Goal: Task Accomplishment & Management: Manage account settings

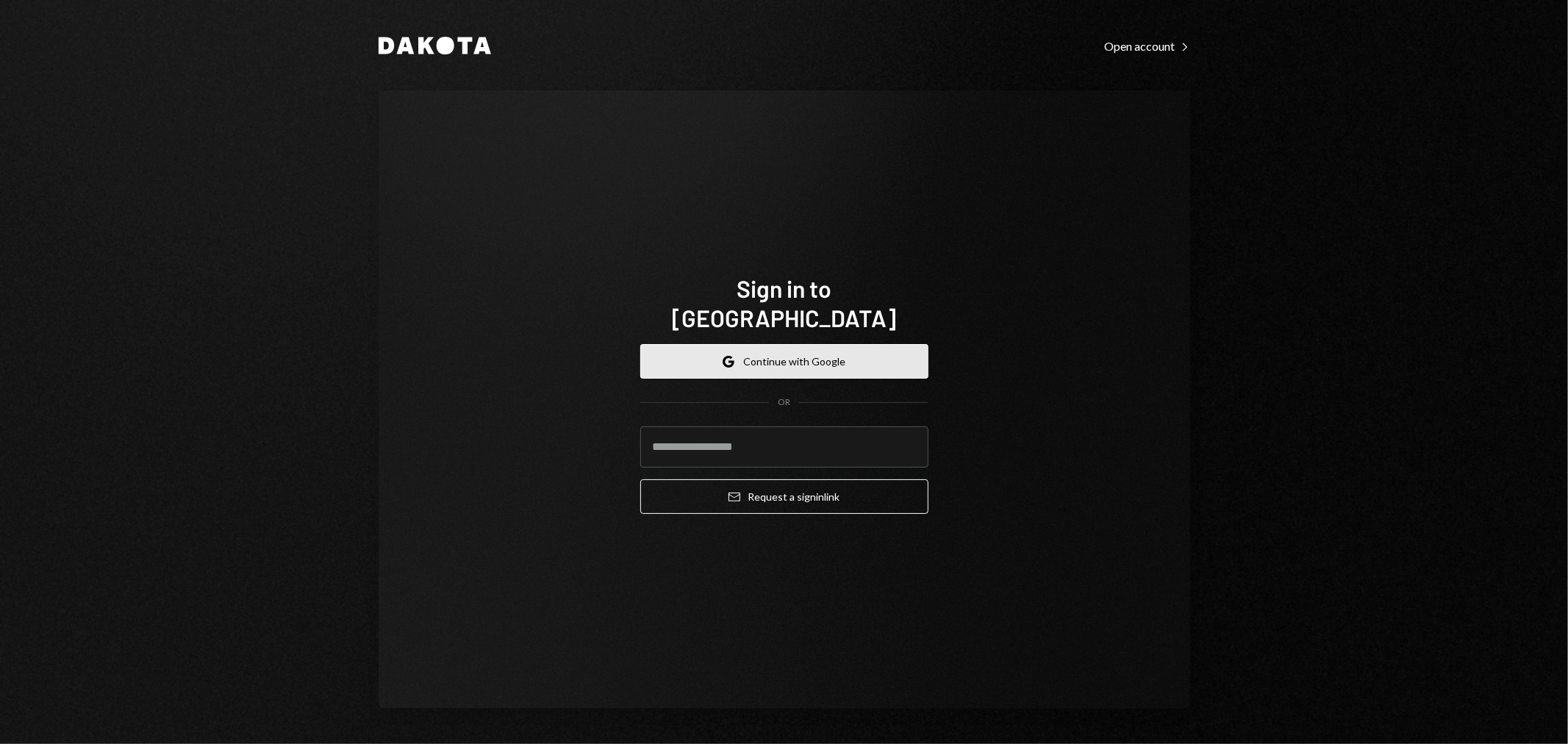
click at [882, 344] on button "Google Continue with Google" at bounding box center [784, 361] width 288 height 34
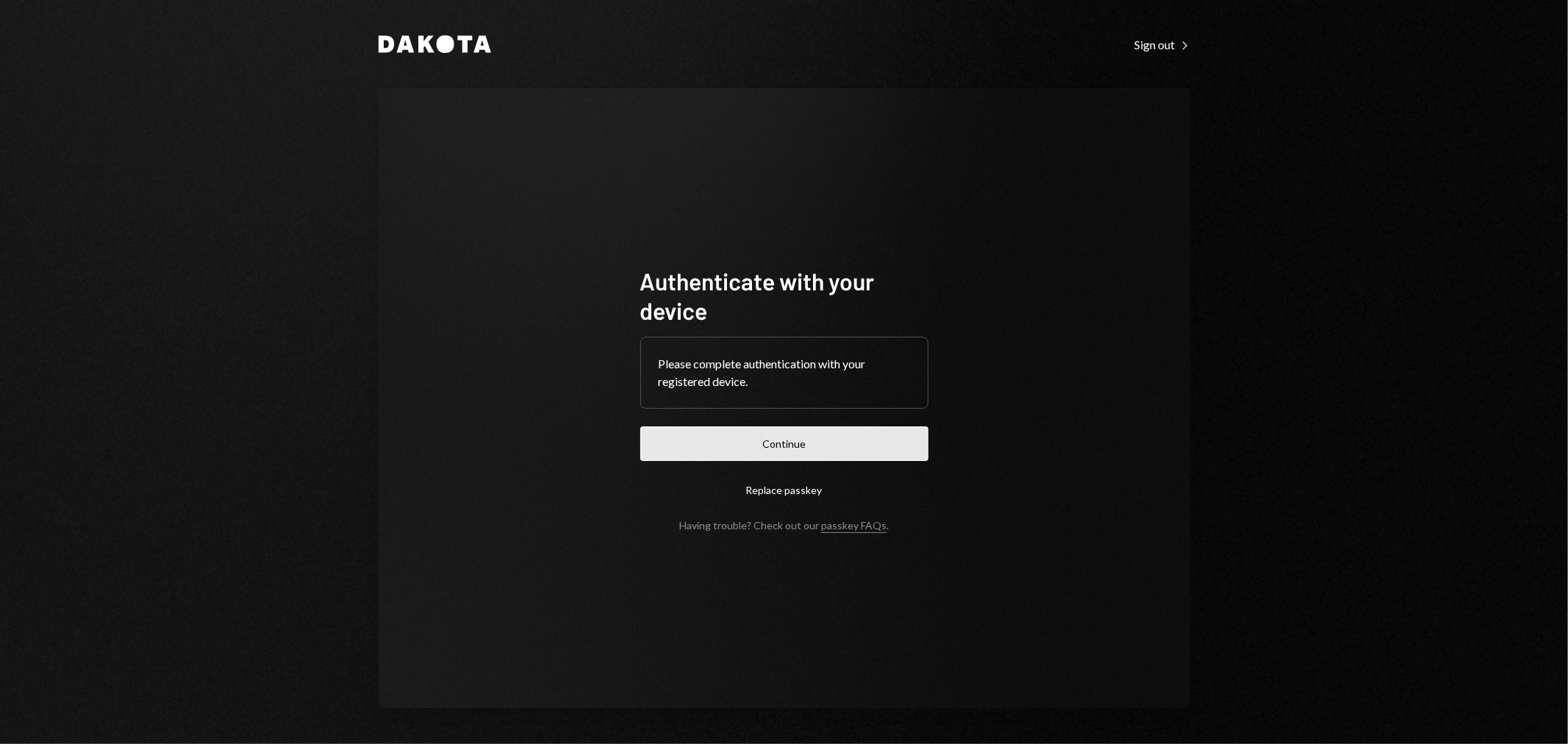
click at [810, 453] on button "Continue" at bounding box center [784, 443] width 288 height 34
click at [803, 437] on button "Continue" at bounding box center [784, 443] width 288 height 34
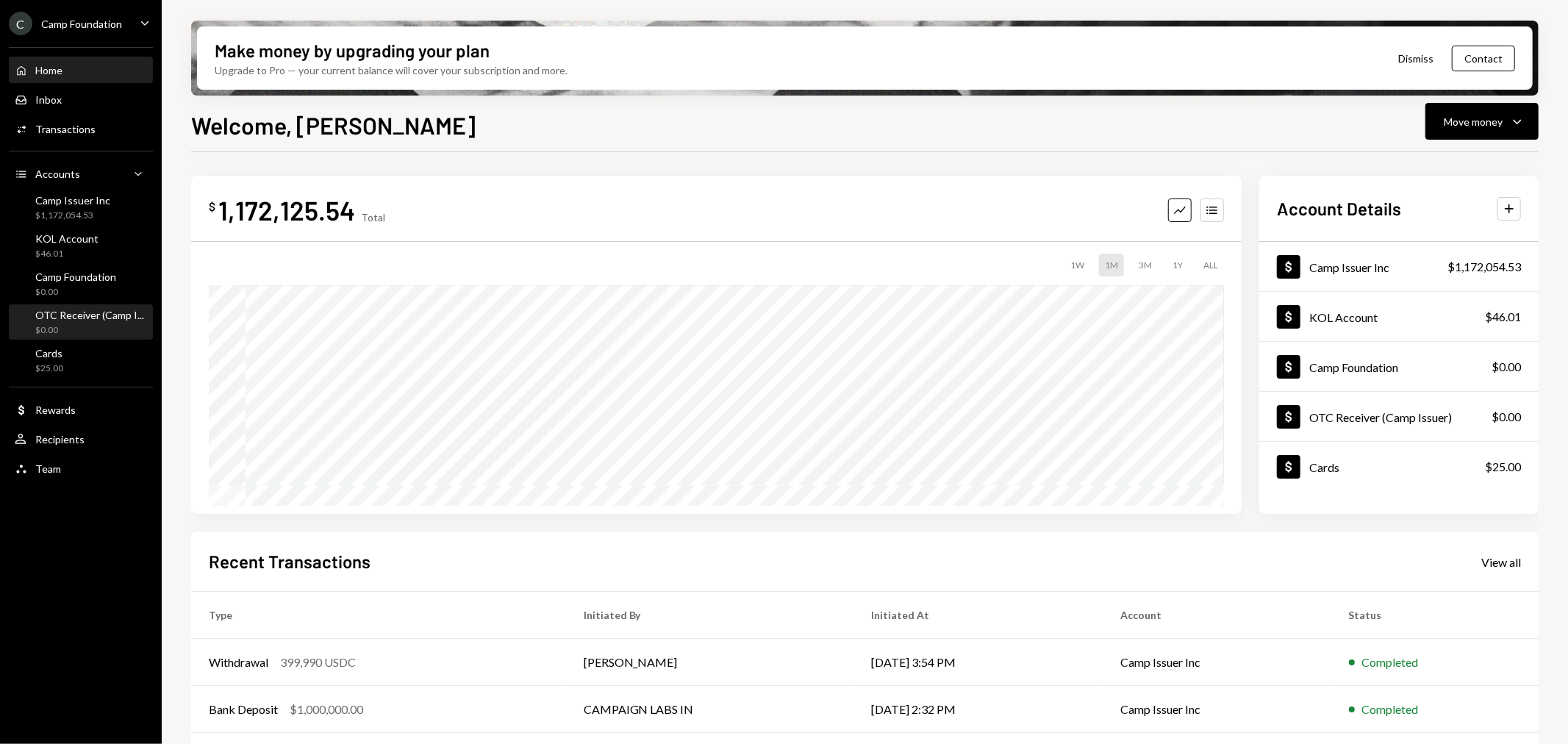
click at [90, 326] on div "$0.00" at bounding box center [89, 330] width 109 height 13
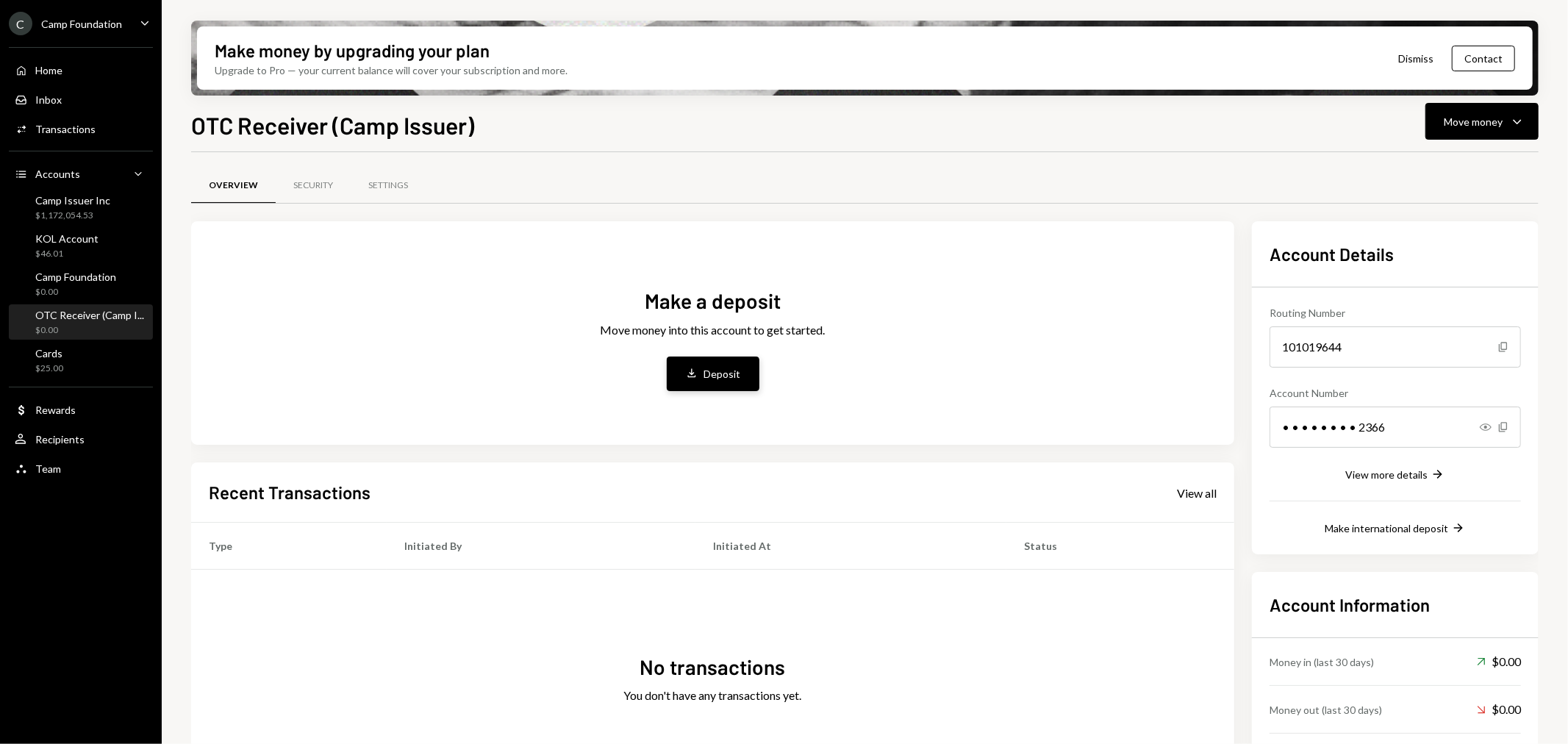
click at [709, 381] on button "Deposit Deposit" at bounding box center [713, 373] width 92 height 34
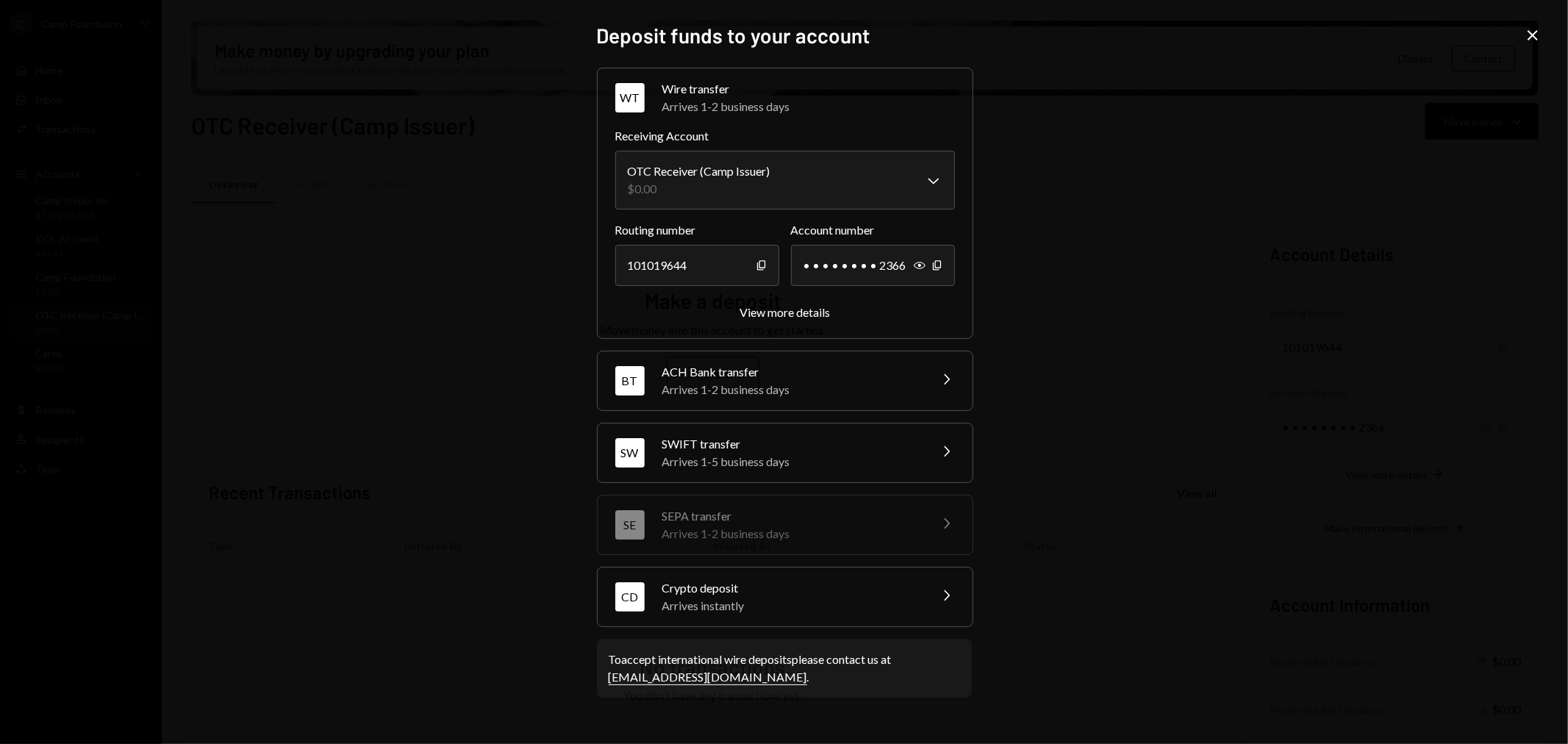
click at [885, 603] on div "Arrives instantly" at bounding box center [791, 606] width 258 height 18
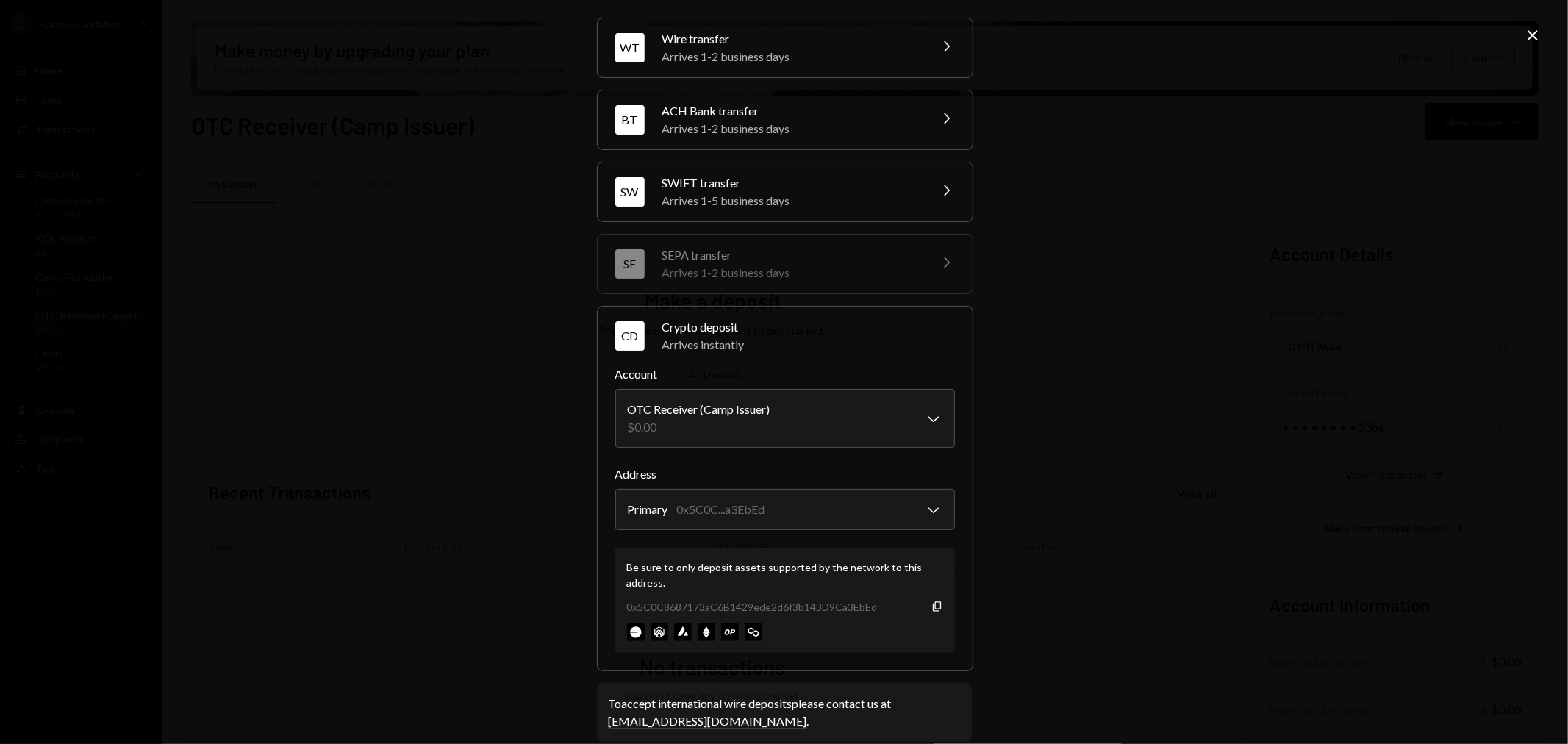
scroll to position [66, 0]
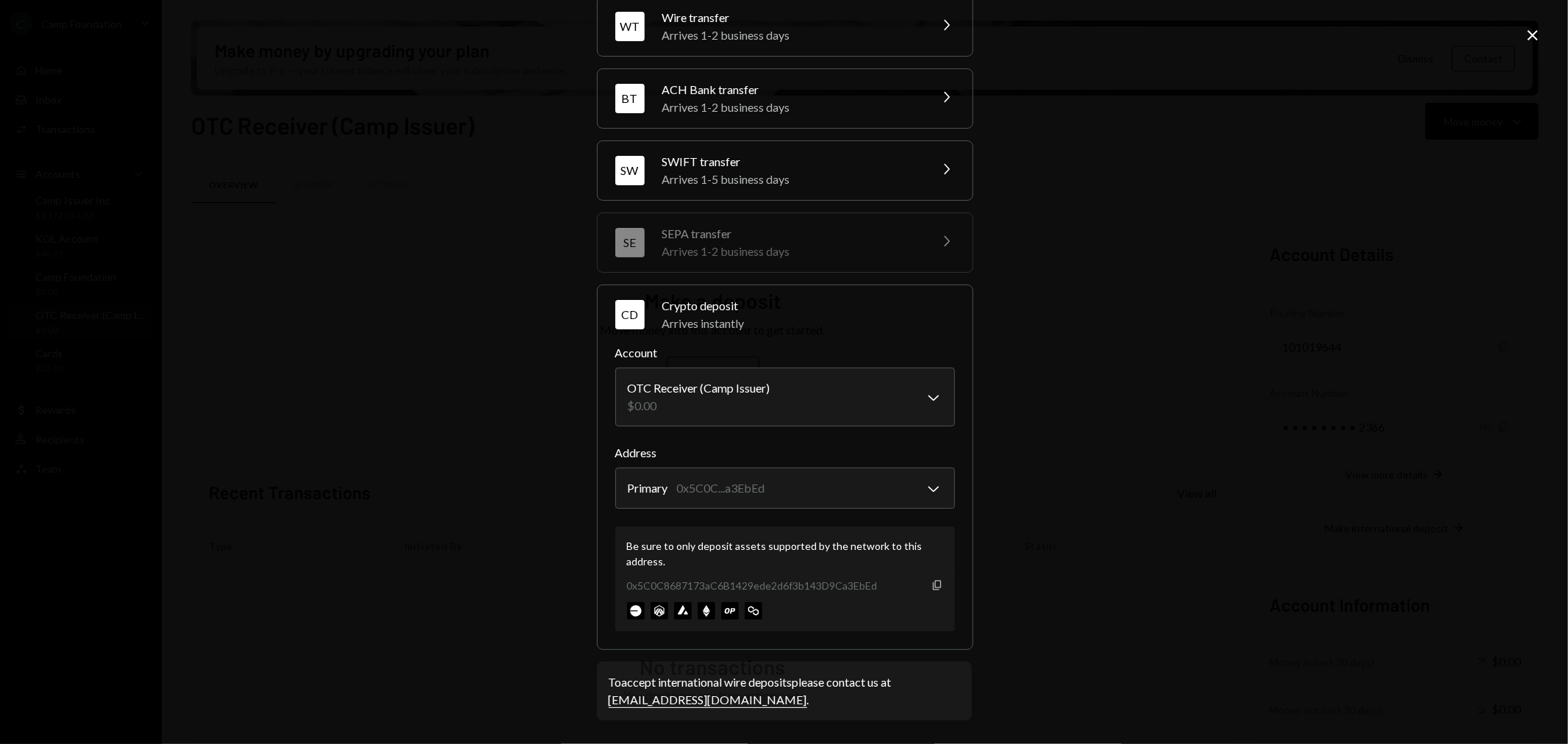
click at [933, 586] on icon "Copy" at bounding box center [937, 584] width 12 height 12
click at [1535, 39] on icon "Close" at bounding box center [1533, 35] width 18 height 18
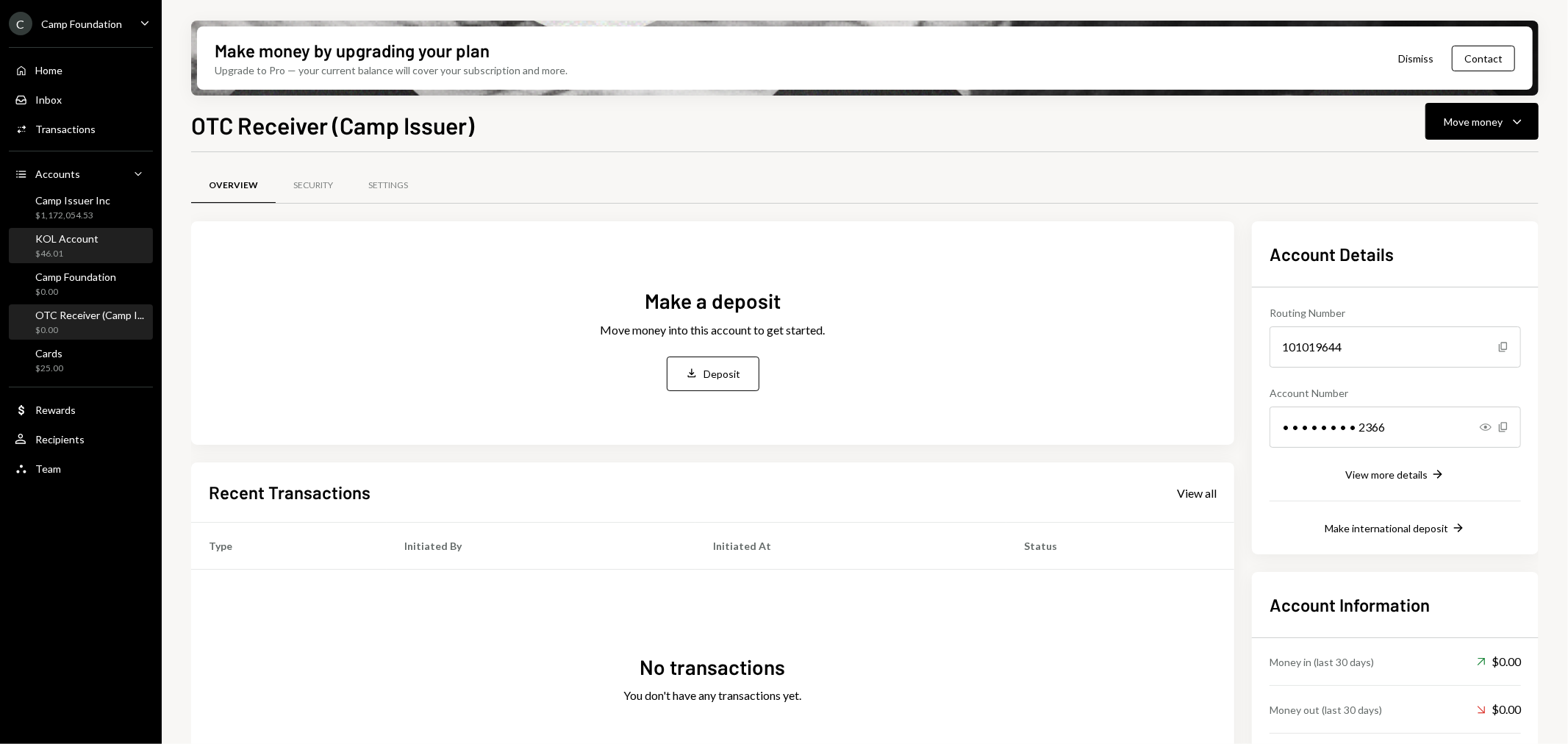
click at [100, 252] on div "KOL Account $46.01" at bounding box center [80, 246] width 132 height 28
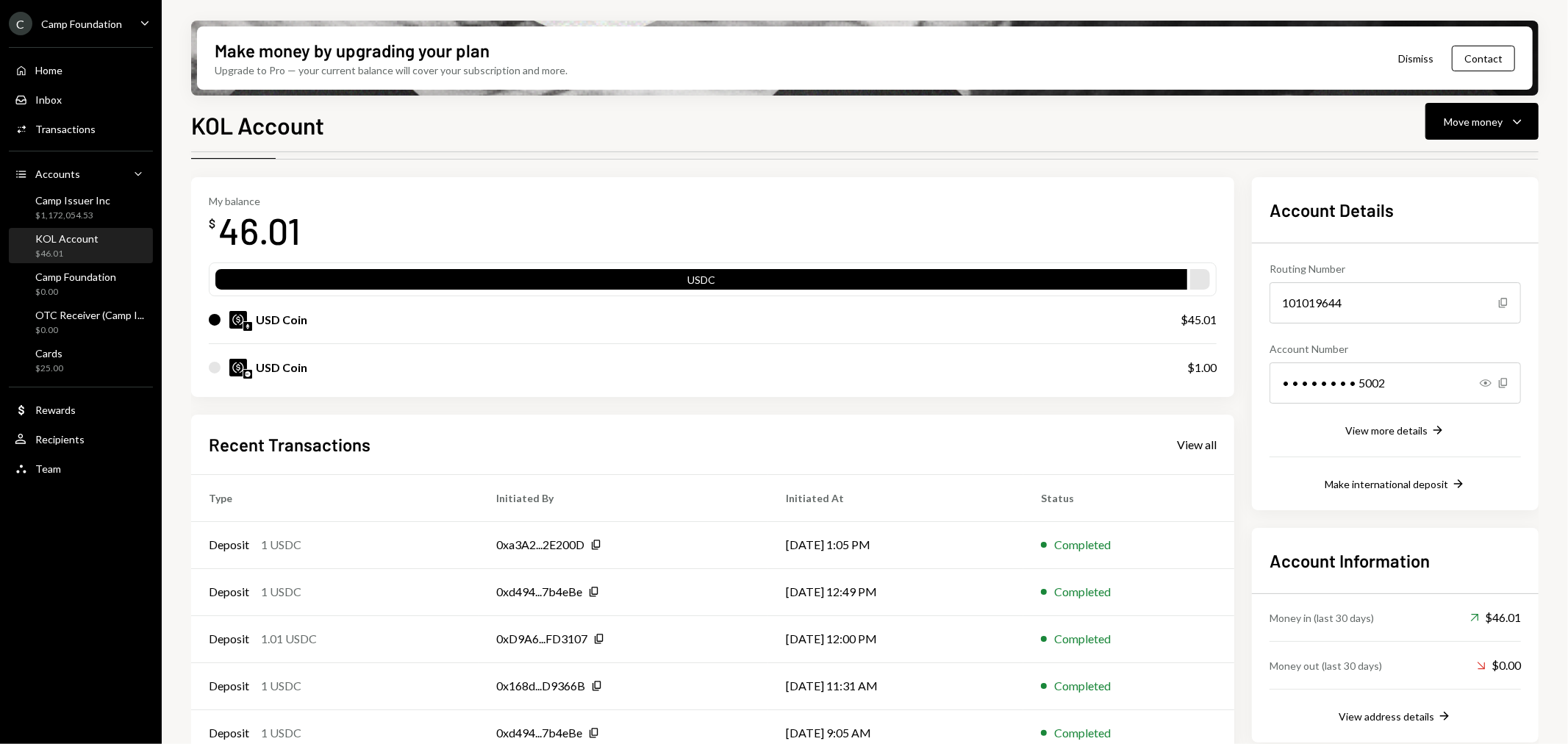
scroll to position [68, 0]
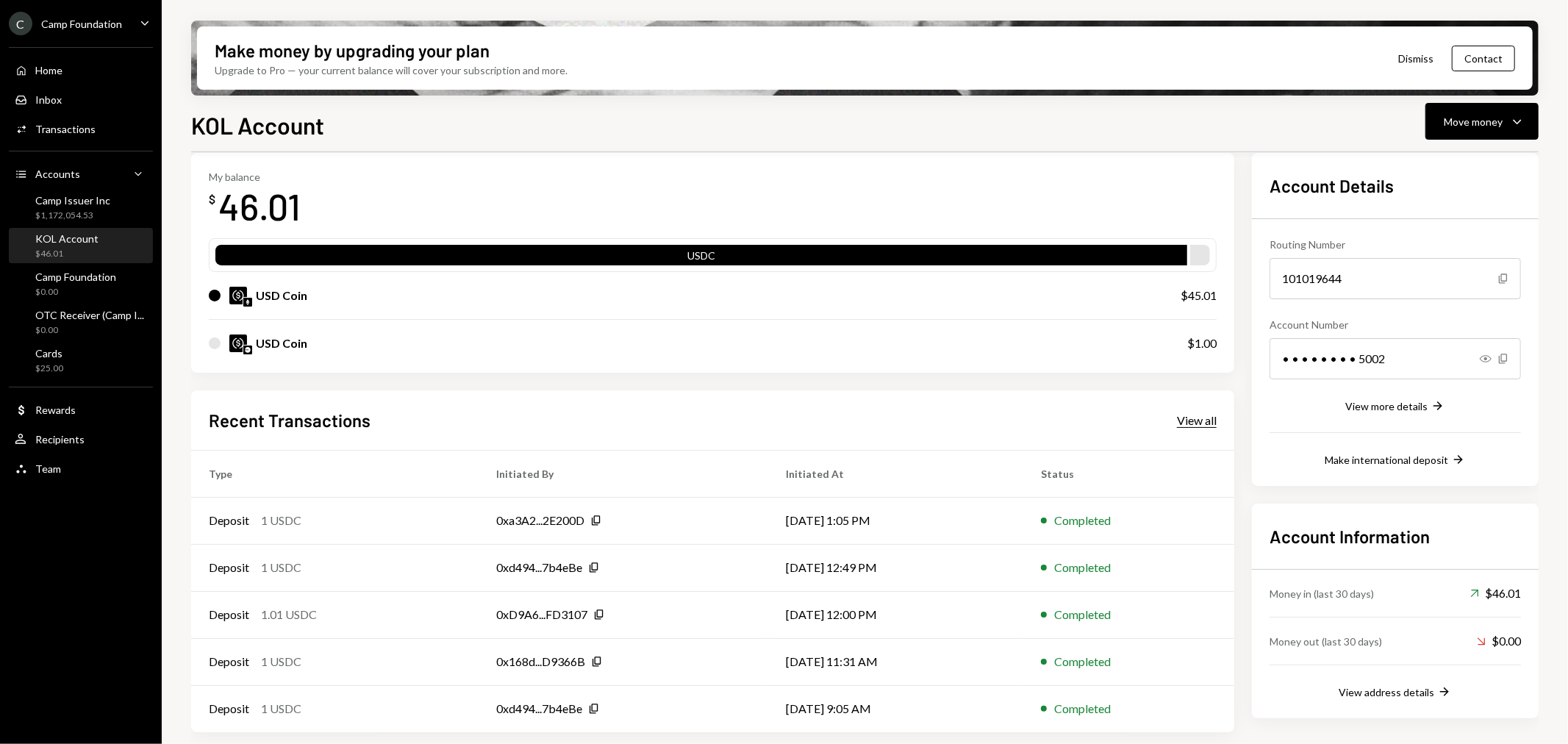
click at [1199, 416] on div "View all" at bounding box center [1196, 420] width 39 height 14
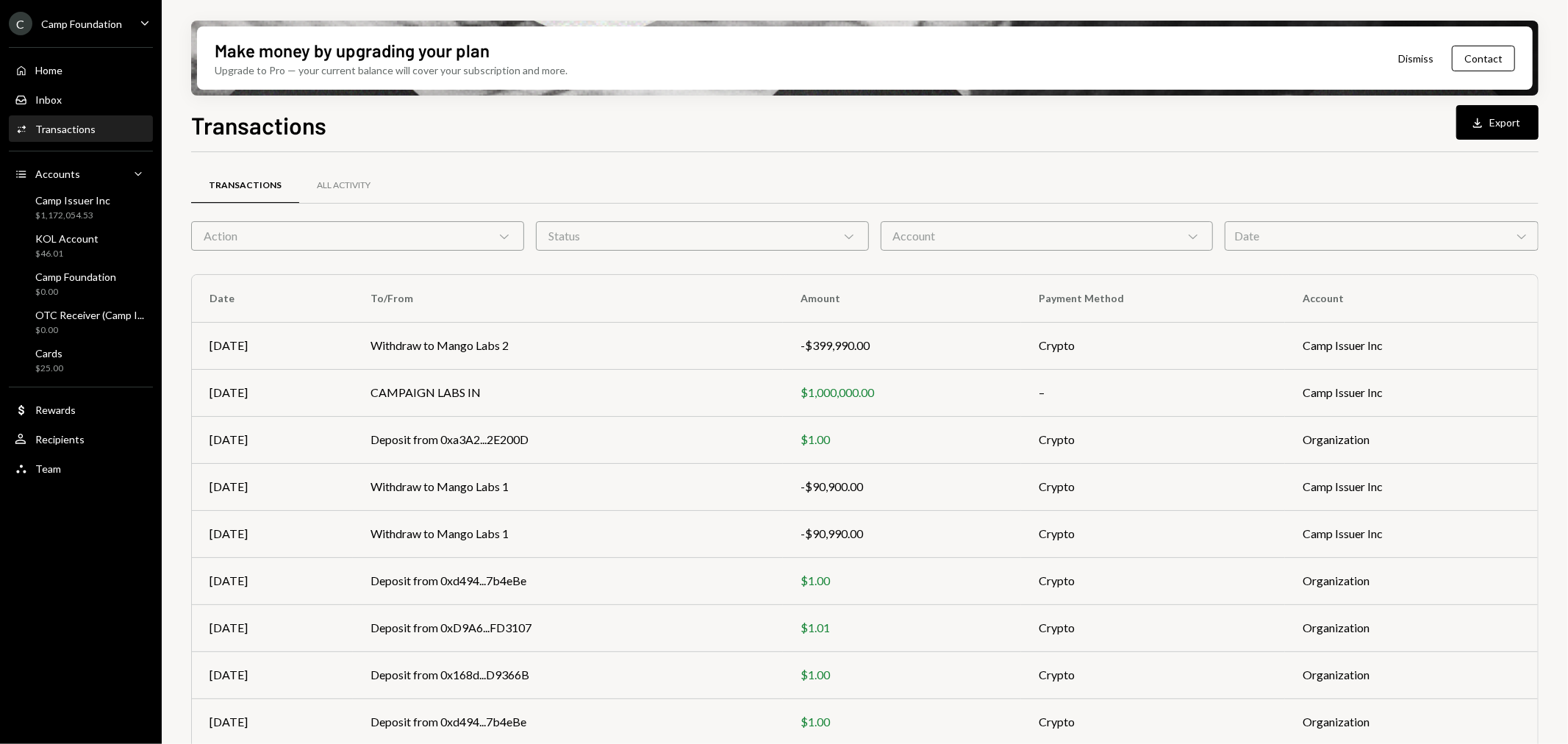
click at [504, 232] on icon "Chevron Down" at bounding box center [504, 236] width 14 height 14
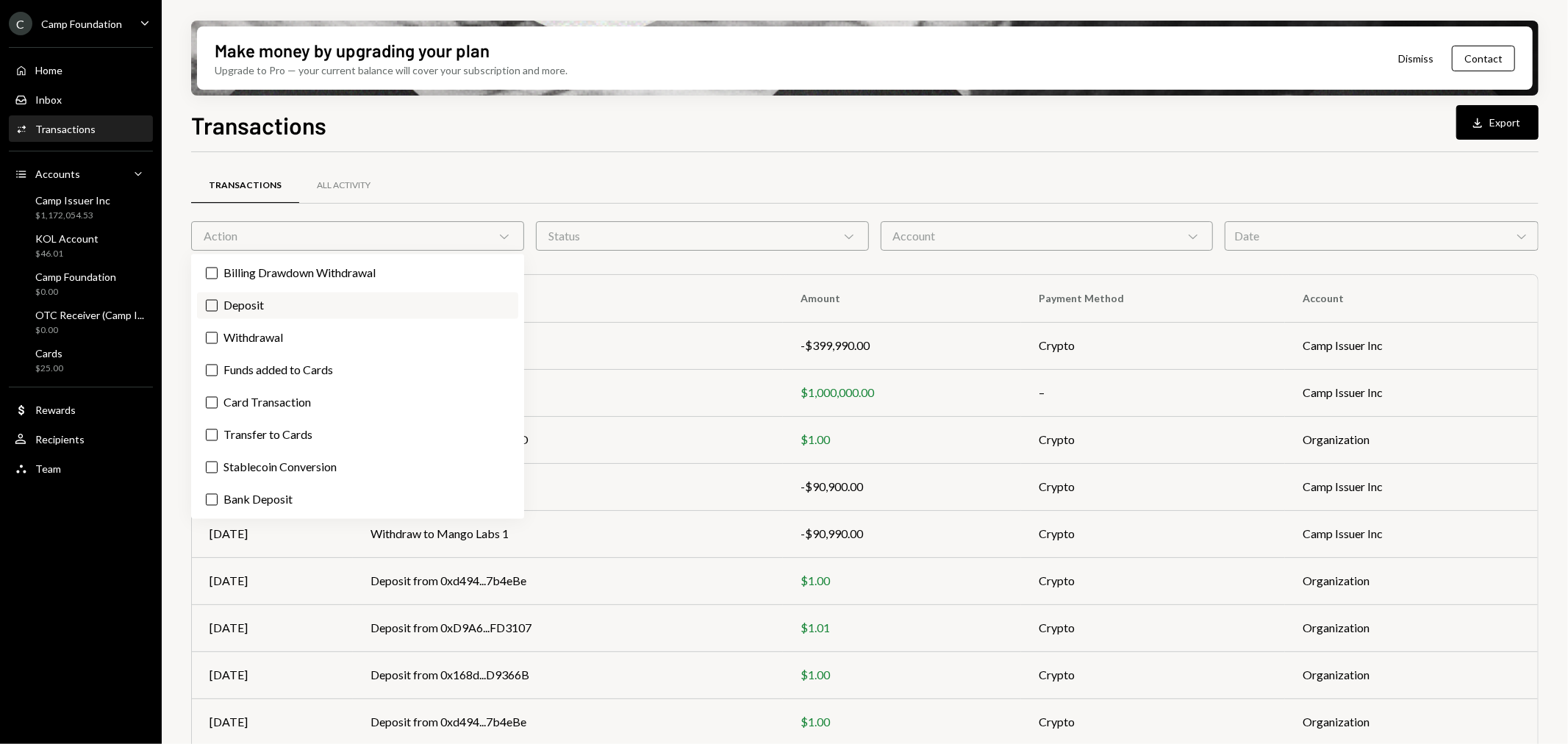
click at [417, 300] on label "Deposit" at bounding box center [358, 305] width 321 height 26
click at [217, 300] on button "Deposit" at bounding box center [211, 305] width 12 height 12
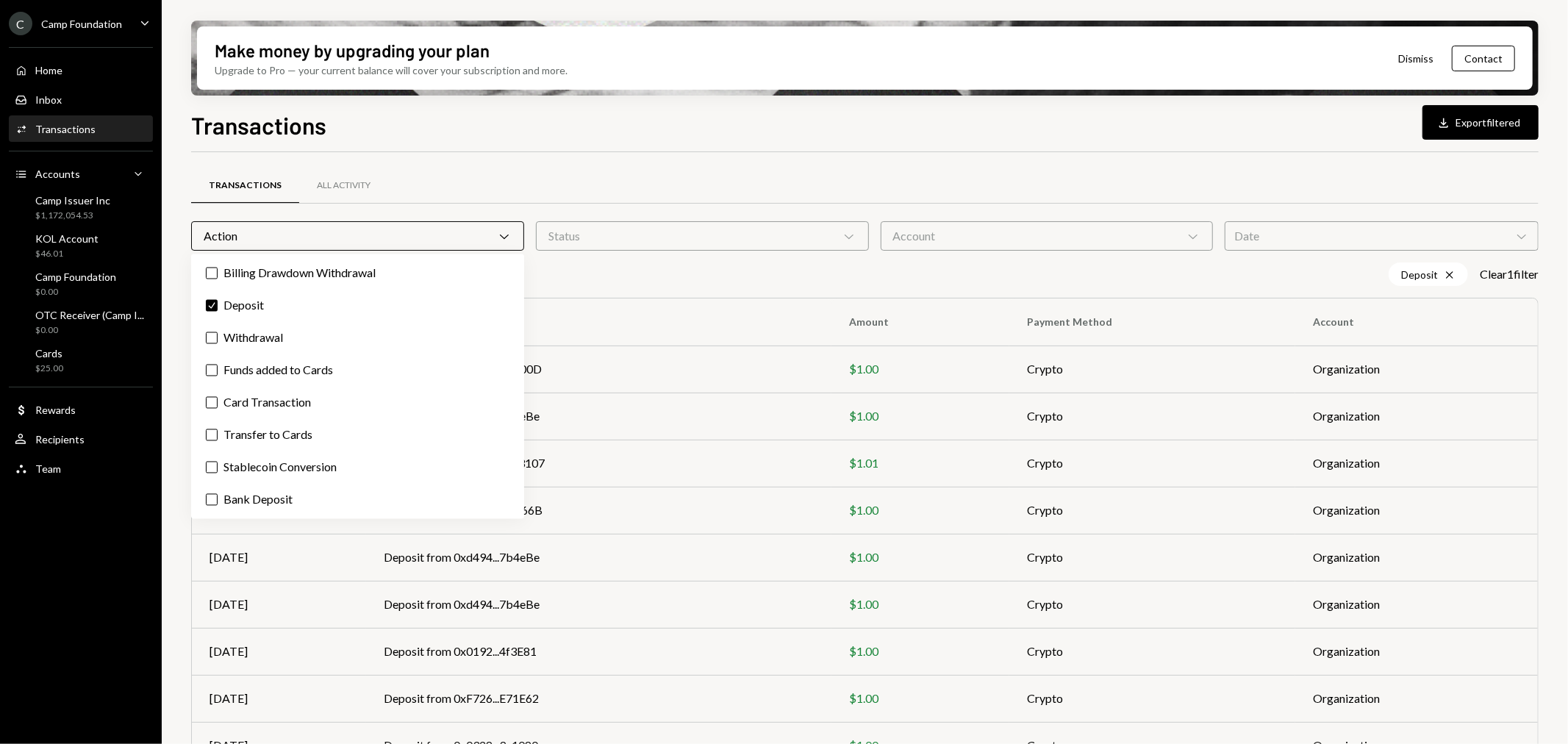
click at [627, 236] on div "Status Chevron Down" at bounding box center [702, 236] width 333 height 30
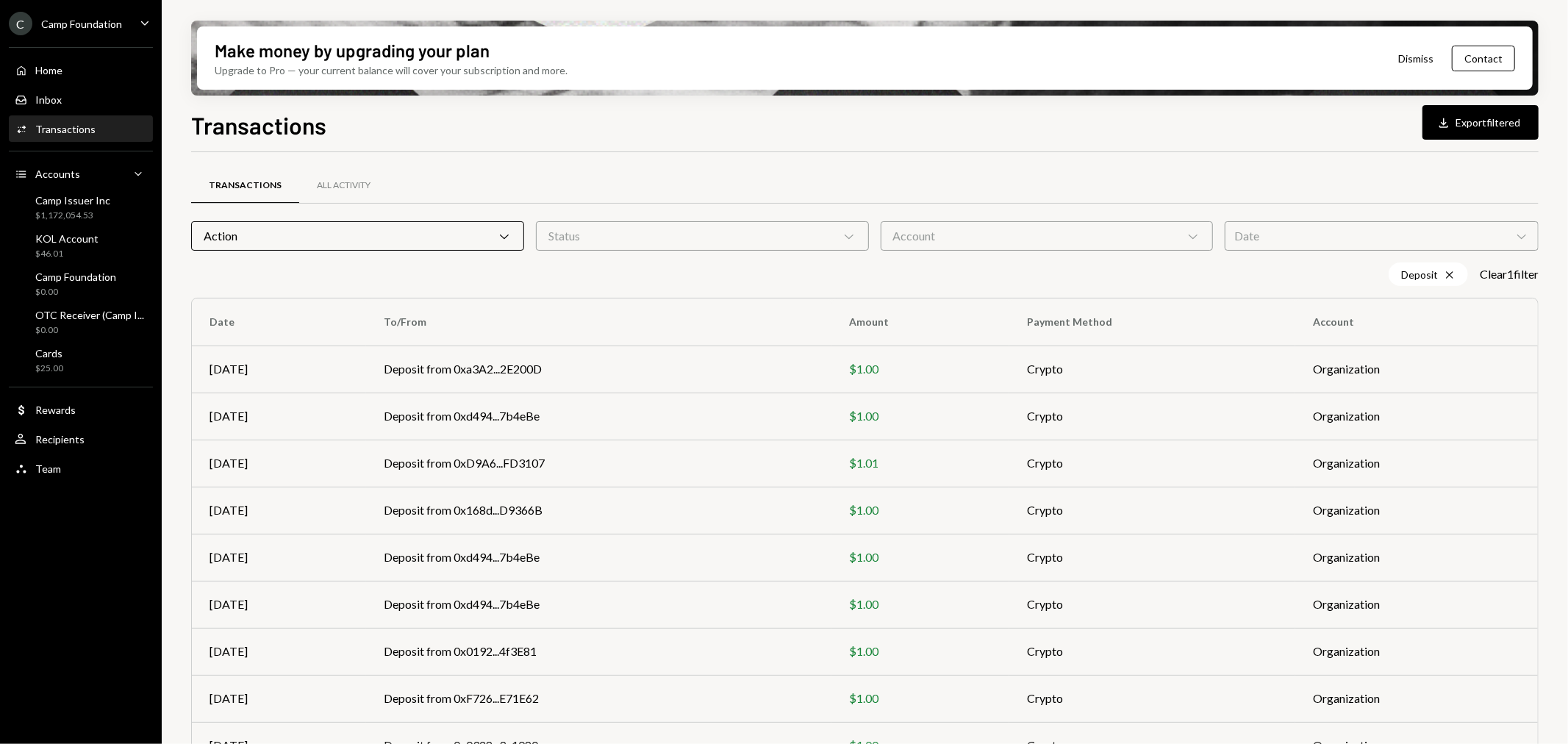
click at [953, 225] on div "Account Chevron Down" at bounding box center [1047, 236] width 333 height 30
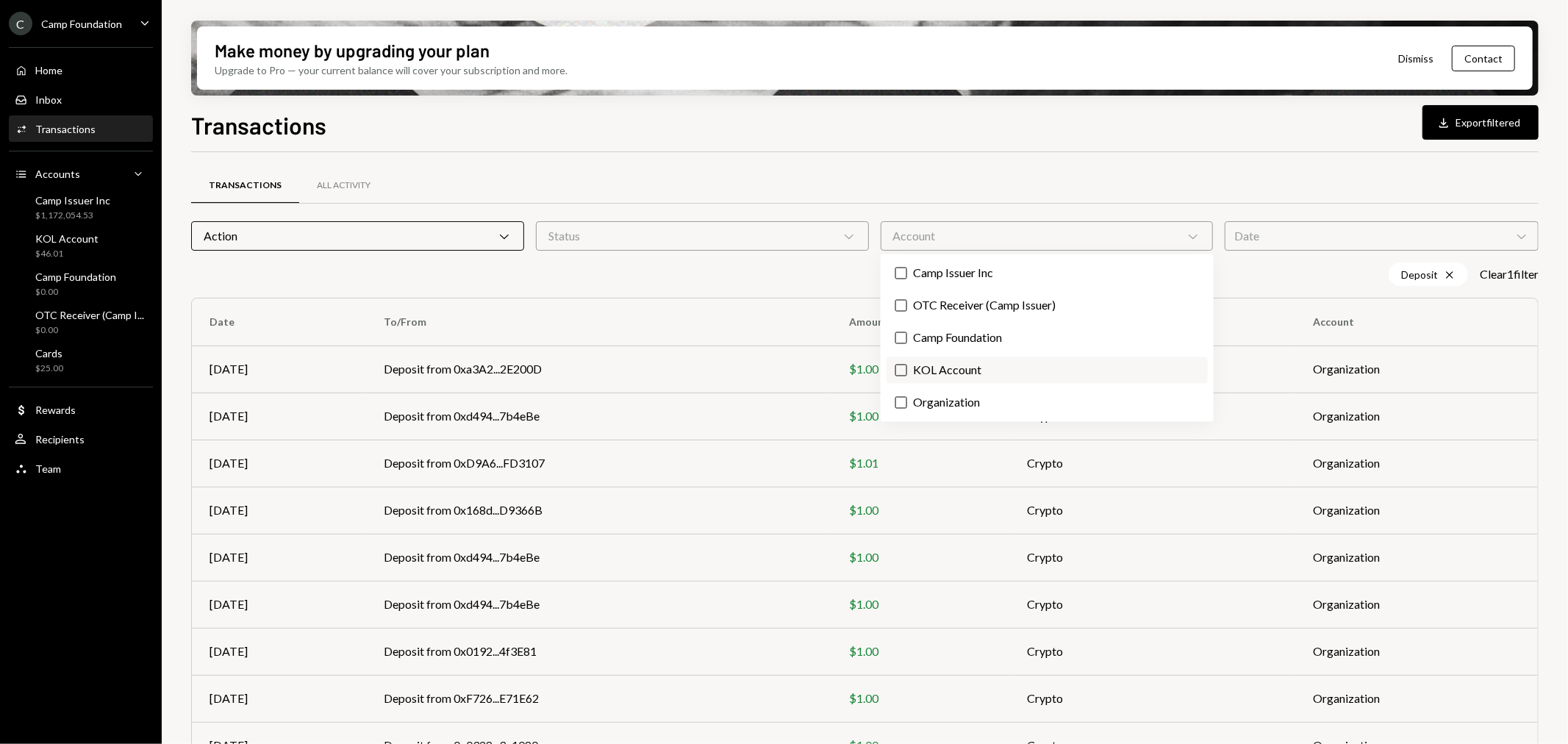
click at [949, 366] on label "KOL Account" at bounding box center [1047, 370] width 321 height 26
click at [907, 366] on button "KOL Account" at bounding box center [901, 370] width 12 height 12
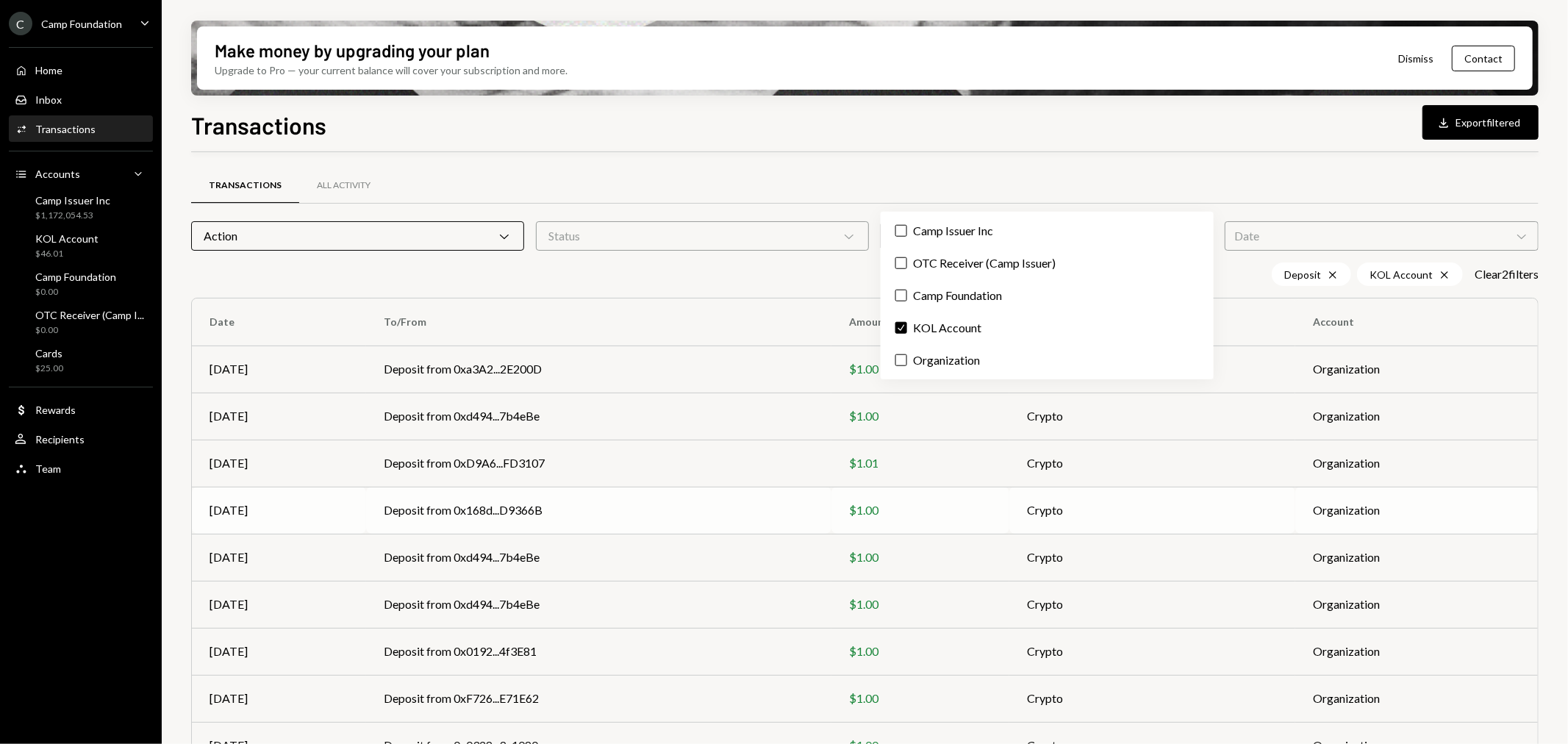
scroll to position [116, 0]
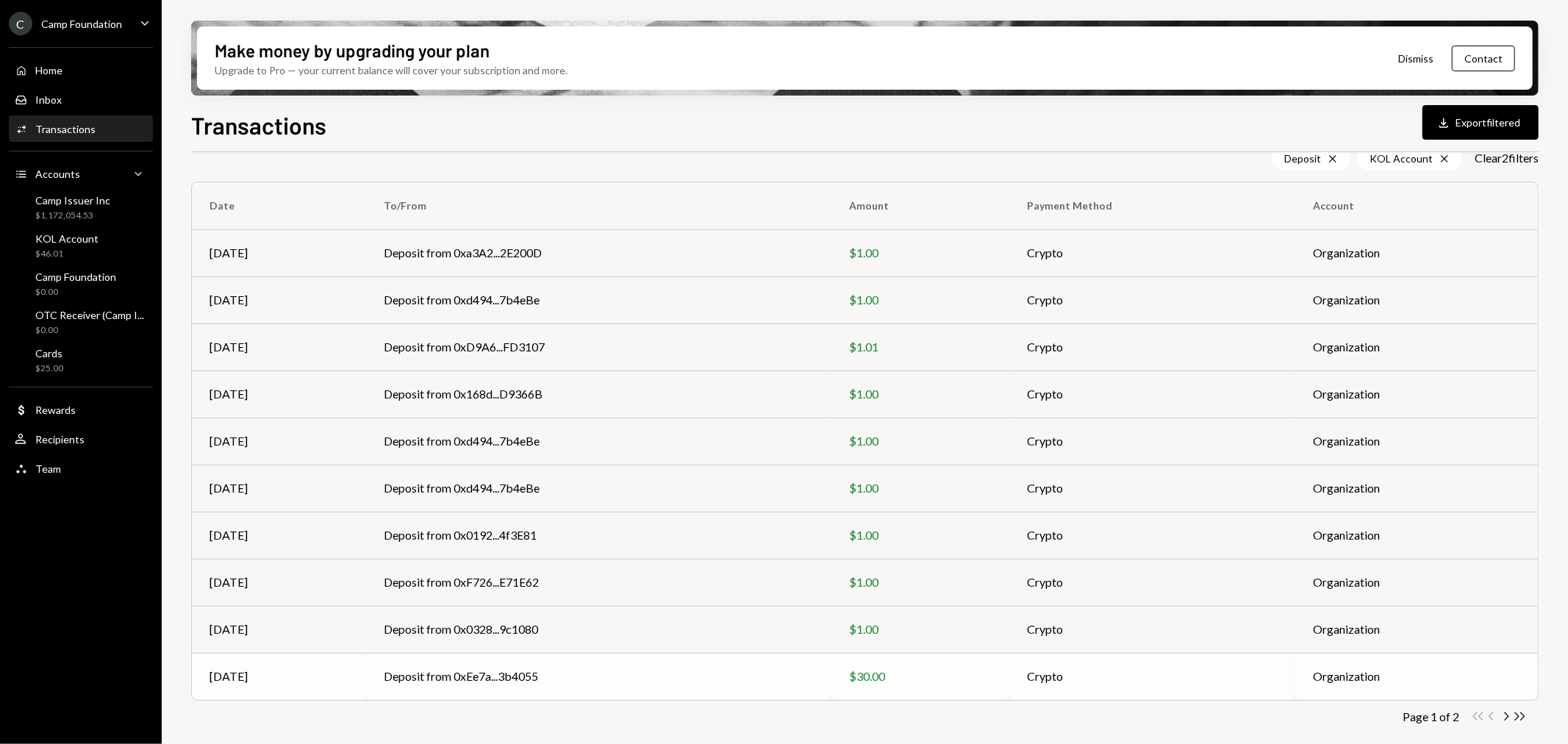
click at [512, 672] on td "Deposit from 0xEe7a...3b4055" at bounding box center [599, 676] width 465 height 47
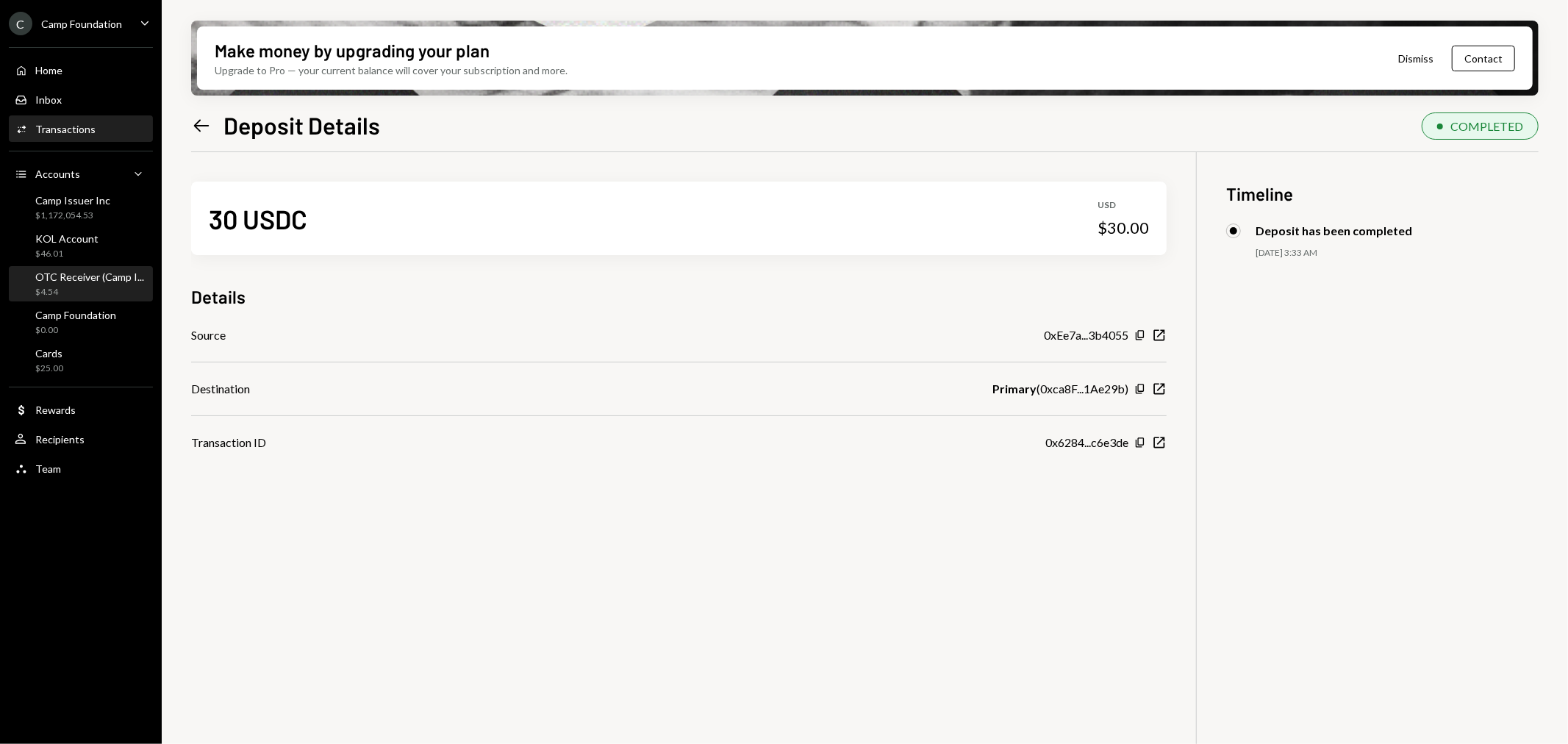
click at [108, 283] on div "OTC Receiver (Camp I... $4.54" at bounding box center [89, 284] width 109 height 28
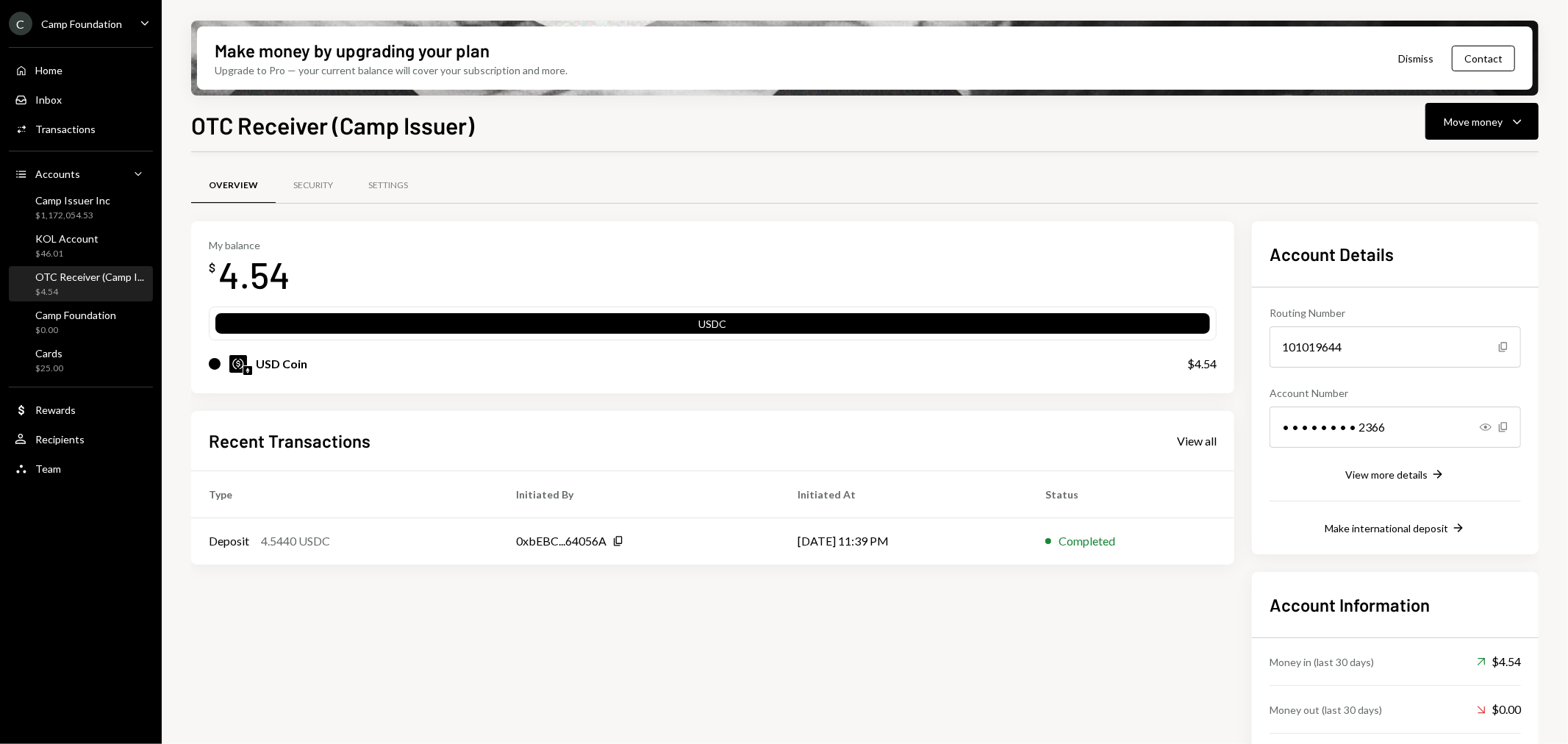
scroll to position [55, 0]
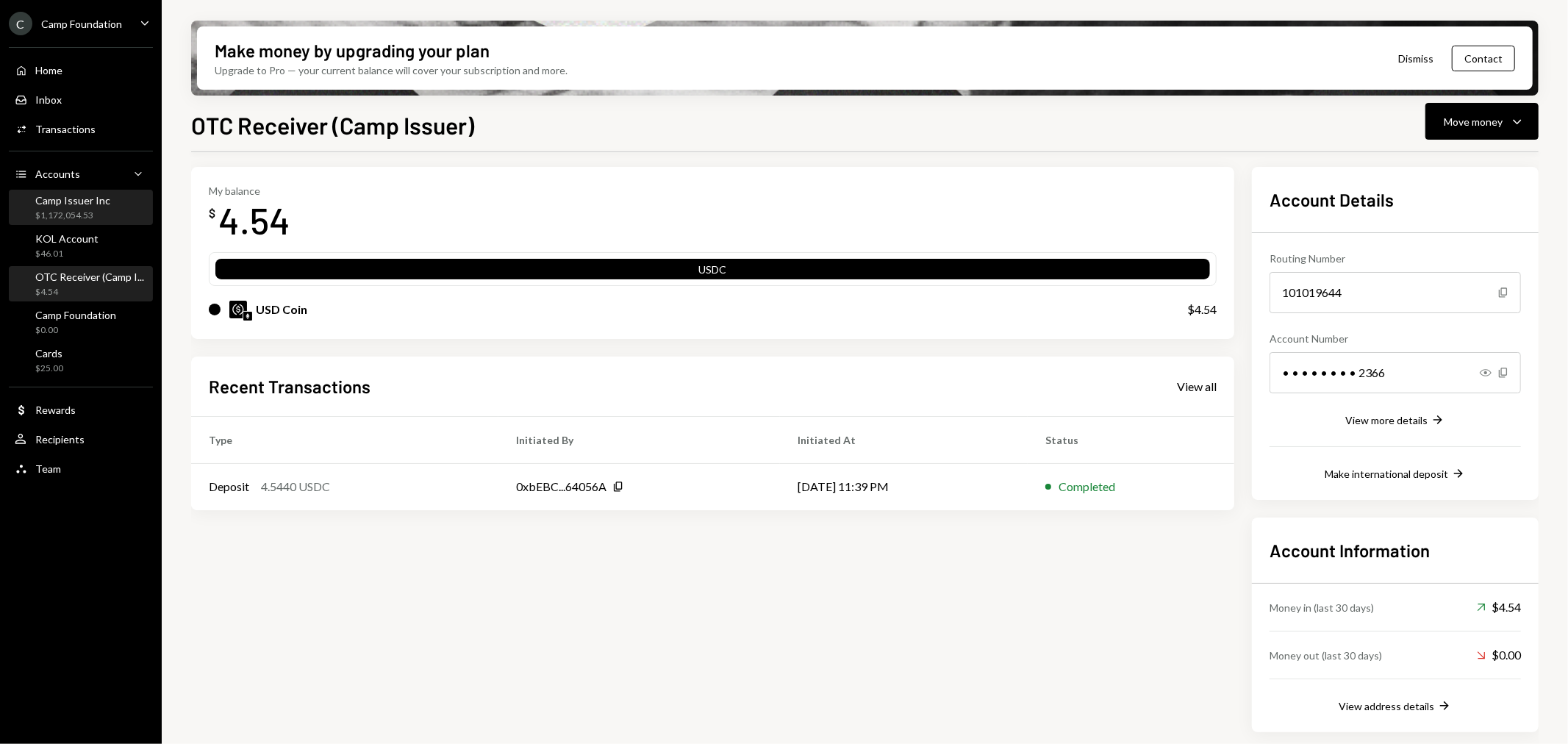
click at [85, 201] on div "Camp Issuer Inc" at bounding box center [73, 200] width 75 height 13
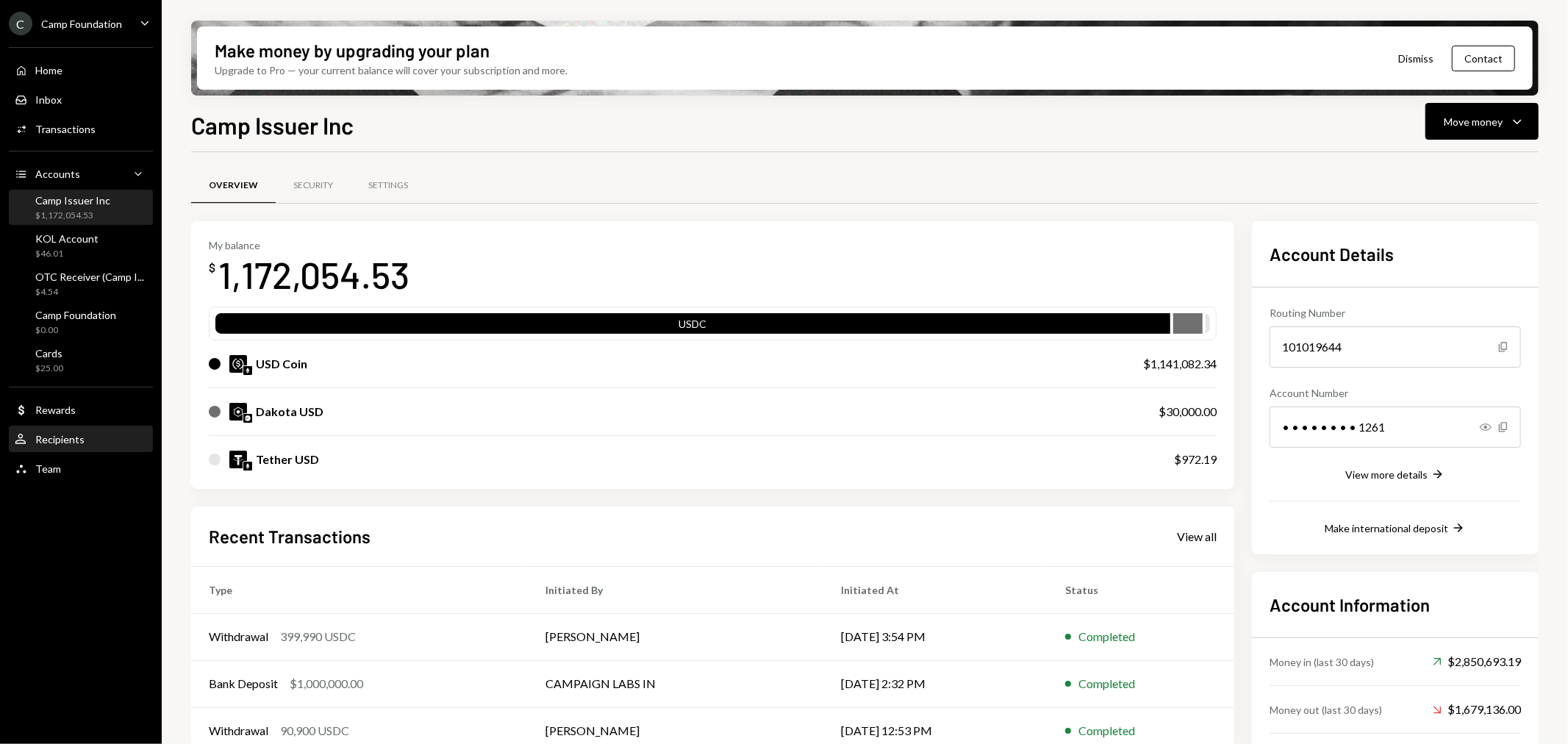
click at [86, 442] on div "User Recipients" at bounding box center [80, 439] width 132 height 13
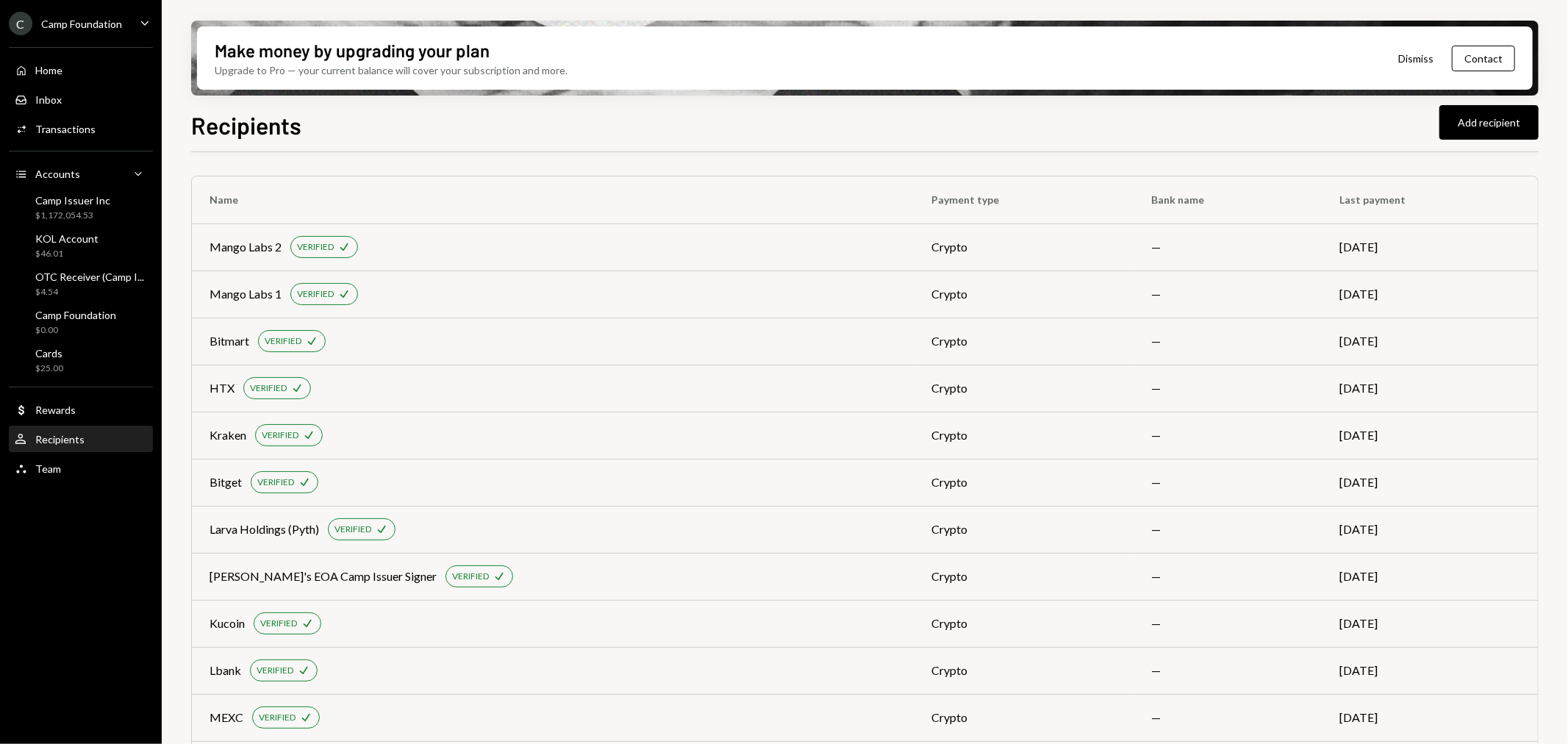
scroll to position [339, 0]
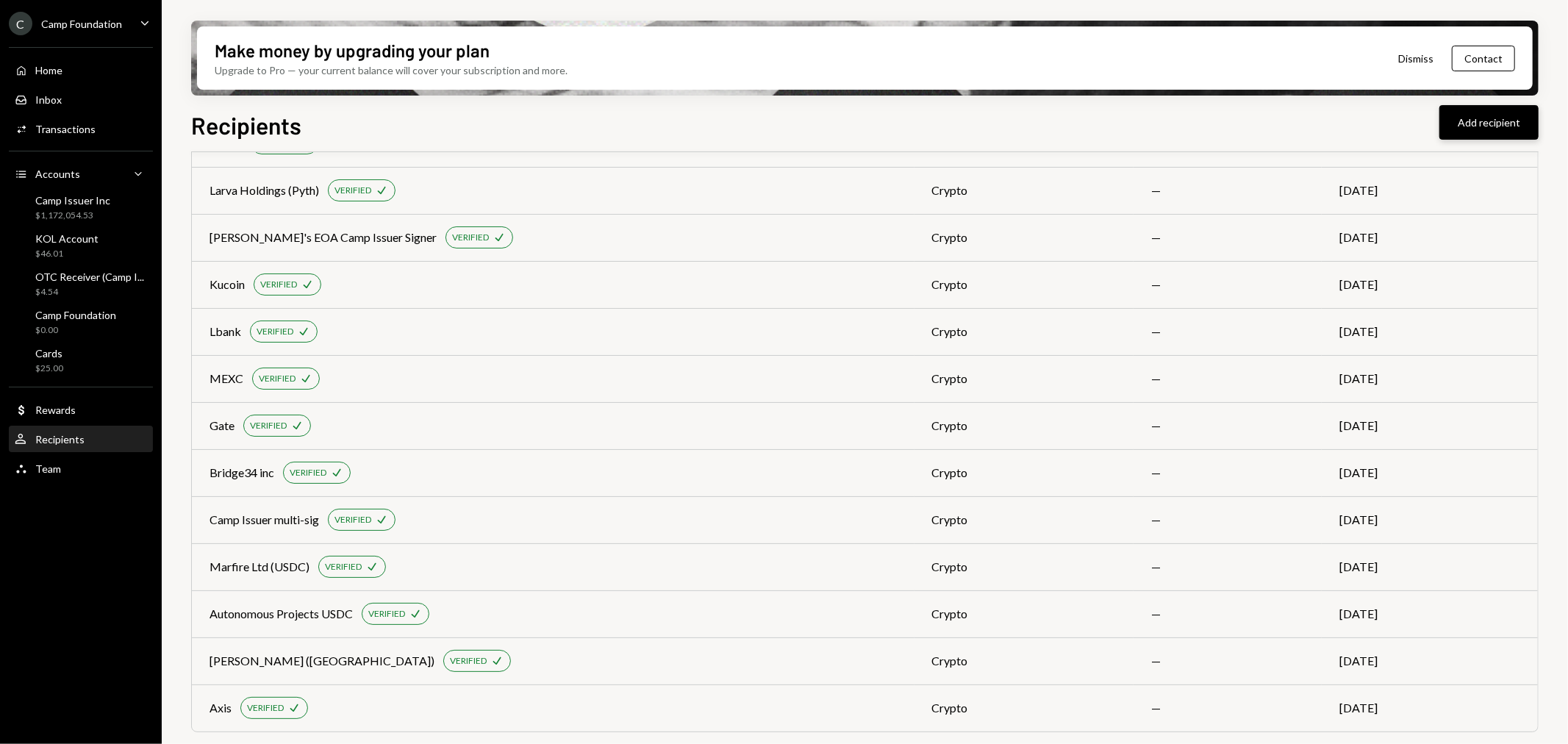
click at [1480, 127] on button "Add recipient" at bounding box center [1489, 122] width 100 height 34
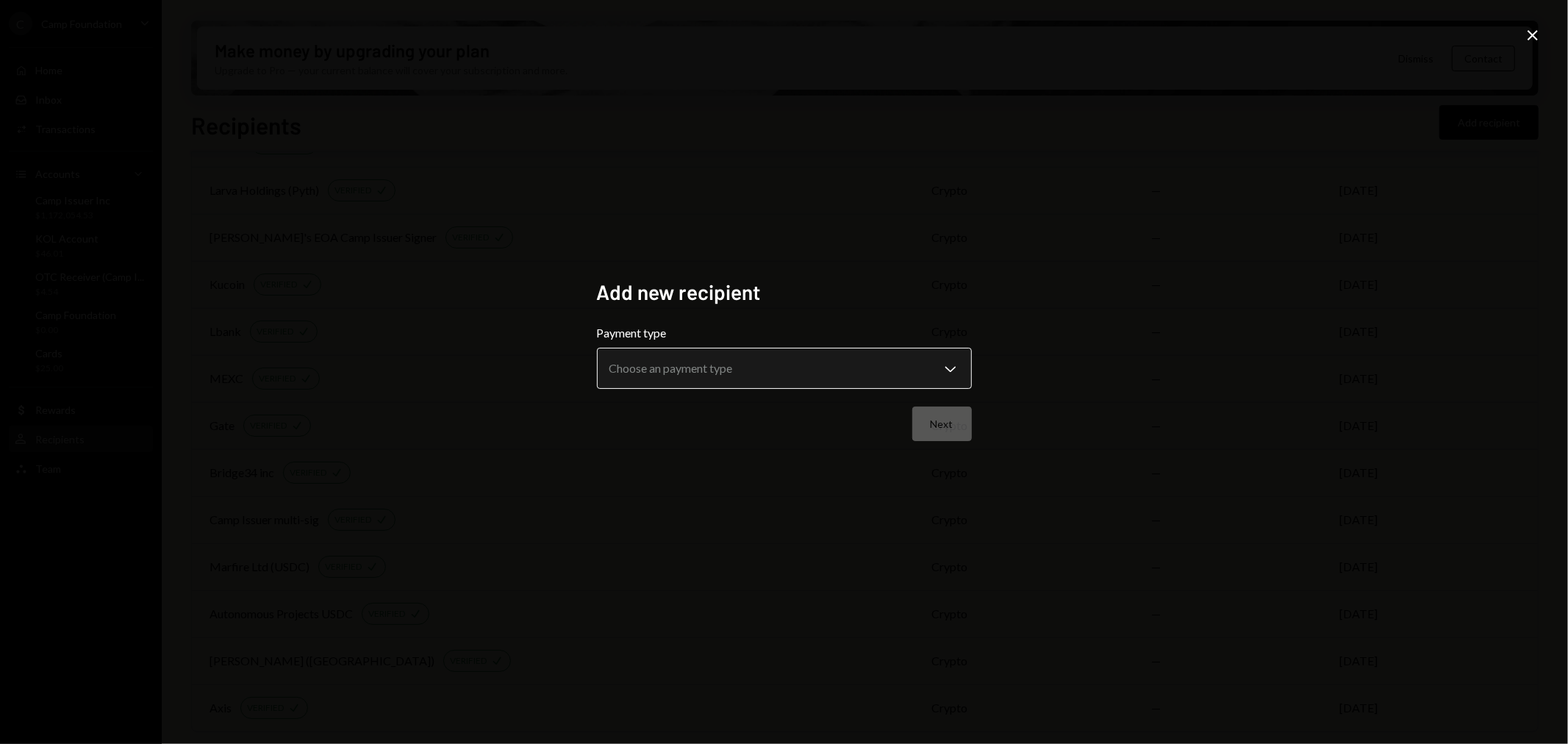
click at [775, 372] on body "C Camp Foundation Caret Down Home Home Inbox Inbox Activities Transactions Acco…" at bounding box center [784, 372] width 1568 height 744
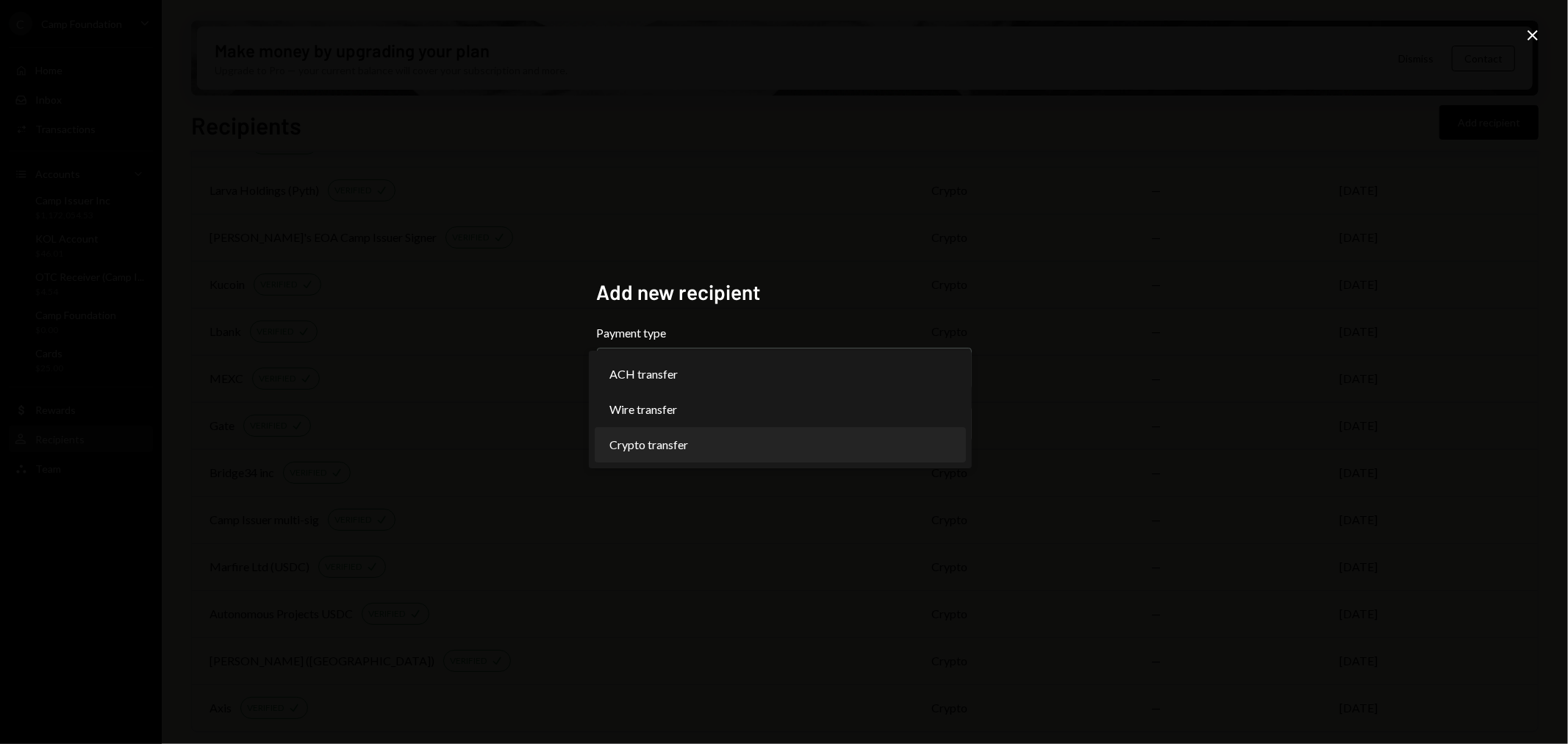
select select "******"
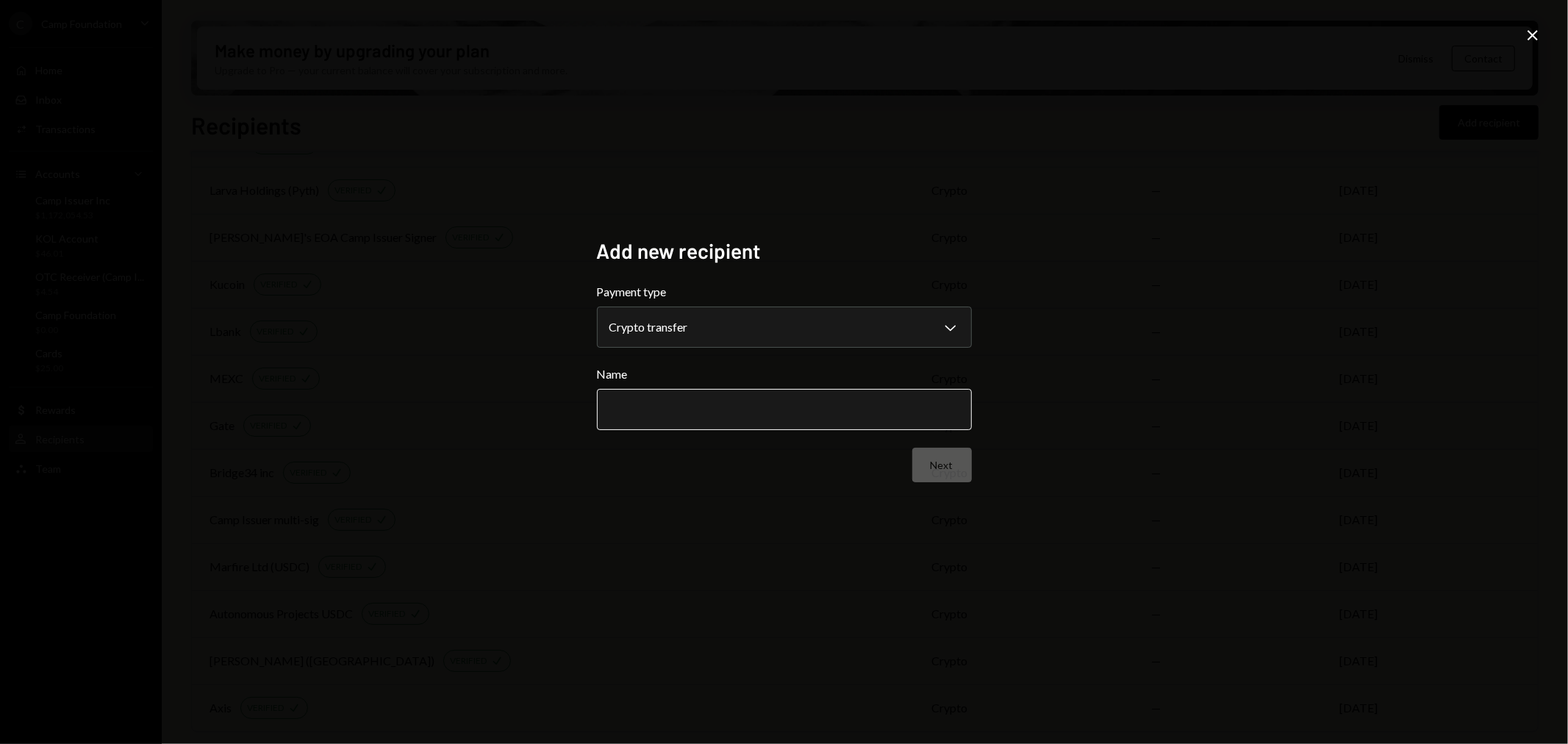
click at [722, 412] on input "Name" at bounding box center [784, 409] width 375 height 41
select select "******"
drag, startPoint x: 0, startPoint y: 0, endPoint x: 696, endPoint y: 415, distance: 810.3
click at [696, 415] on input "Name" at bounding box center [784, 409] width 375 height 41
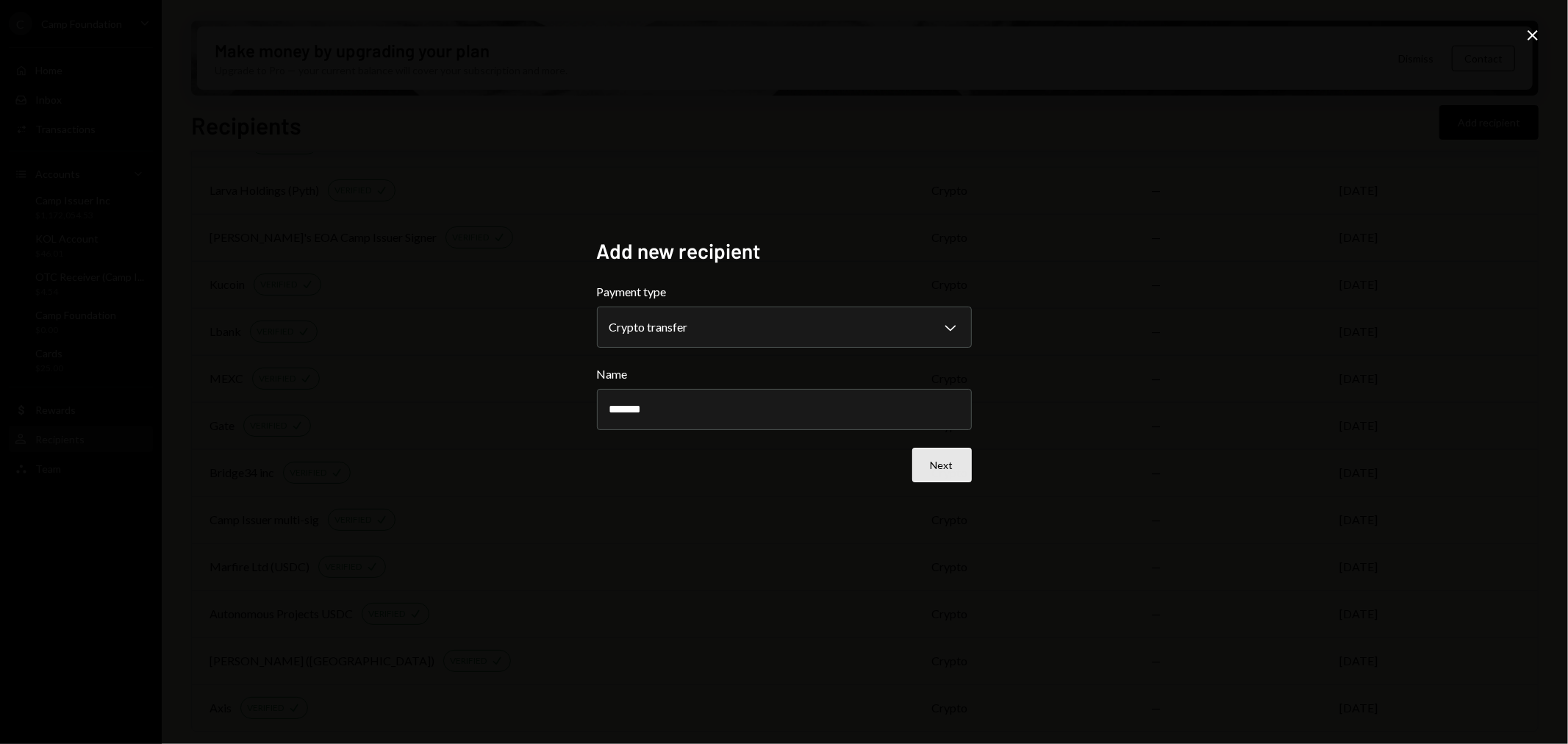
type input "*******"
click at [930, 460] on button "Next" at bounding box center [942, 465] width 59 height 34
click at [828, 332] on body "C Camp Foundation Caret Down Home Home Inbox Inbox Activities Transactions Acco…" at bounding box center [784, 372] width 1568 height 744
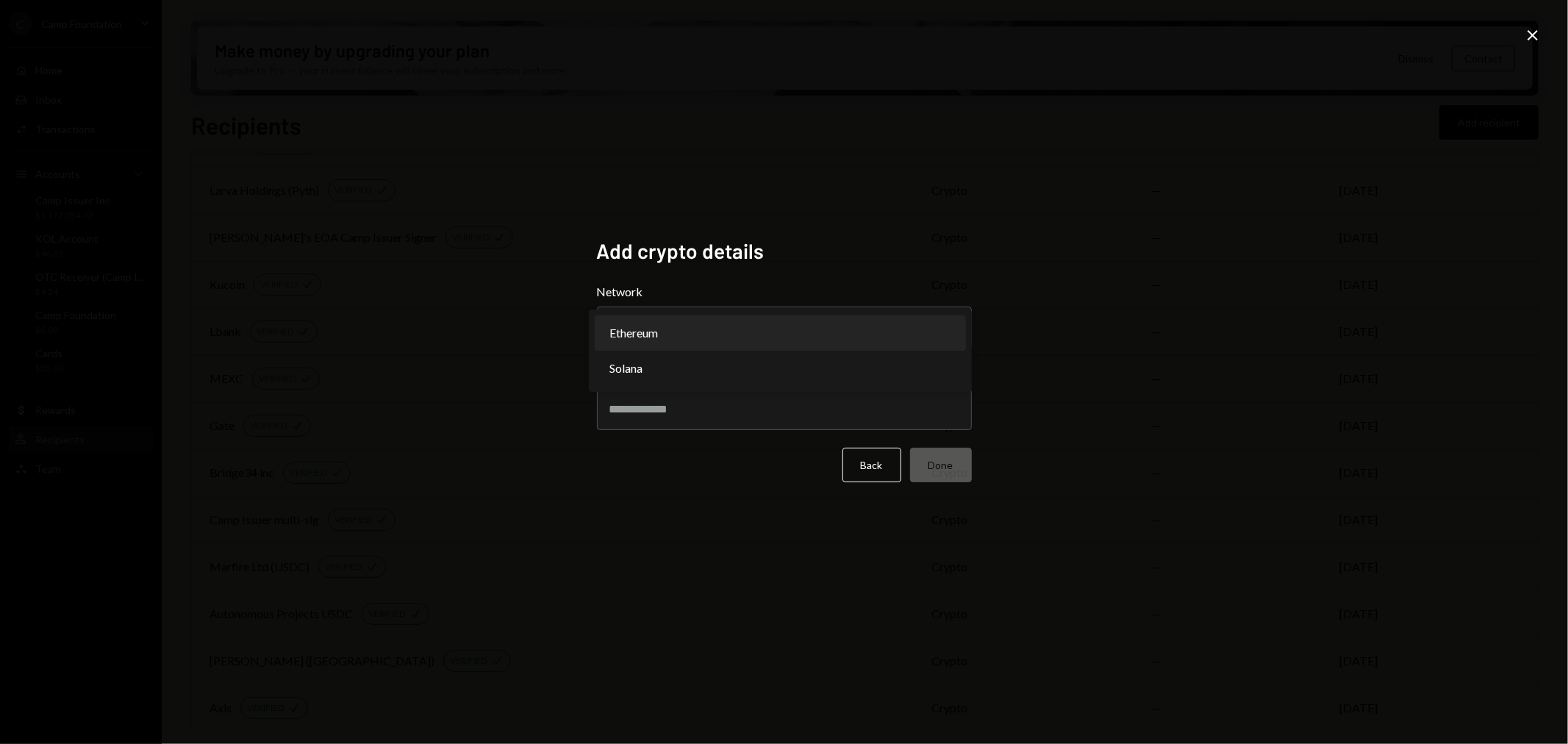
select select "**********"
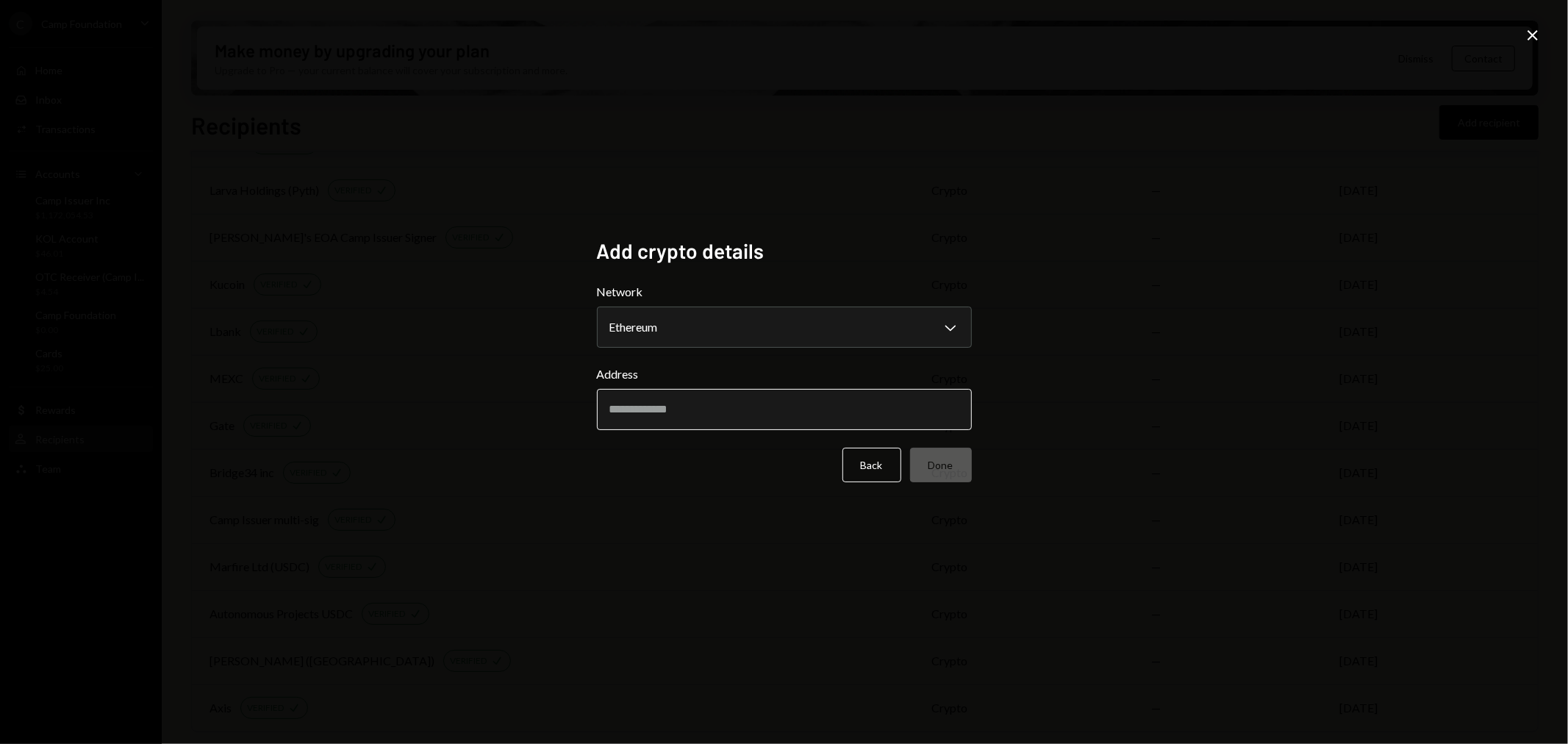
click at [774, 415] on input "Address" at bounding box center [784, 409] width 375 height 41
paste input "**********"
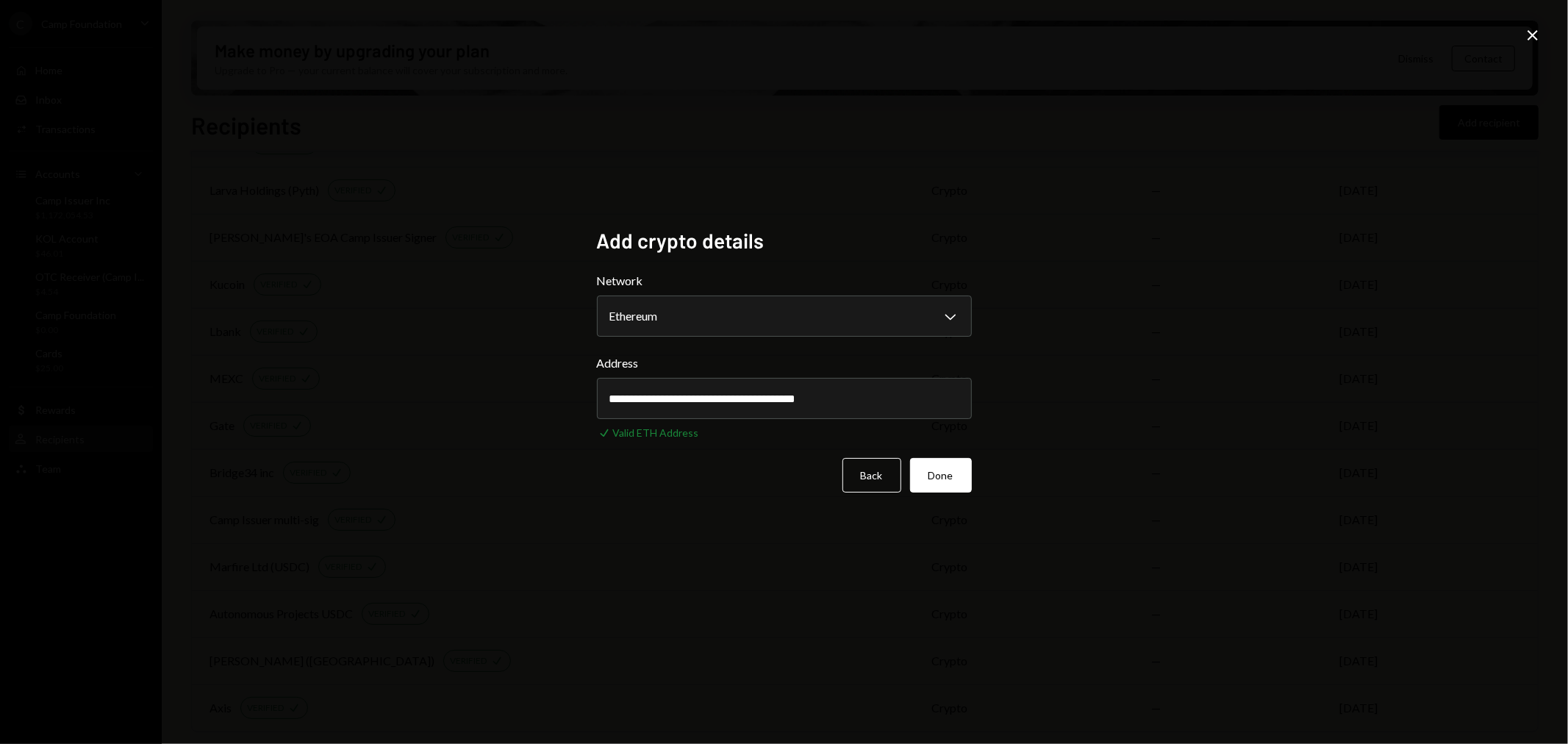
type input "**********"
click at [1137, 503] on div "**********" at bounding box center [784, 372] width 1568 height 744
click at [949, 483] on button "Done" at bounding box center [941, 475] width 62 height 34
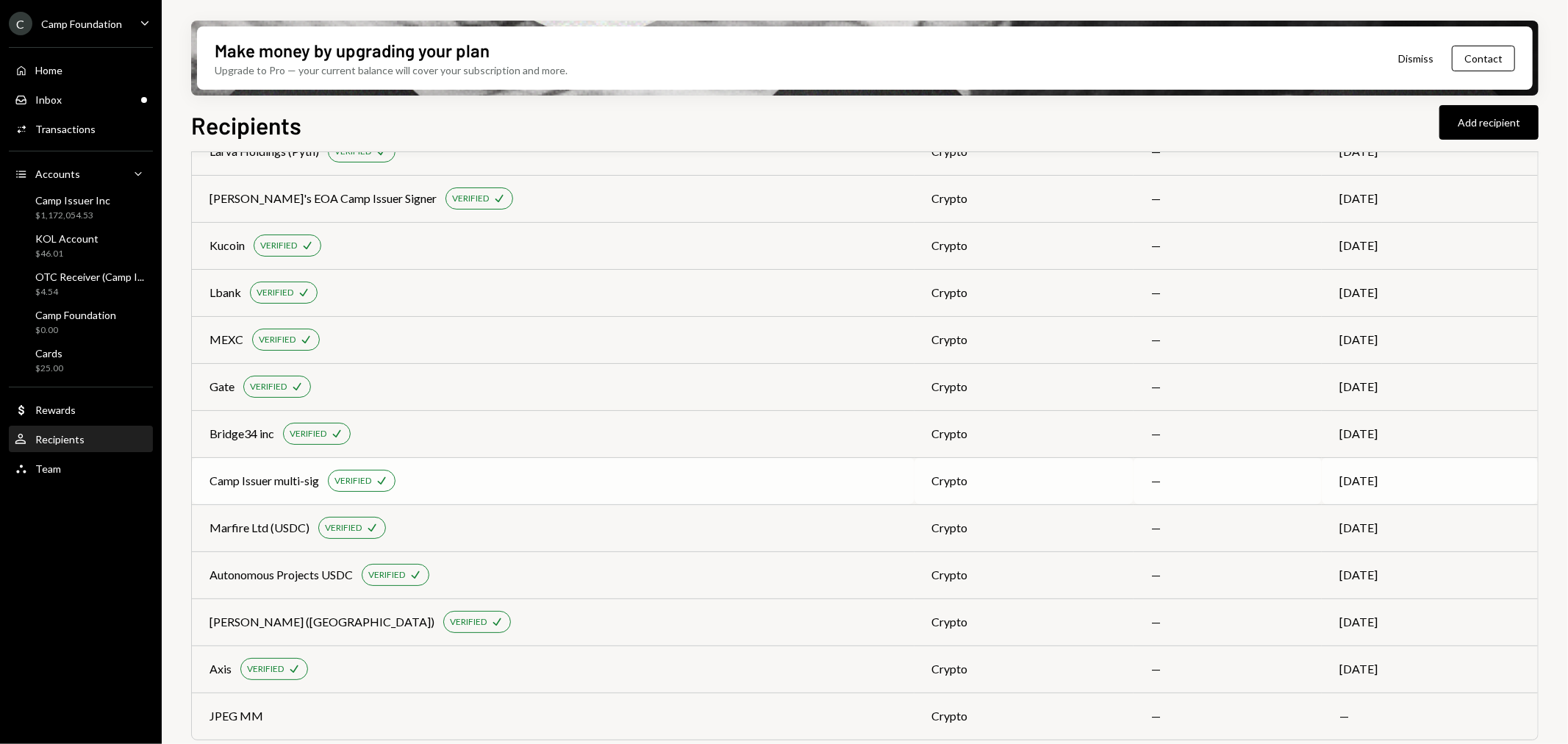
scroll to position [386, 0]
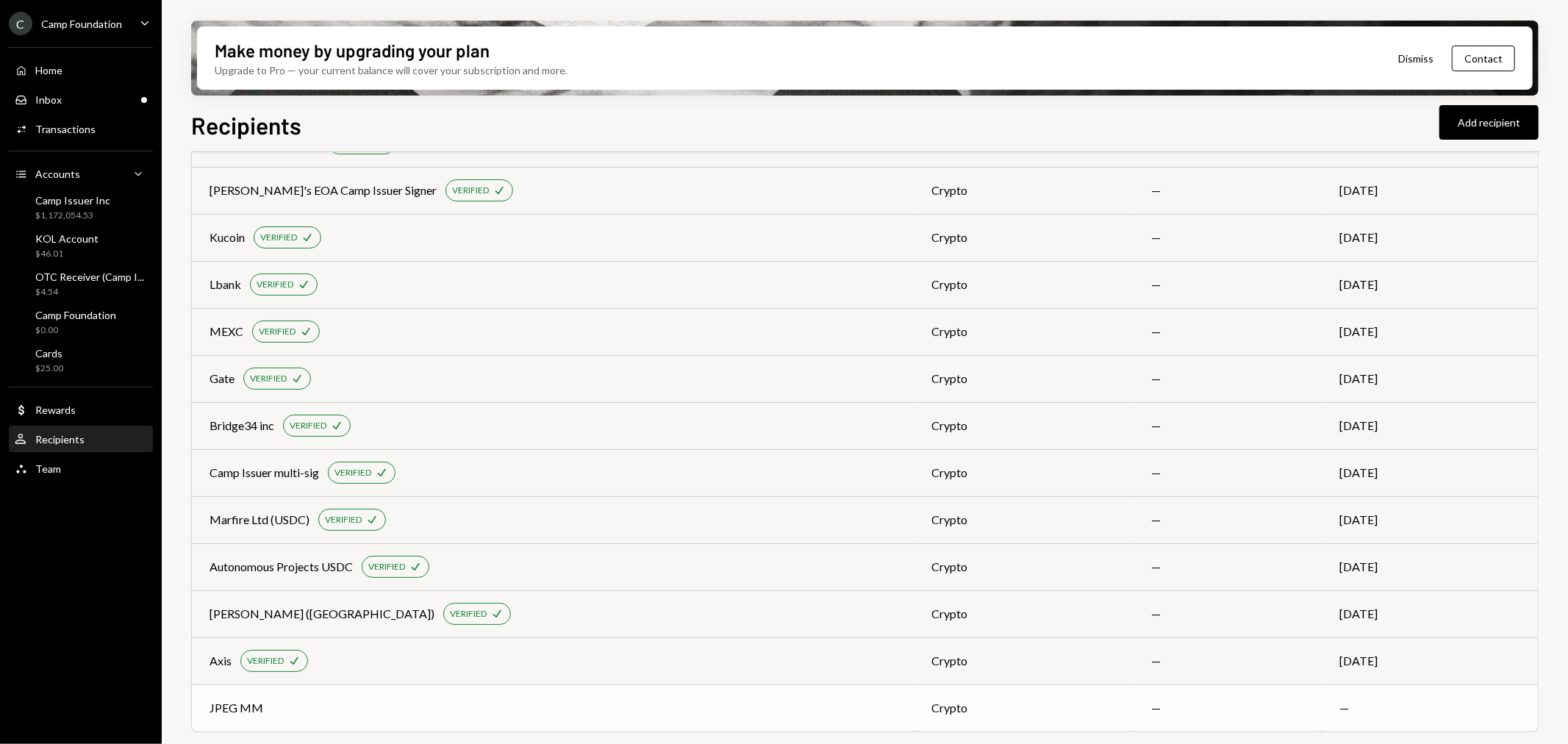
click at [513, 699] on div "JPEG MM" at bounding box center [553, 708] width 688 height 18
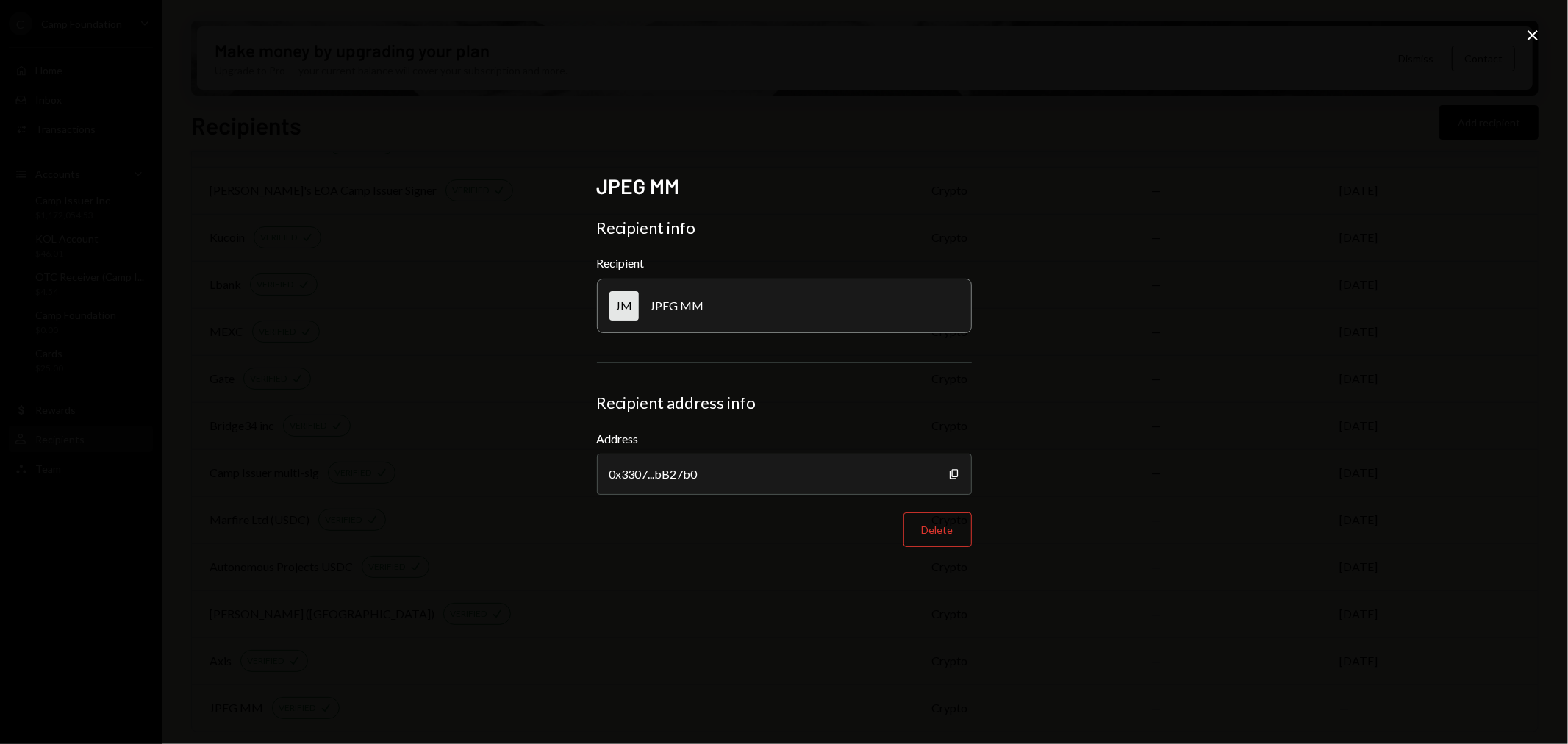
click at [1521, 38] on div "JPEG MM Recipient info Recipient JM JPEG MM Recipient address info Address 0x33…" at bounding box center [784, 372] width 1568 height 744
click at [1528, 44] on div "Close" at bounding box center [1533, 36] width 18 height 20
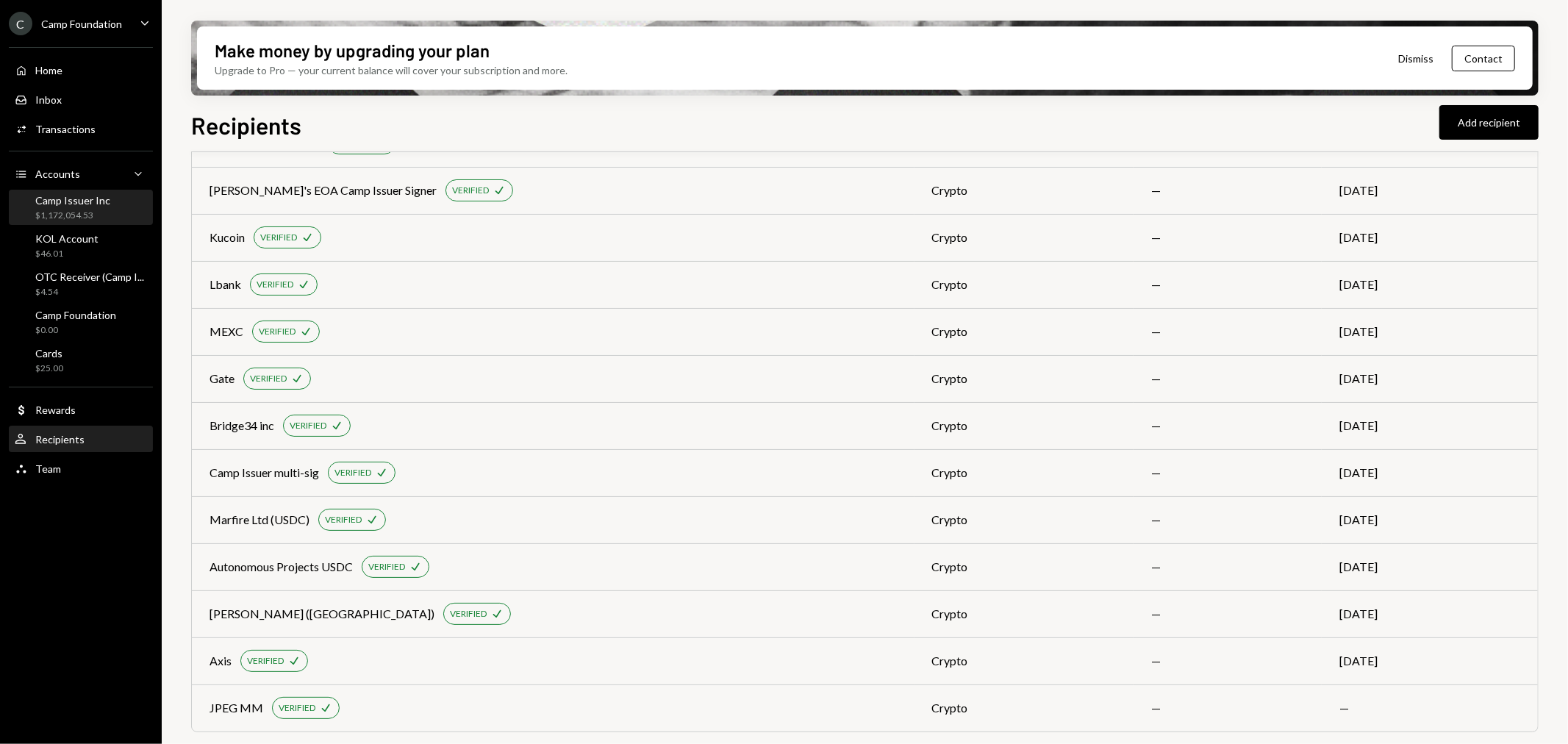
click at [81, 202] on div "Camp Issuer Inc" at bounding box center [73, 200] width 75 height 13
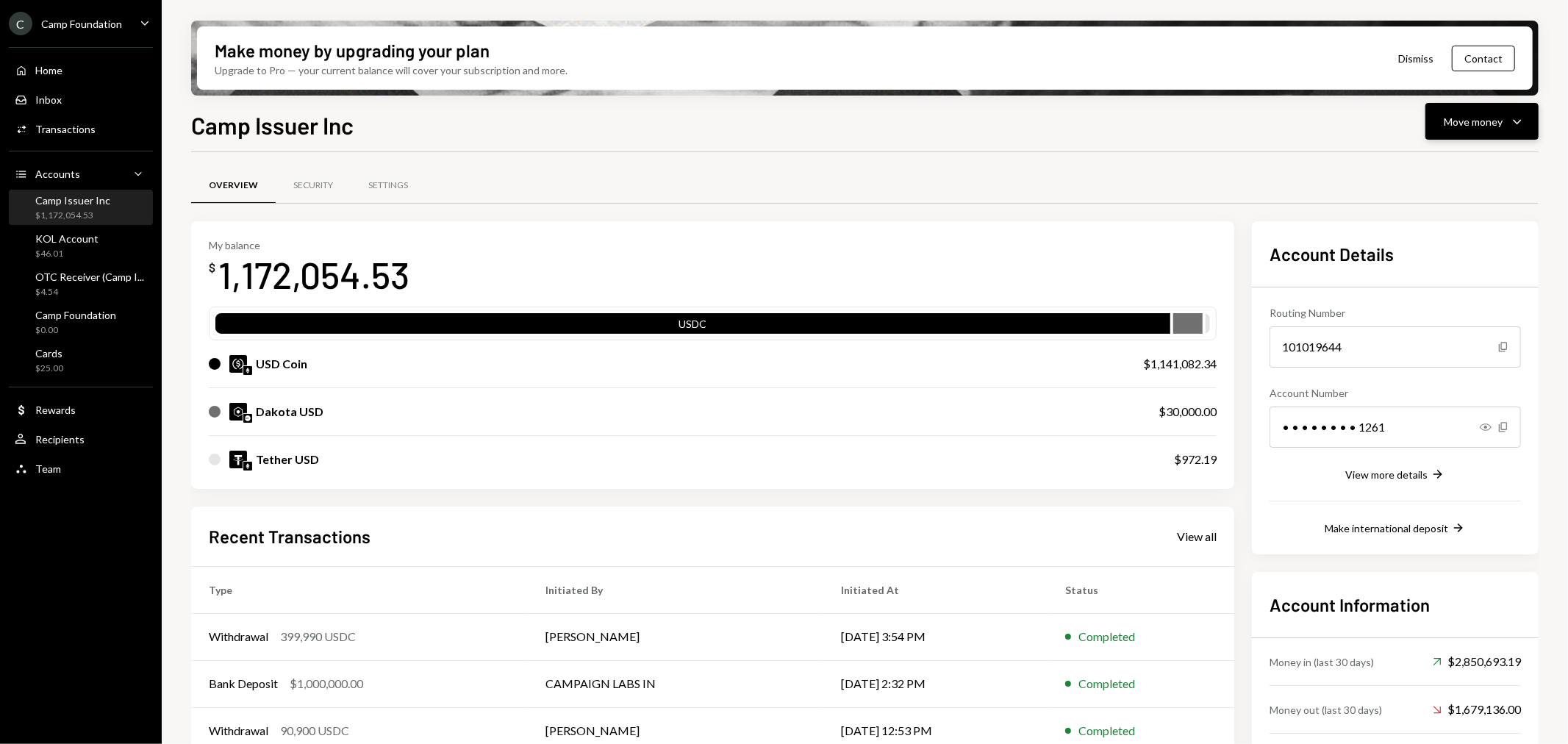
click at [1459, 123] on div "Move money" at bounding box center [1474, 121] width 59 height 15
click at [1446, 165] on div "Send" at bounding box center [1471, 164] width 108 height 15
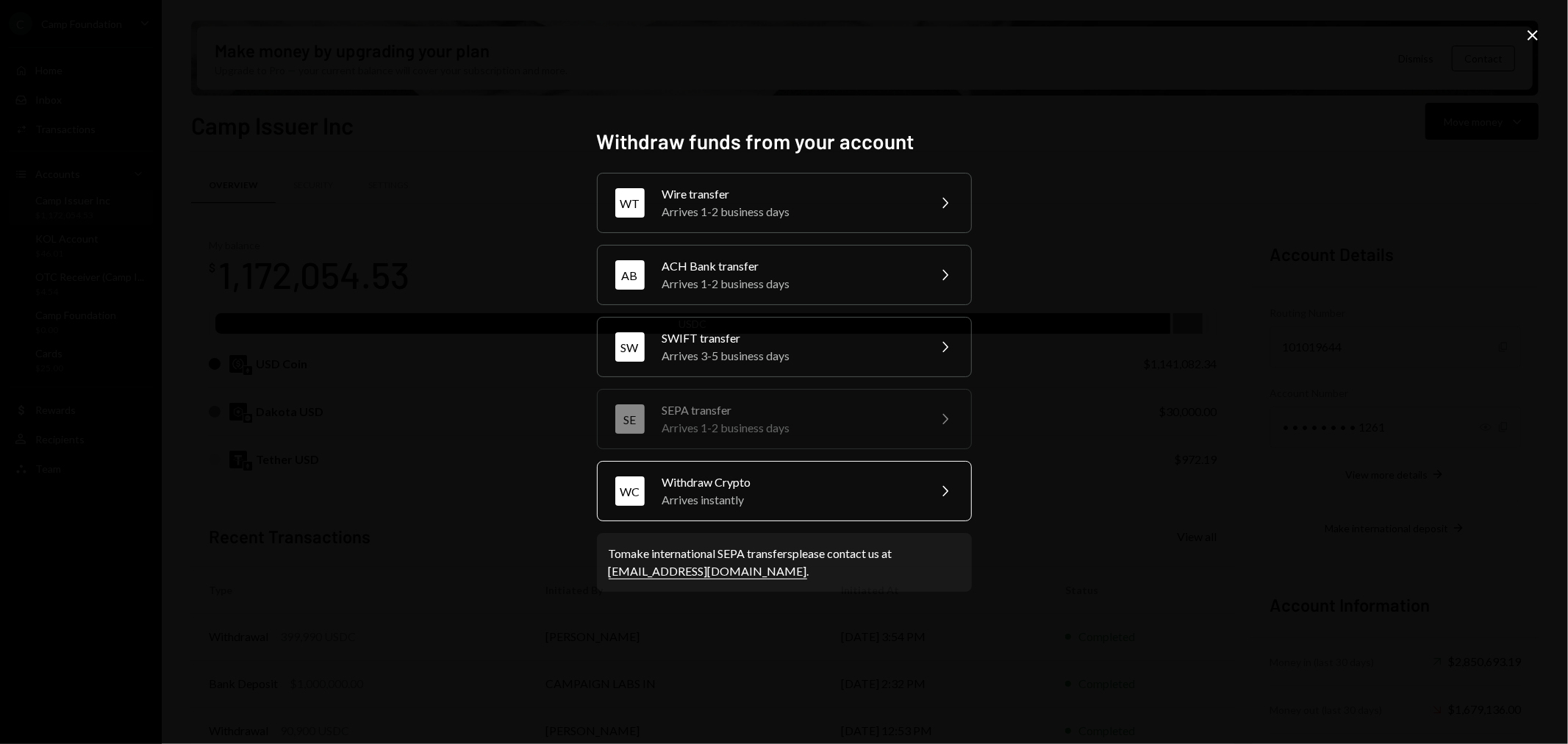
click at [797, 489] on div "Withdraw Crypto" at bounding box center [790, 482] width 256 height 18
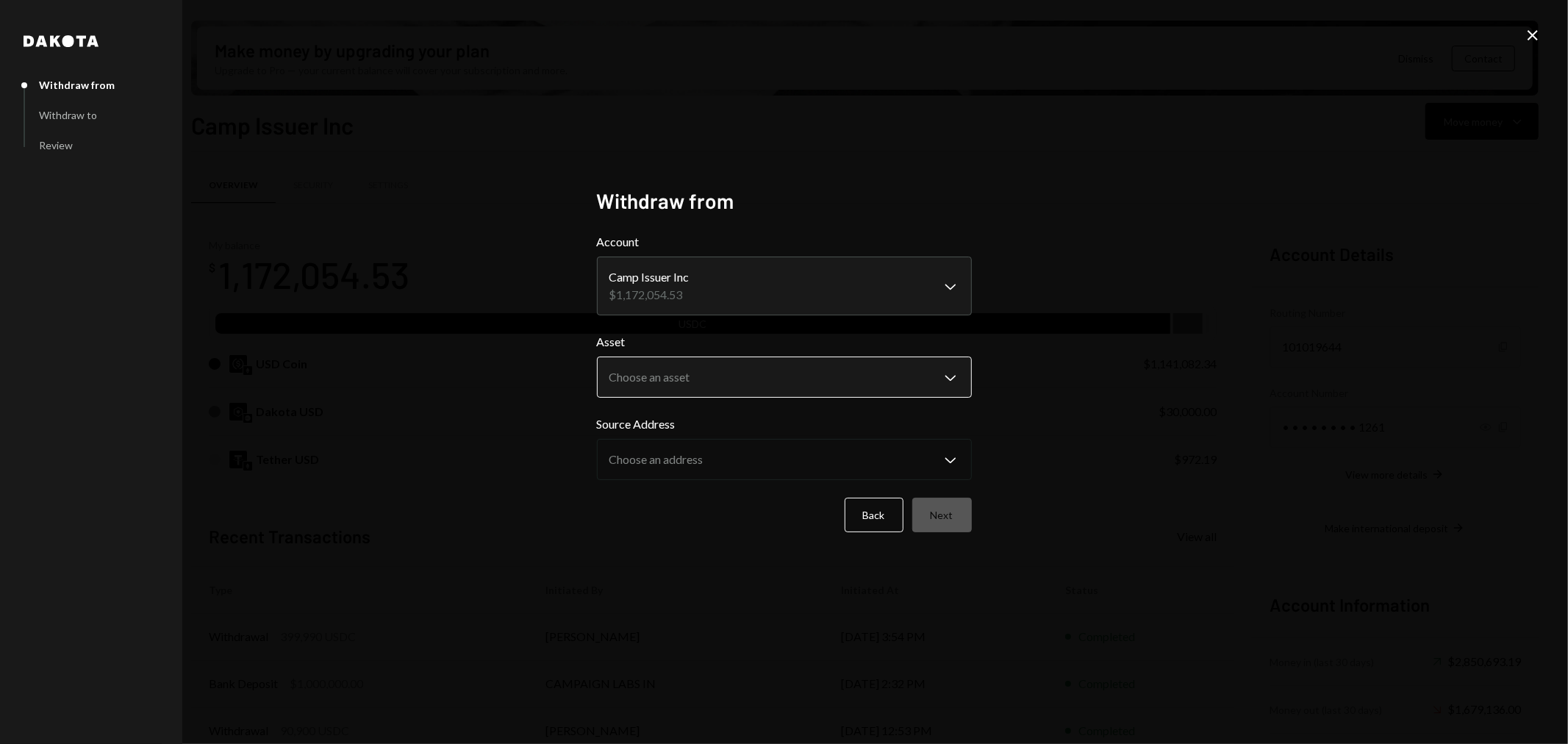
click at [846, 372] on body "C Camp Foundation Caret Down Home Home Inbox Inbox Activities Transactions Acco…" at bounding box center [784, 372] width 1568 height 744
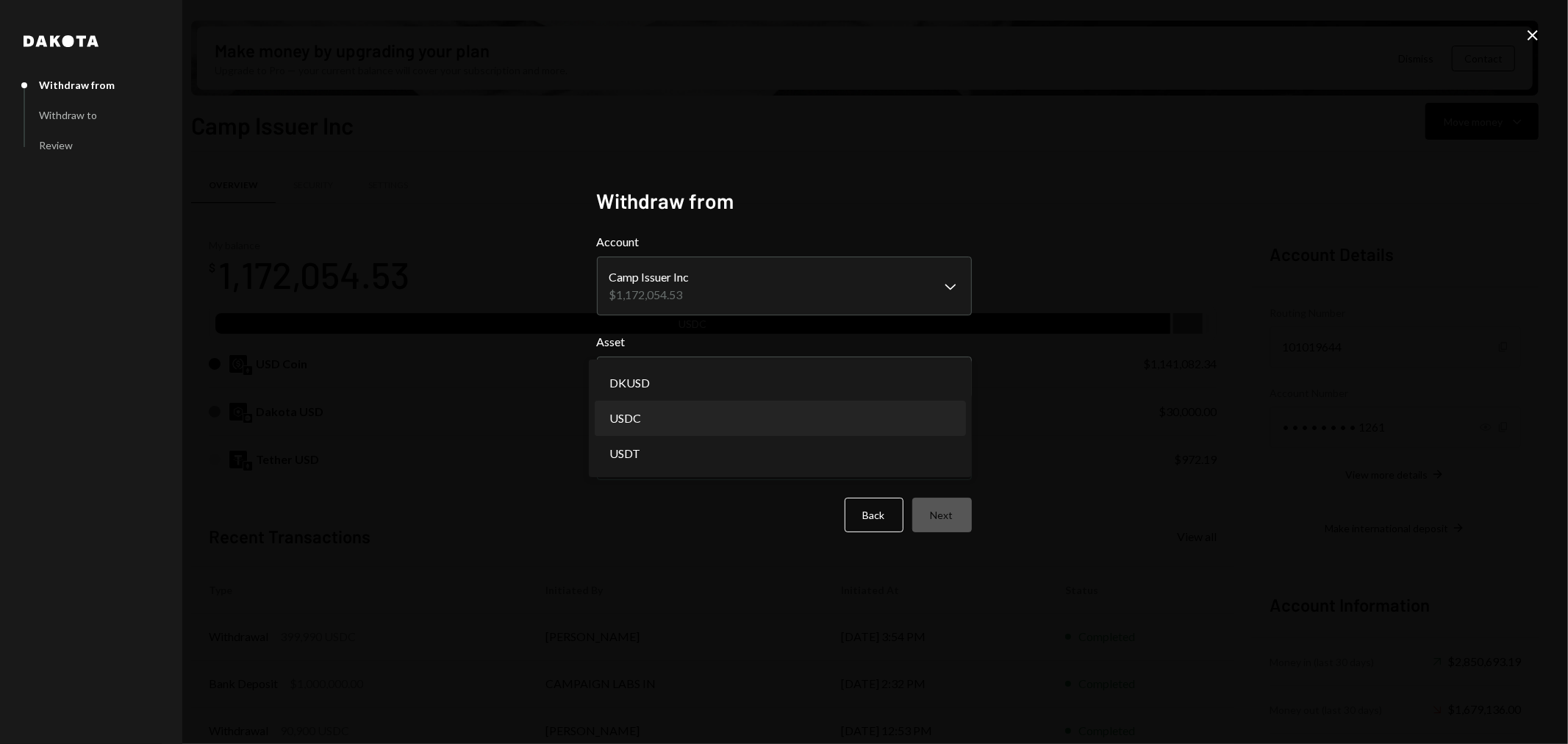
select select "****"
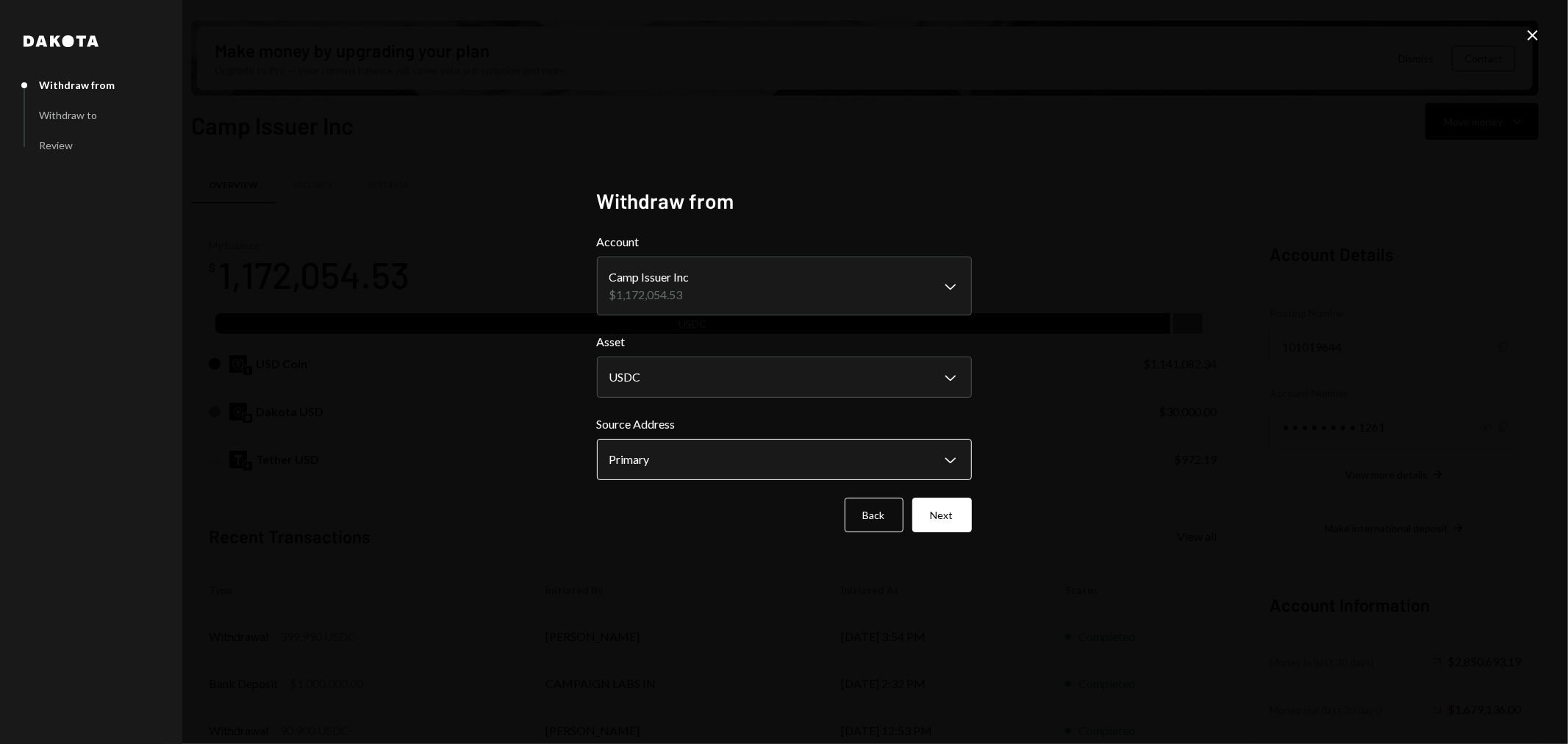
click at [766, 451] on body "C Camp Foundation Caret Down Home Home Inbox Inbox Activities Transactions Acco…" at bounding box center [784, 372] width 1568 height 744
click at [941, 511] on button "Next" at bounding box center [942, 515] width 59 height 34
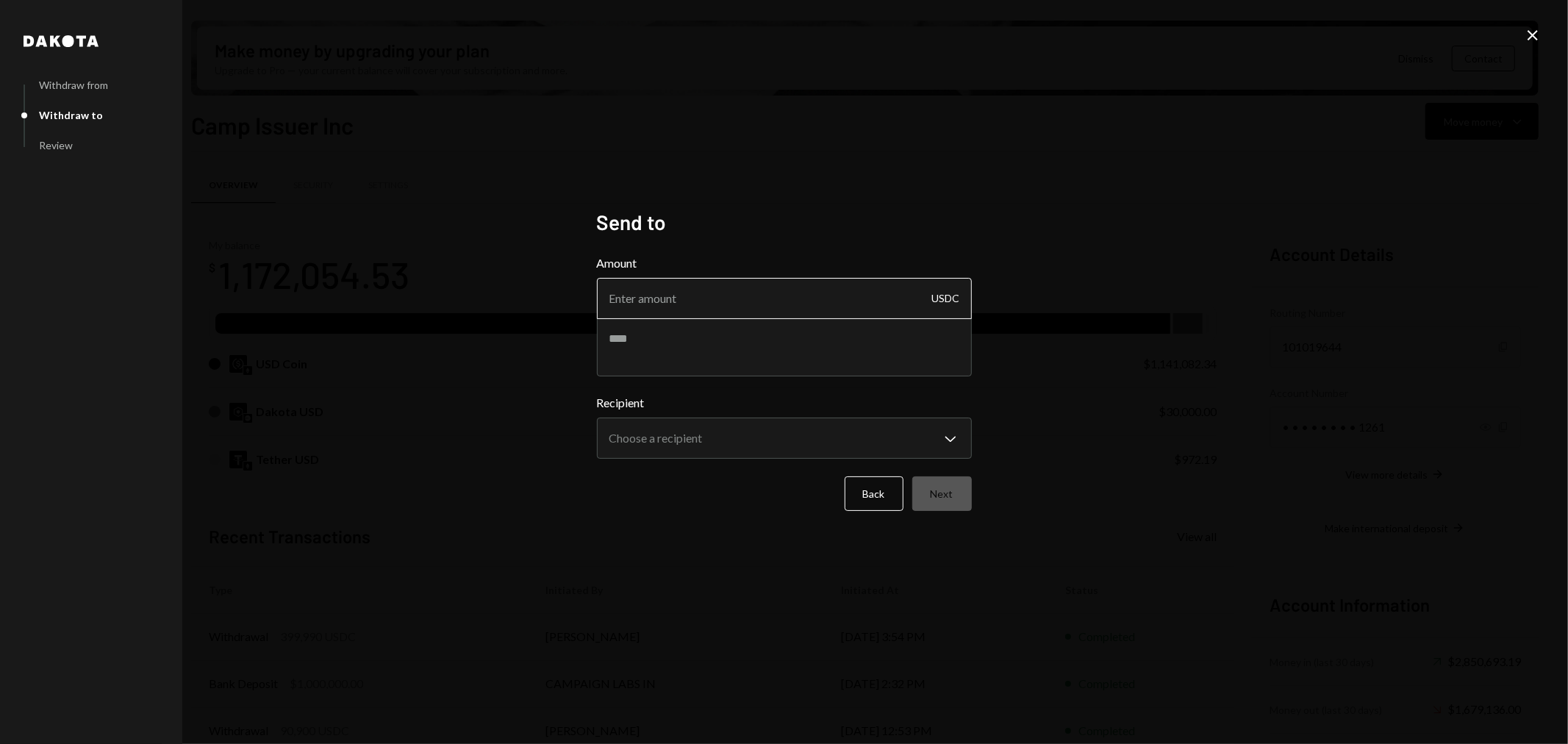
click at [791, 311] on input "Amount" at bounding box center [784, 299] width 375 height 41
type input "1"
click at [799, 336] on textarea at bounding box center [784, 347] width 375 height 59
type textarea "*********"
click at [933, 442] on body "C Camp Foundation Caret Down Home Home Inbox Inbox Activities Transactions Acco…" at bounding box center [784, 372] width 1568 height 744
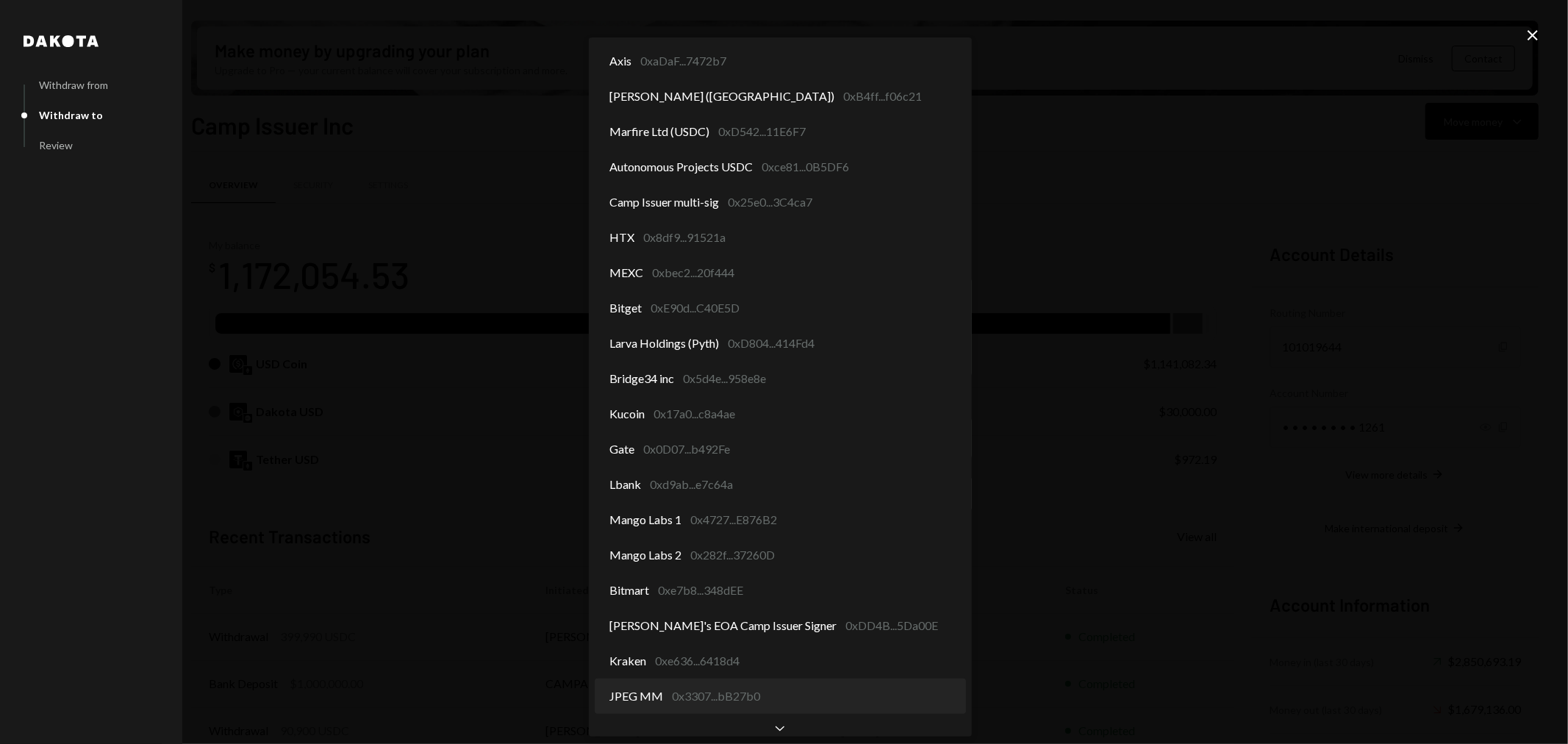
select select "**********"
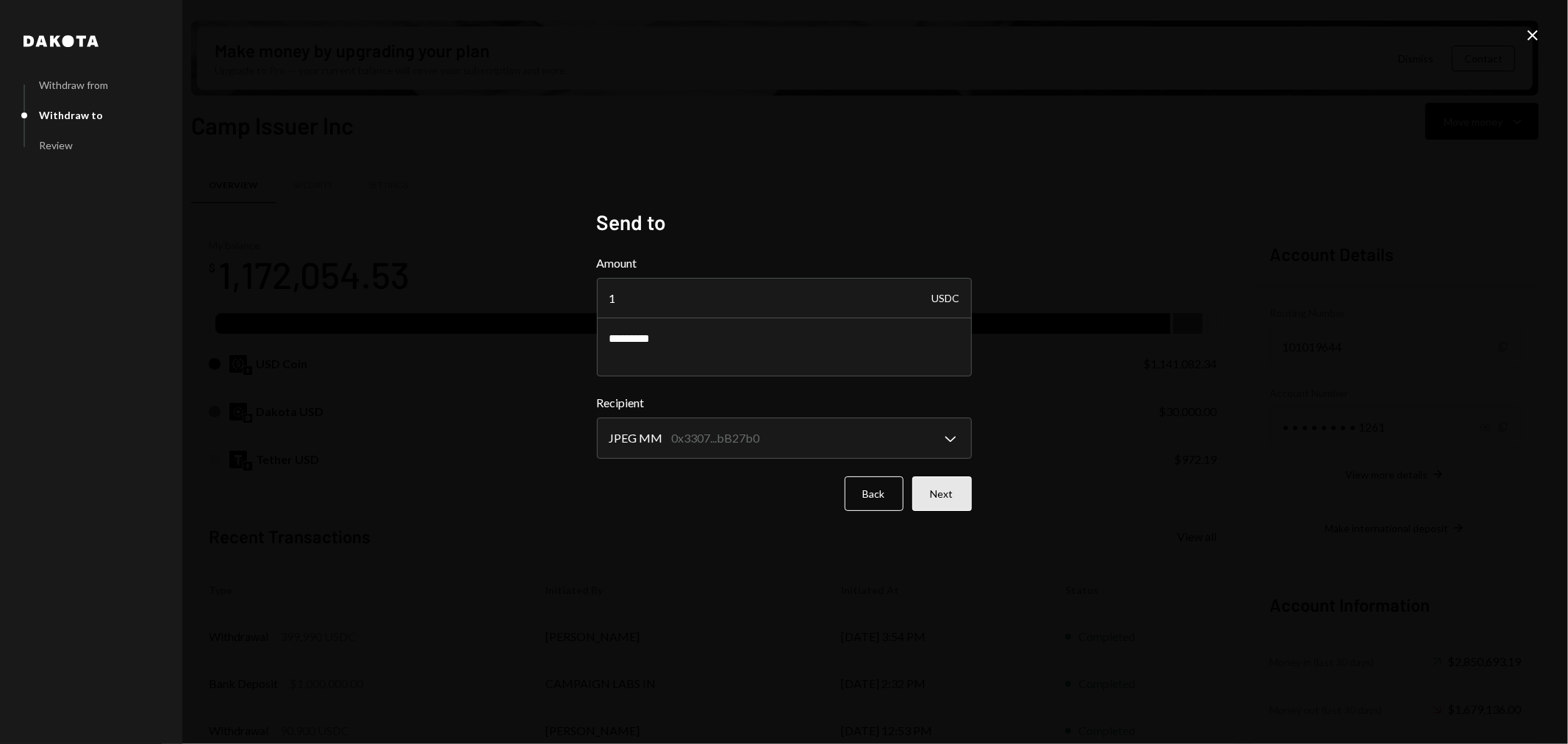
click at [942, 495] on button "Next" at bounding box center [942, 494] width 59 height 34
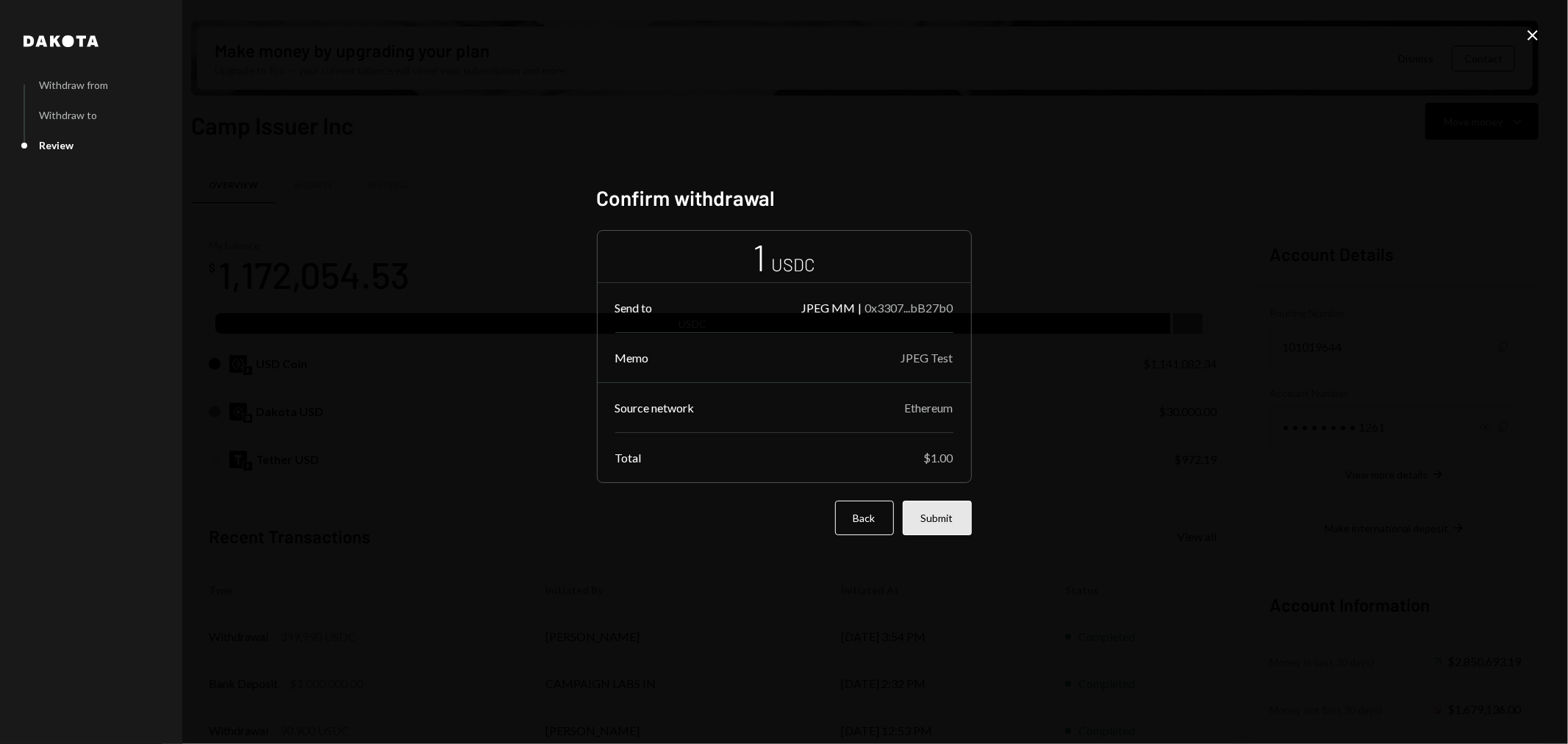
click at [939, 518] on button "Submit" at bounding box center [937, 518] width 69 height 34
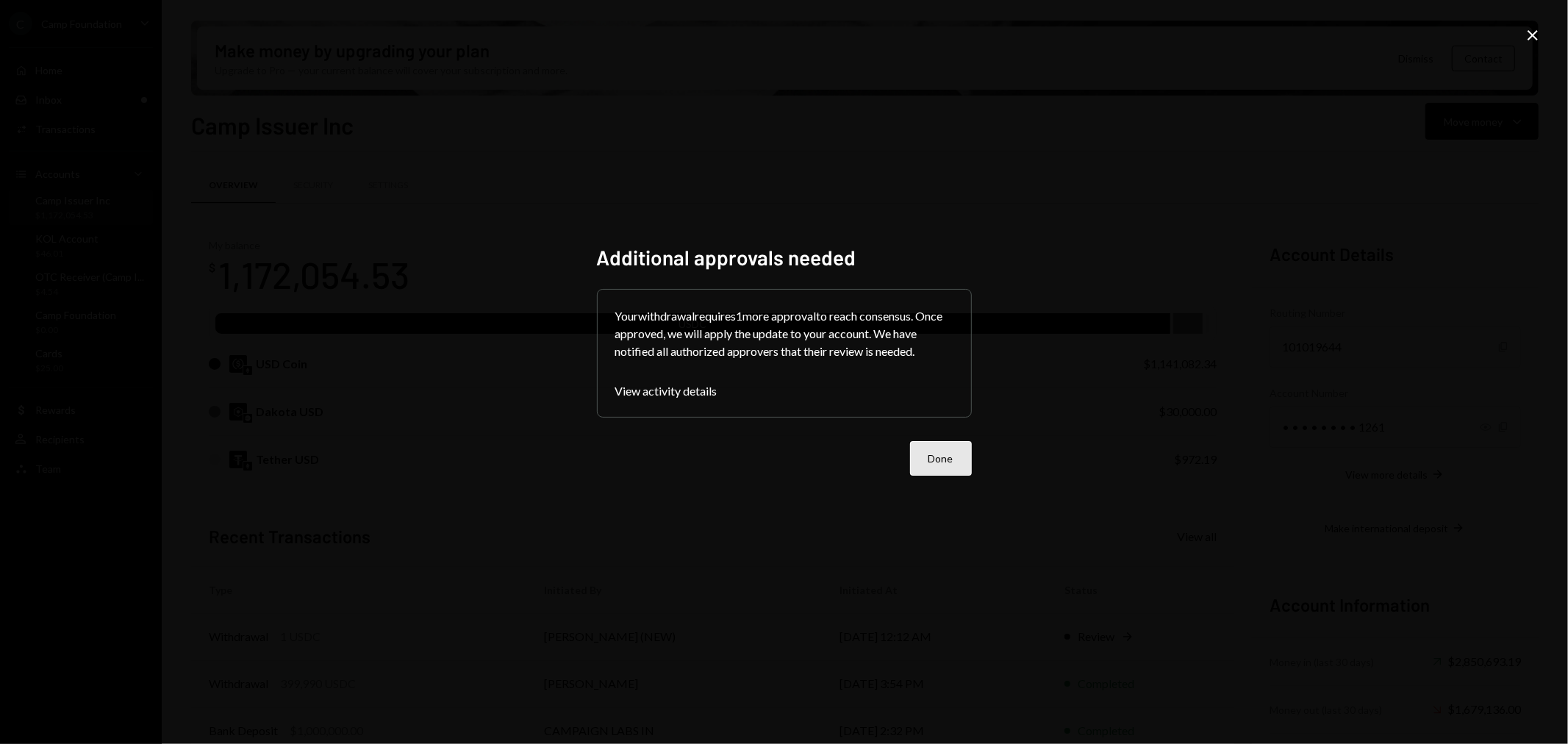
click at [942, 464] on button "Done" at bounding box center [941, 458] width 62 height 34
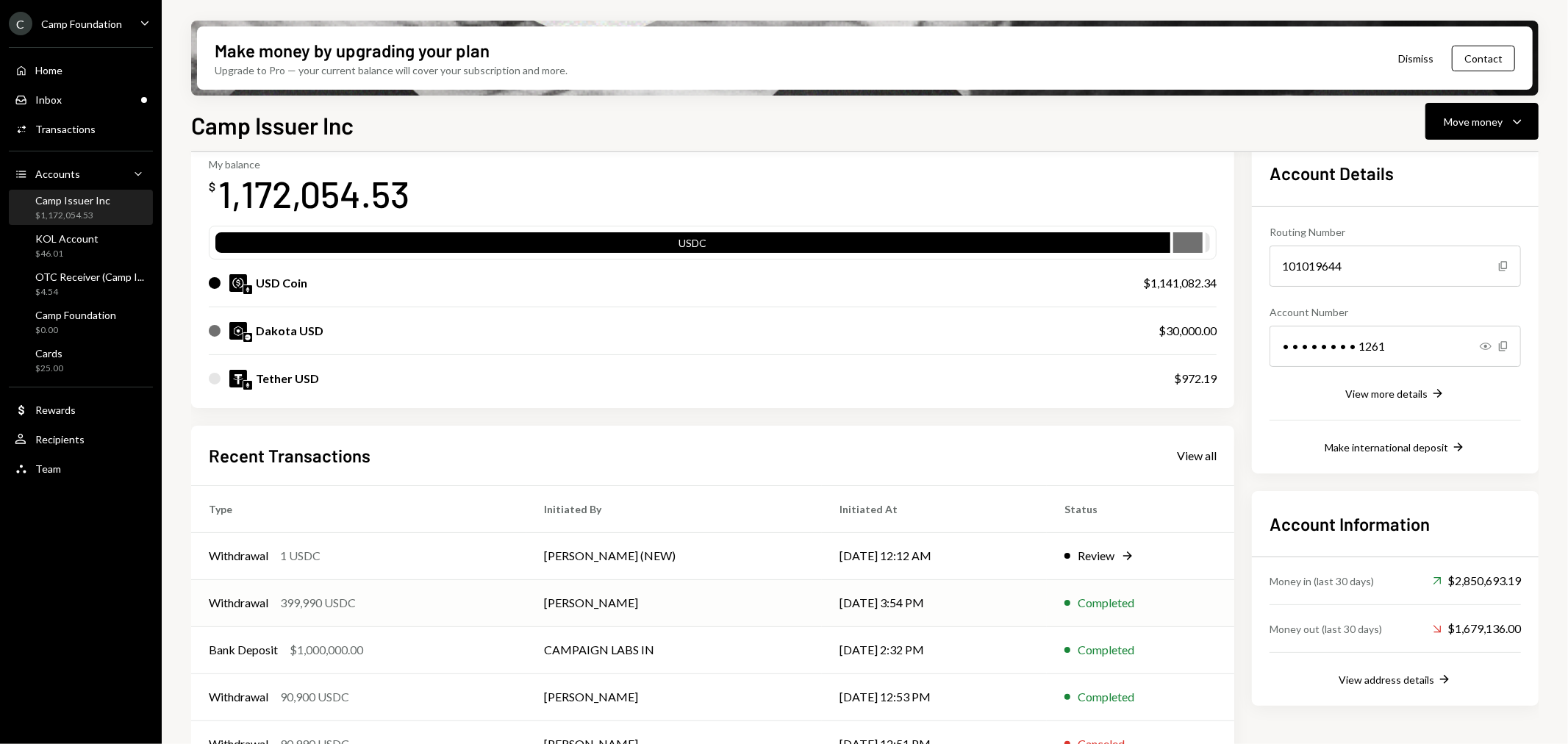
scroll to position [82, 0]
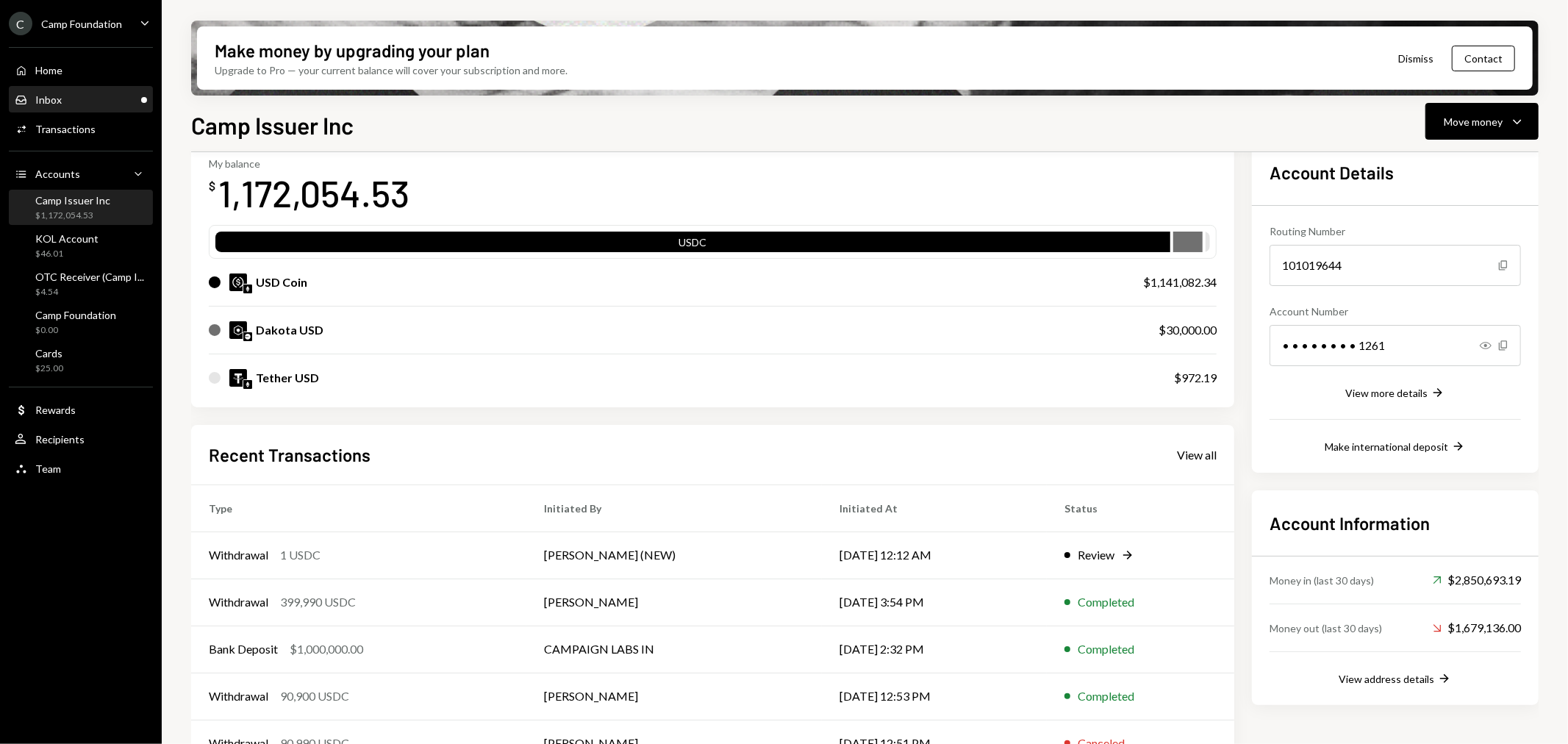
click at [125, 106] on div "Inbox Inbox" at bounding box center [80, 100] width 132 height 25
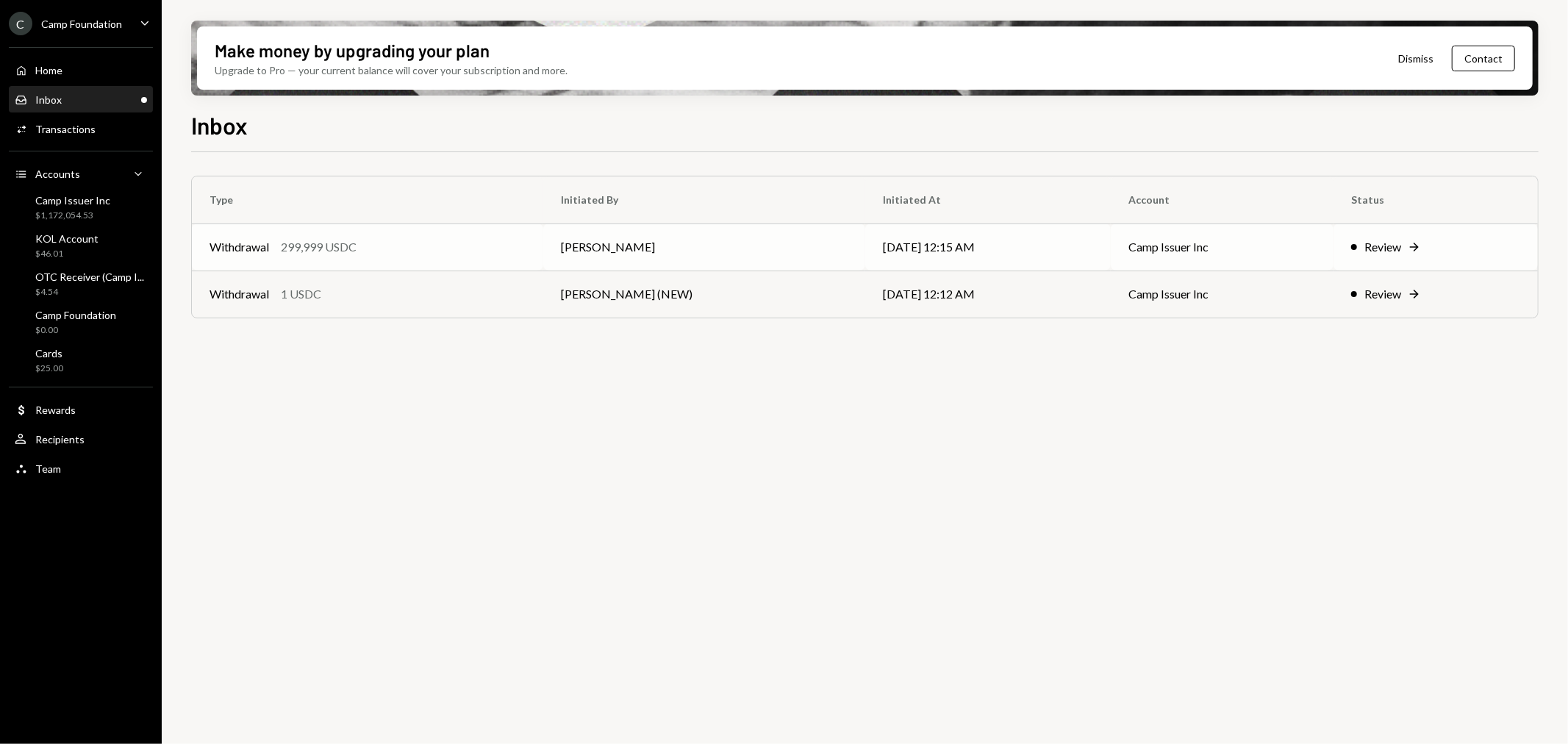
click at [293, 244] on div "299,999 USDC" at bounding box center [319, 247] width 75 height 18
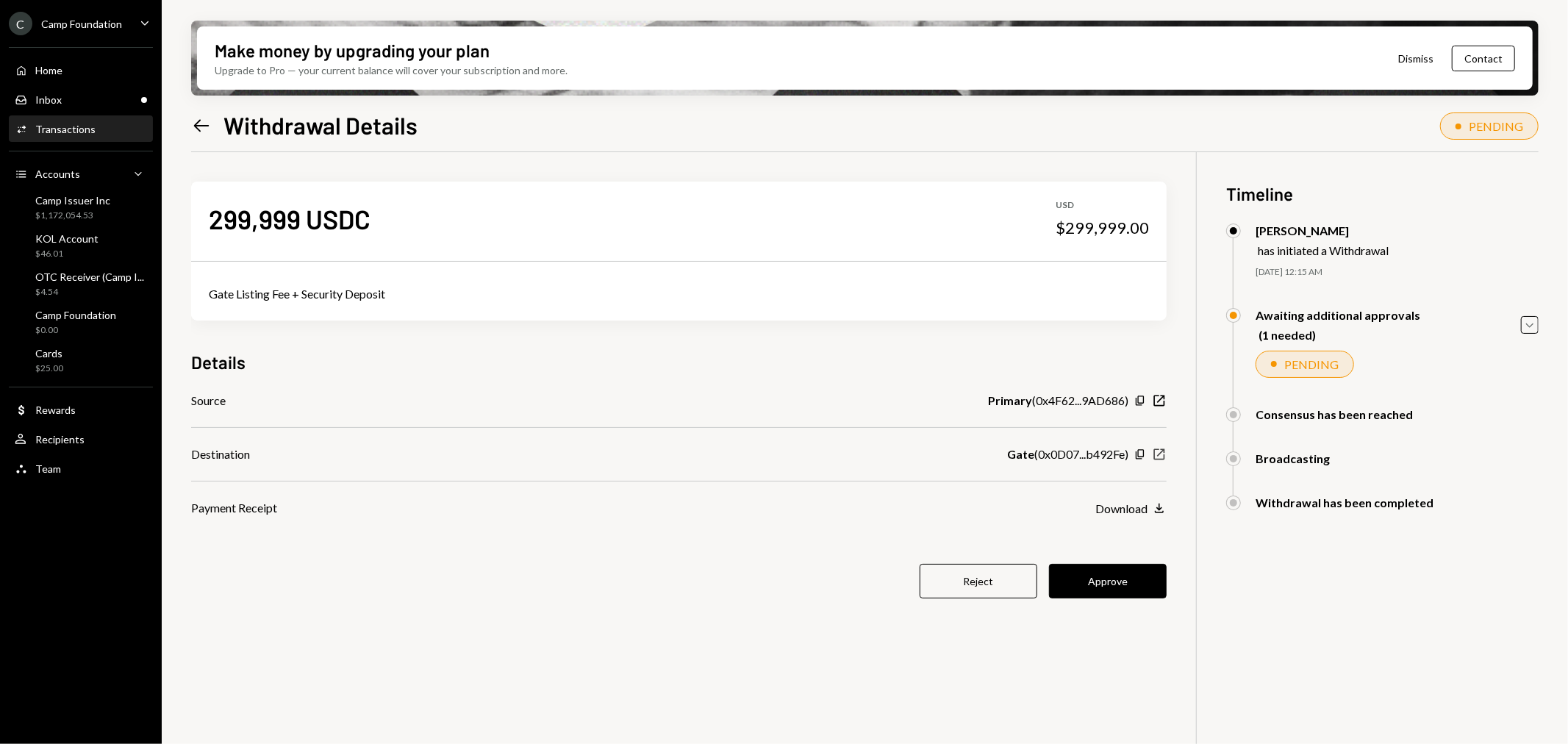
click at [1161, 457] on icon "New Window" at bounding box center [1159, 454] width 14 height 14
click at [1141, 453] on icon "Copy" at bounding box center [1140, 454] width 12 height 12
click at [1118, 582] on button "Approve" at bounding box center [1108, 581] width 118 height 34
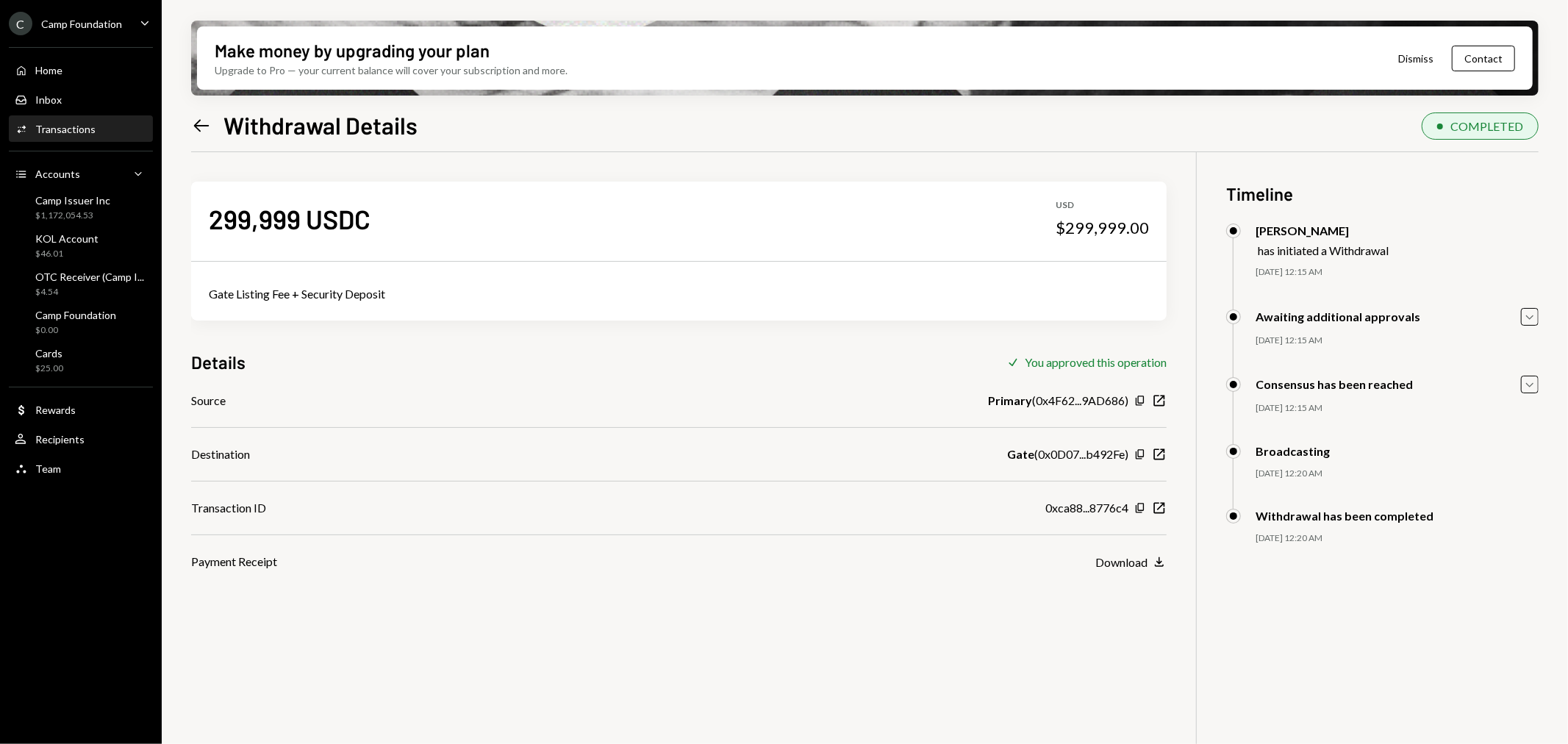
click at [194, 123] on icon "Left Arrow" at bounding box center [201, 126] width 21 height 21
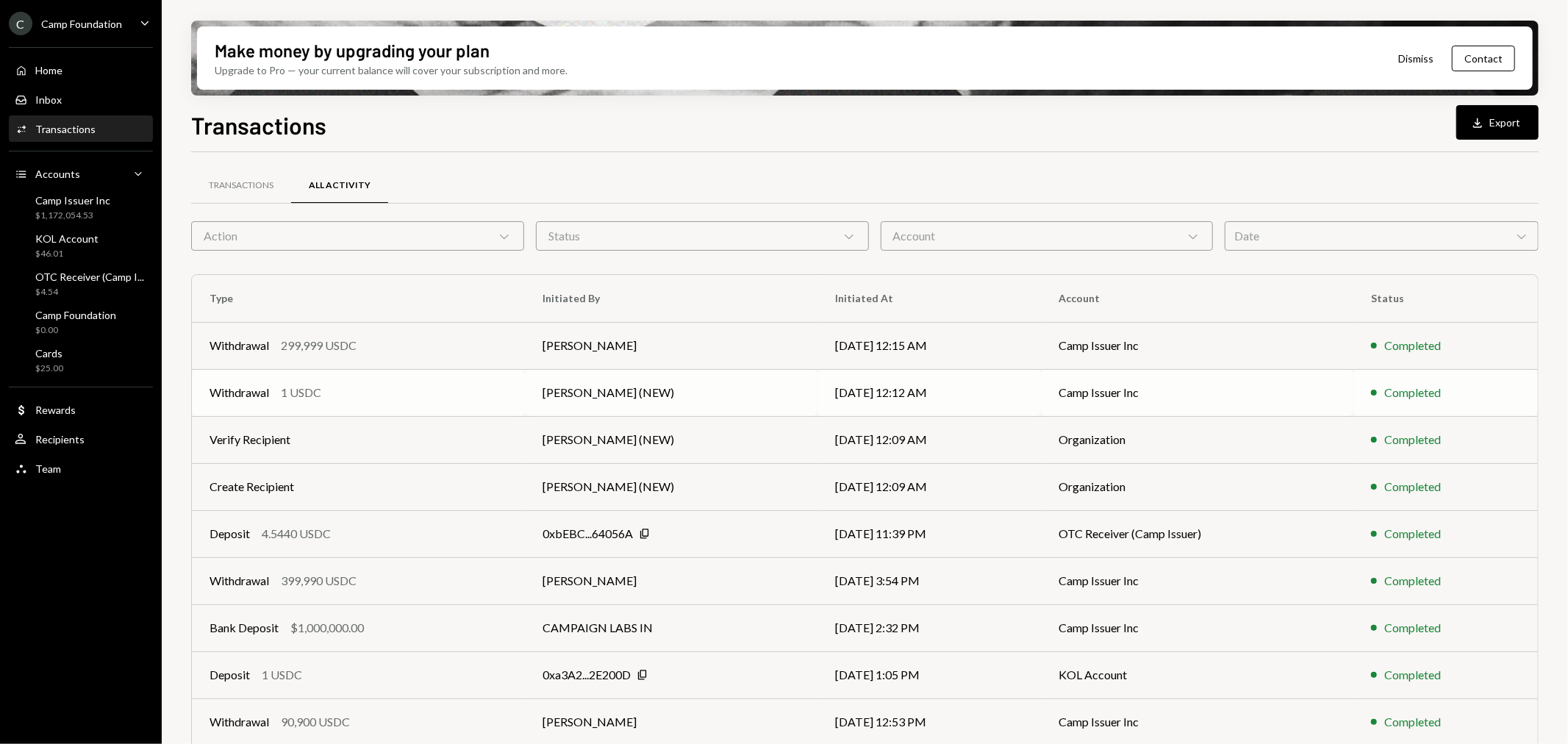
click at [258, 394] on div "Withdrawal" at bounding box center [239, 393] width 59 height 18
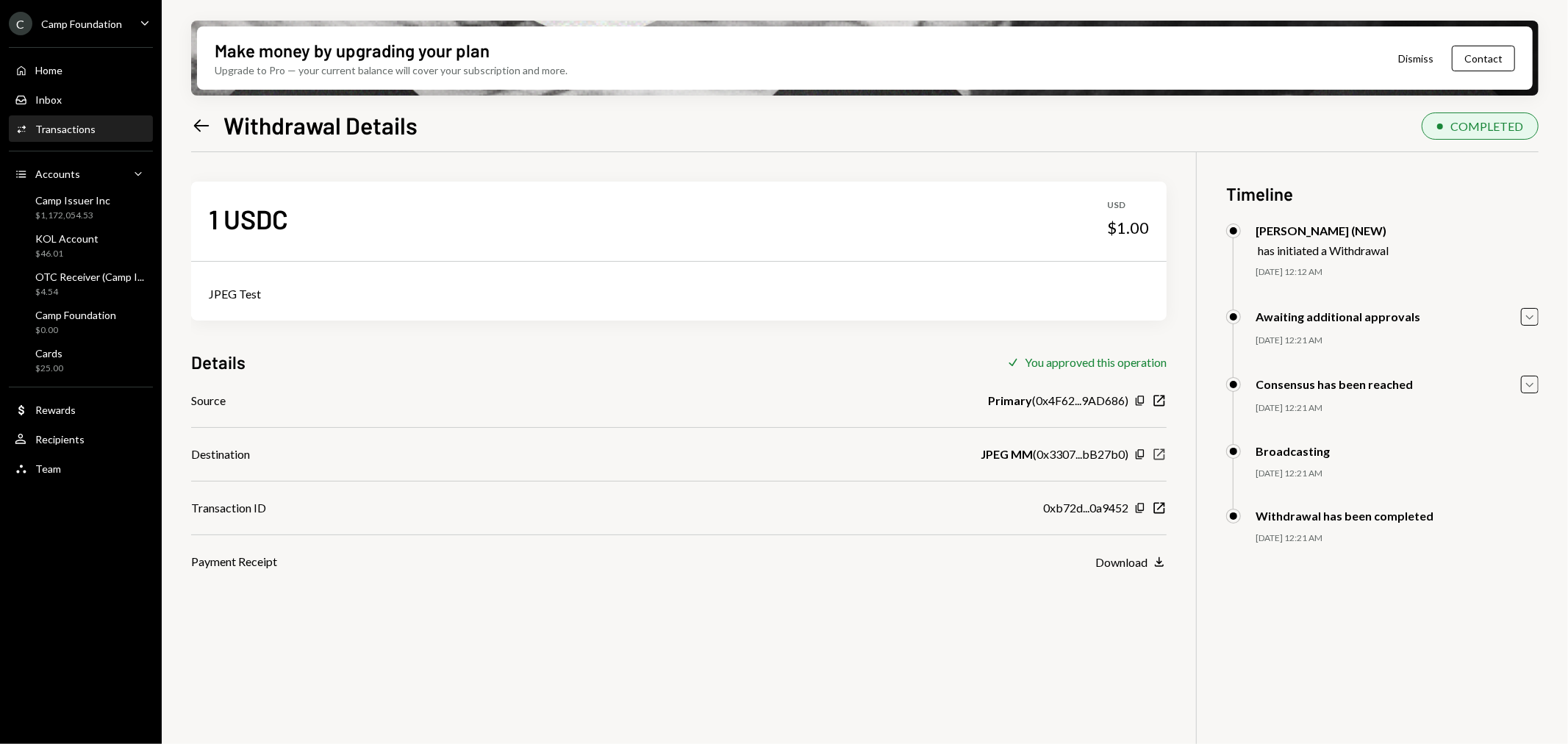
click at [1162, 453] on icon "New Window" at bounding box center [1159, 454] width 14 height 14
click at [1163, 509] on icon "New Window" at bounding box center [1159, 508] width 14 height 14
click at [92, 274] on div "OTC Receiver (Camp I..." at bounding box center [89, 276] width 109 height 13
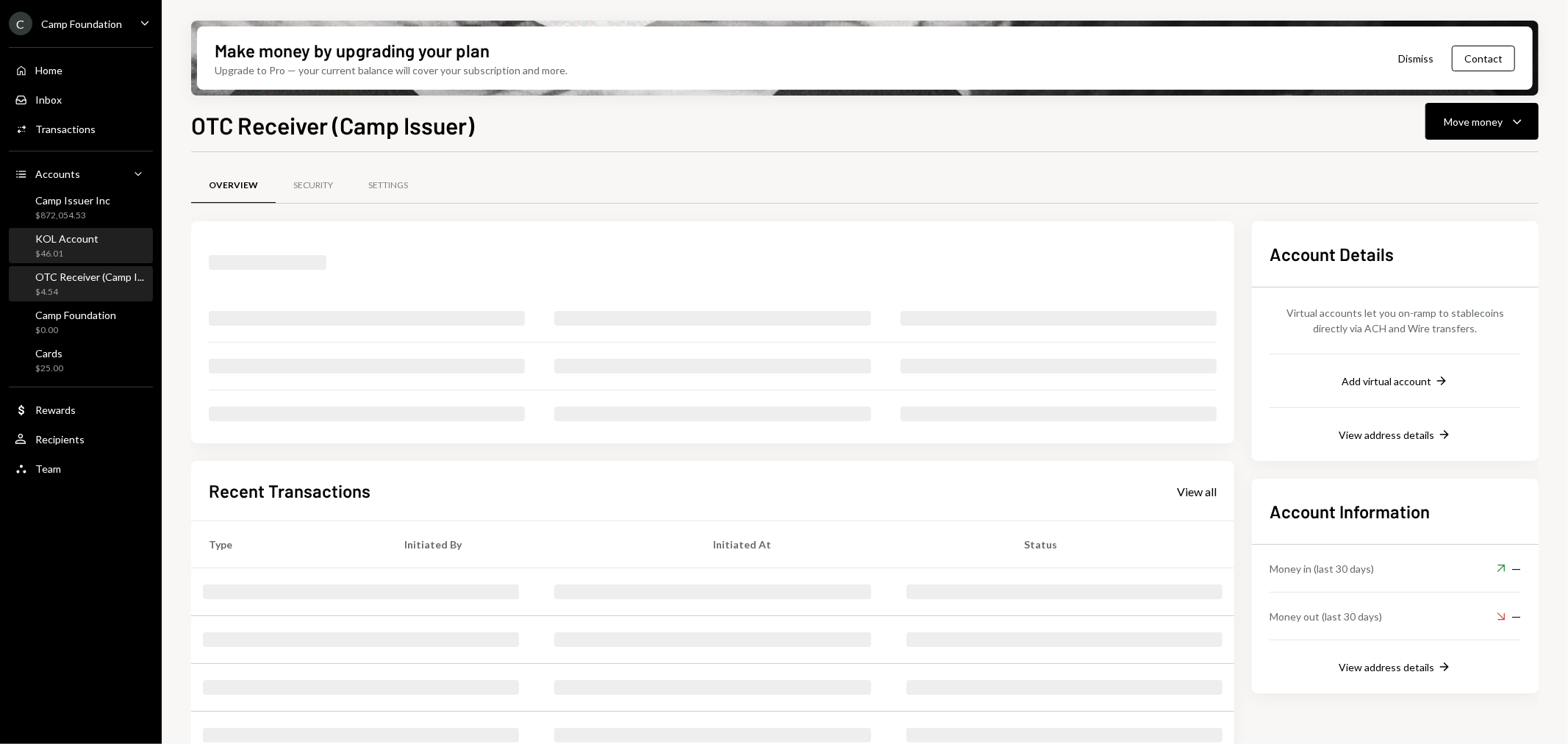
click at [74, 232] on div "KOL Account" at bounding box center [66, 239] width 63 height 13
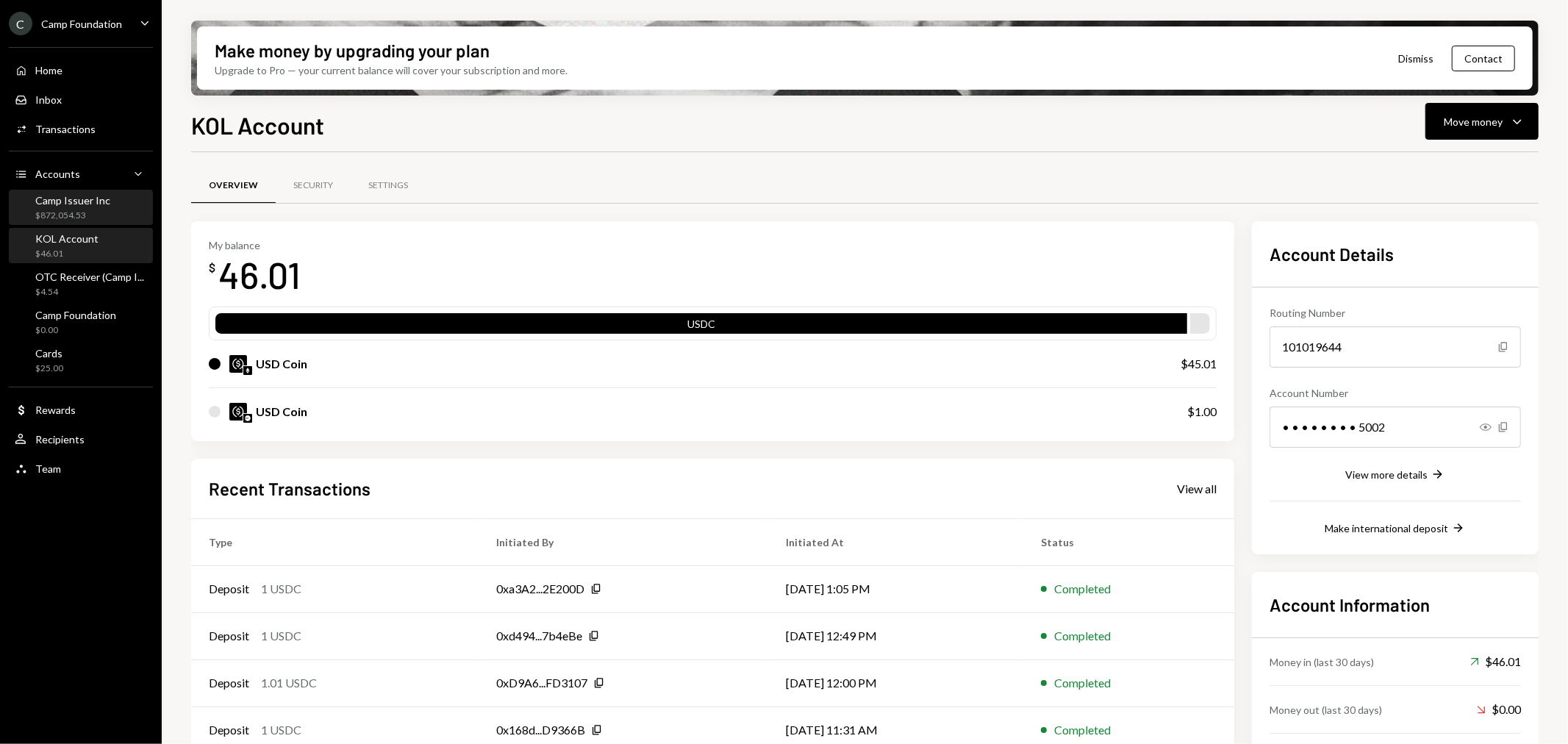
click at [84, 201] on div "Camp Issuer Inc" at bounding box center [73, 200] width 75 height 13
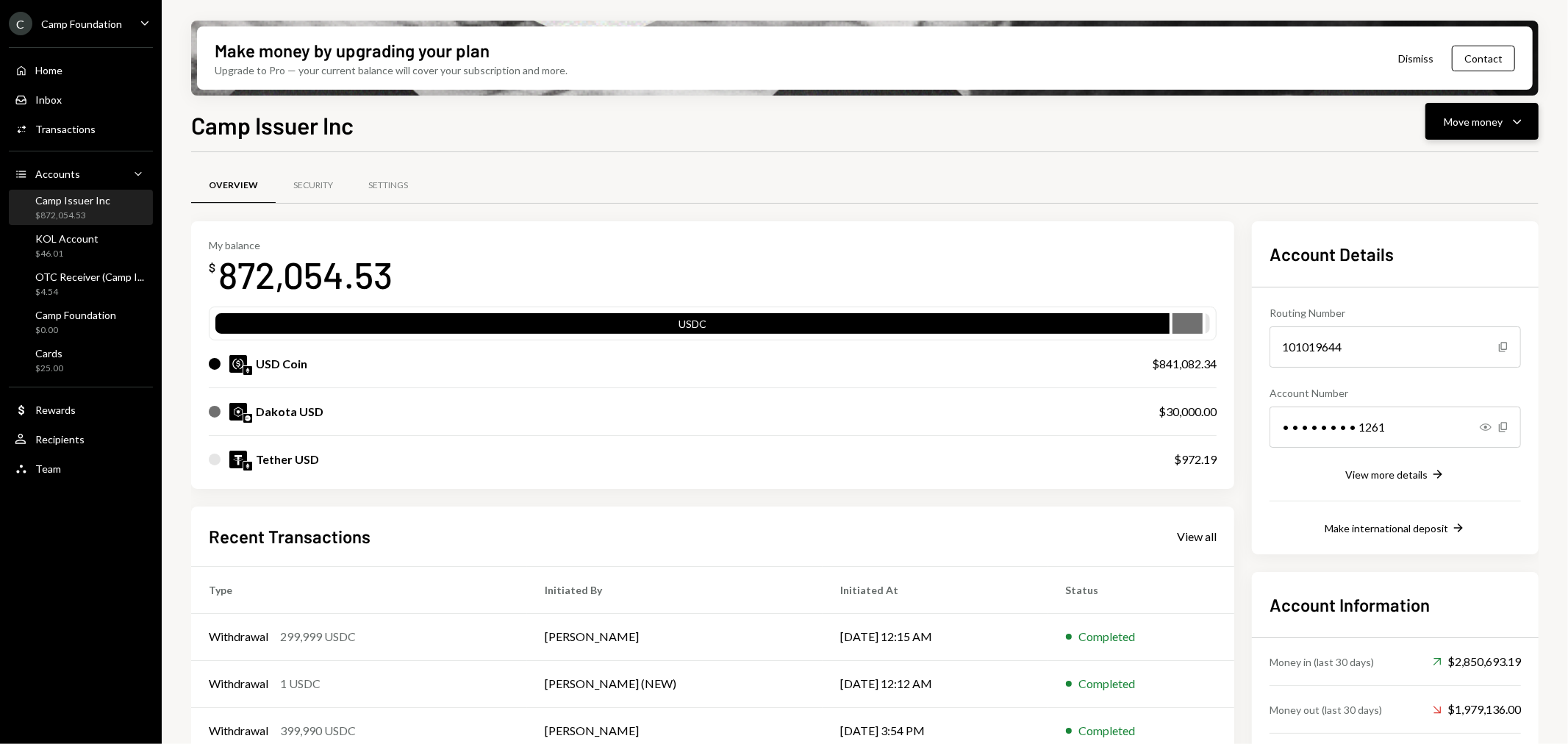
click at [1473, 120] on div "Move money" at bounding box center [1474, 121] width 59 height 15
click at [1457, 165] on div "Send" at bounding box center [1471, 164] width 108 height 15
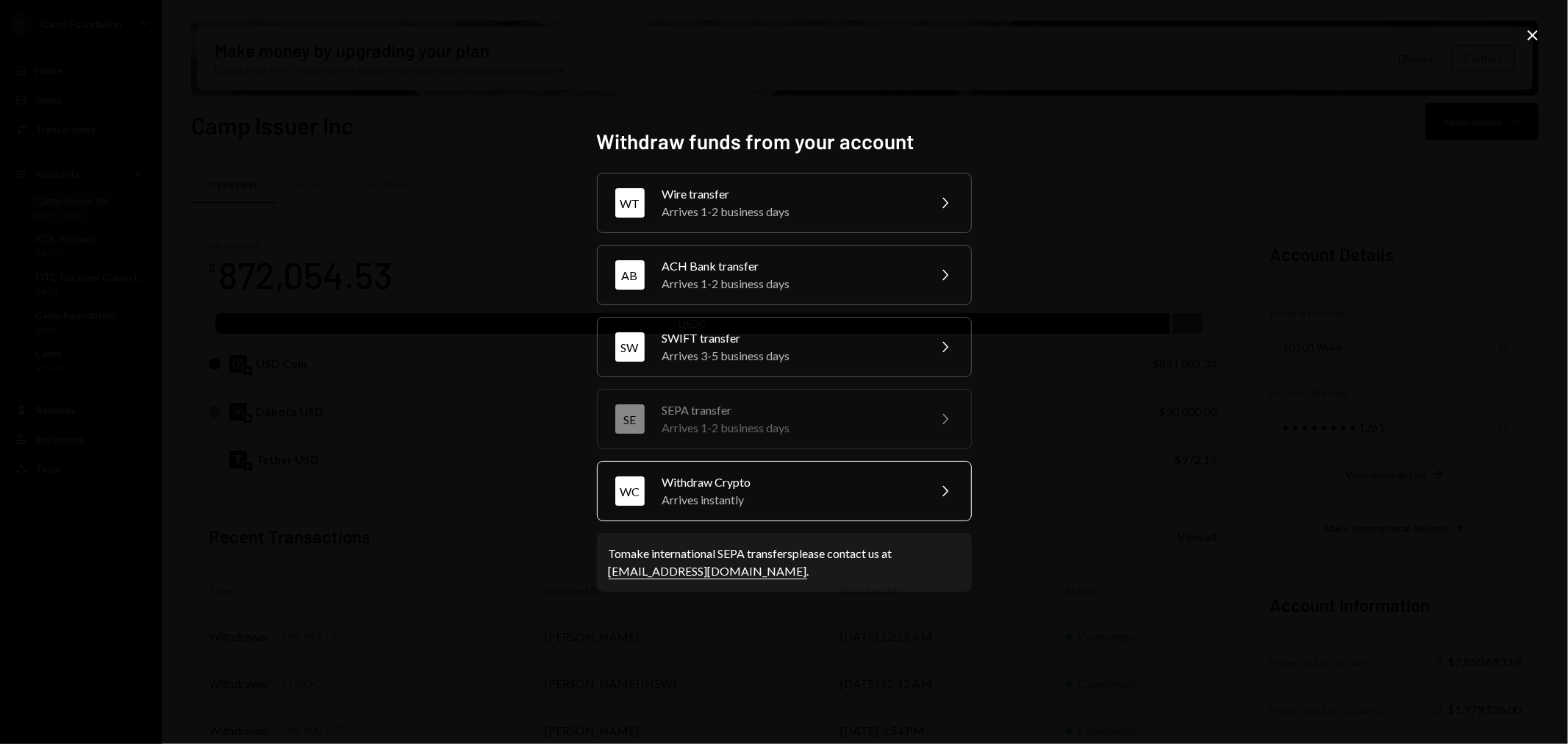
click at [826, 505] on div "Arrives instantly" at bounding box center [790, 500] width 256 height 18
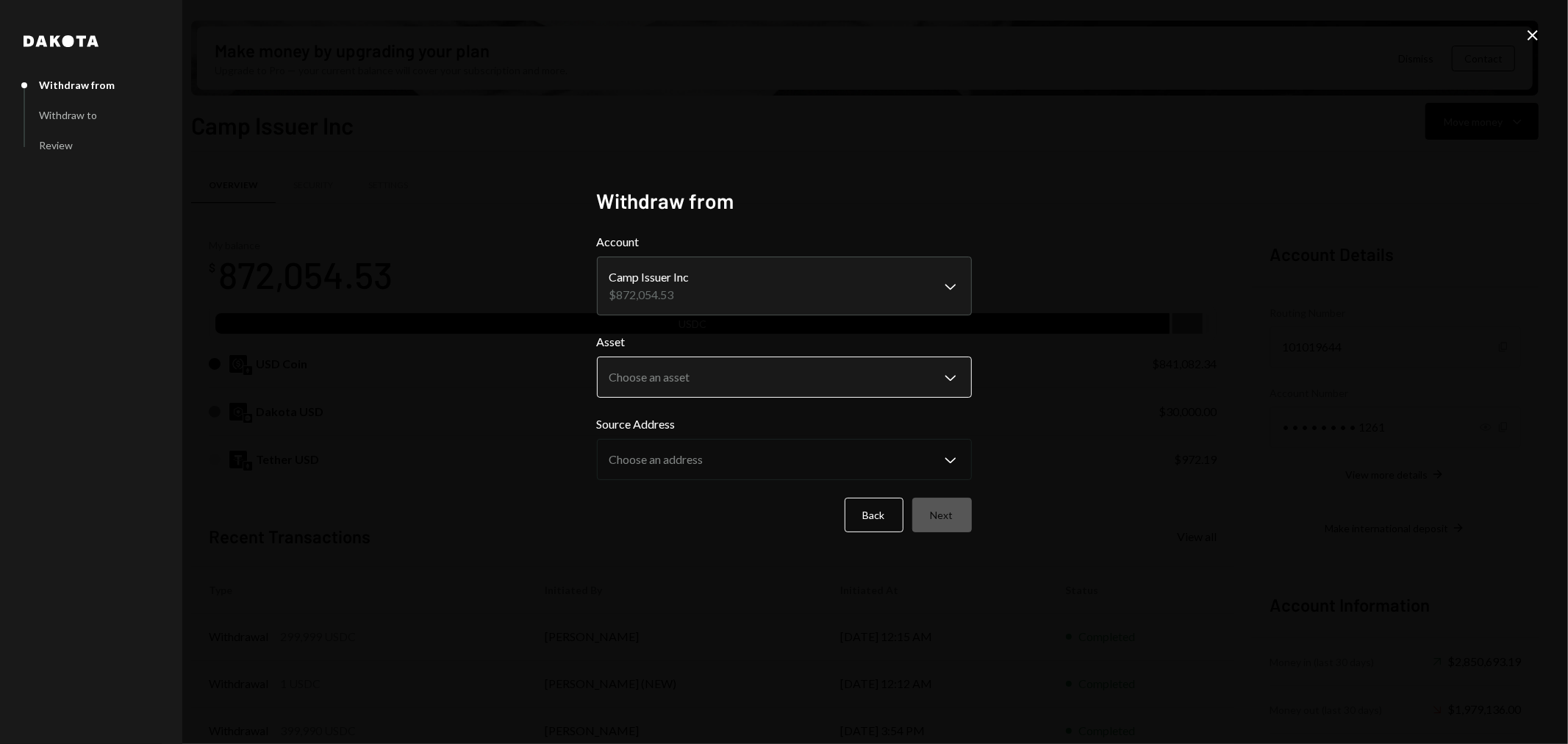
click at [884, 370] on body "C Camp Foundation Caret Down Home Home Inbox Inbox Activities Transactions Acco…" at bounding box center [784, 372] width 1568 height 744
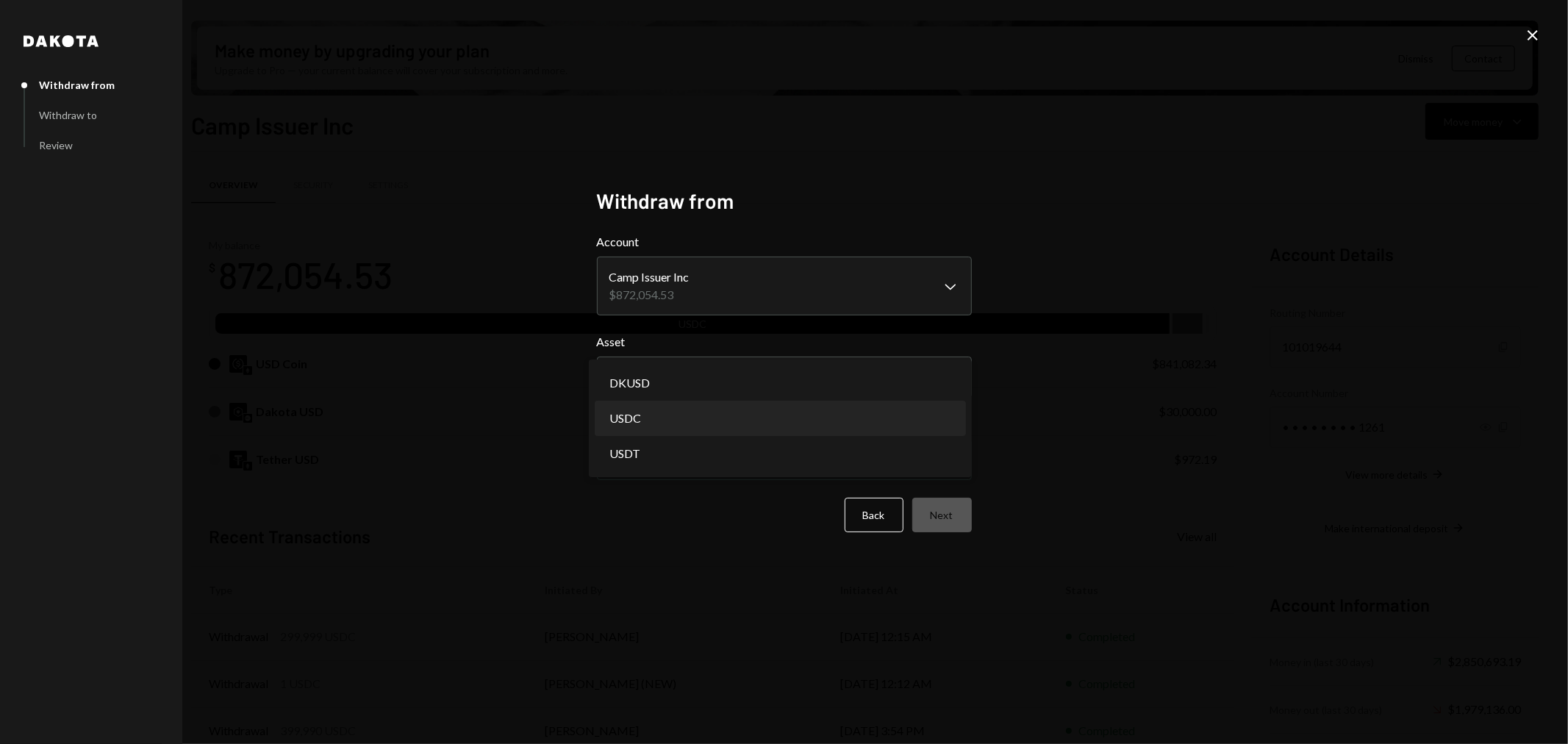
select select "****"
click at [957, 516] on button "Next" at bounding box center [942, 515] width 59 height 34
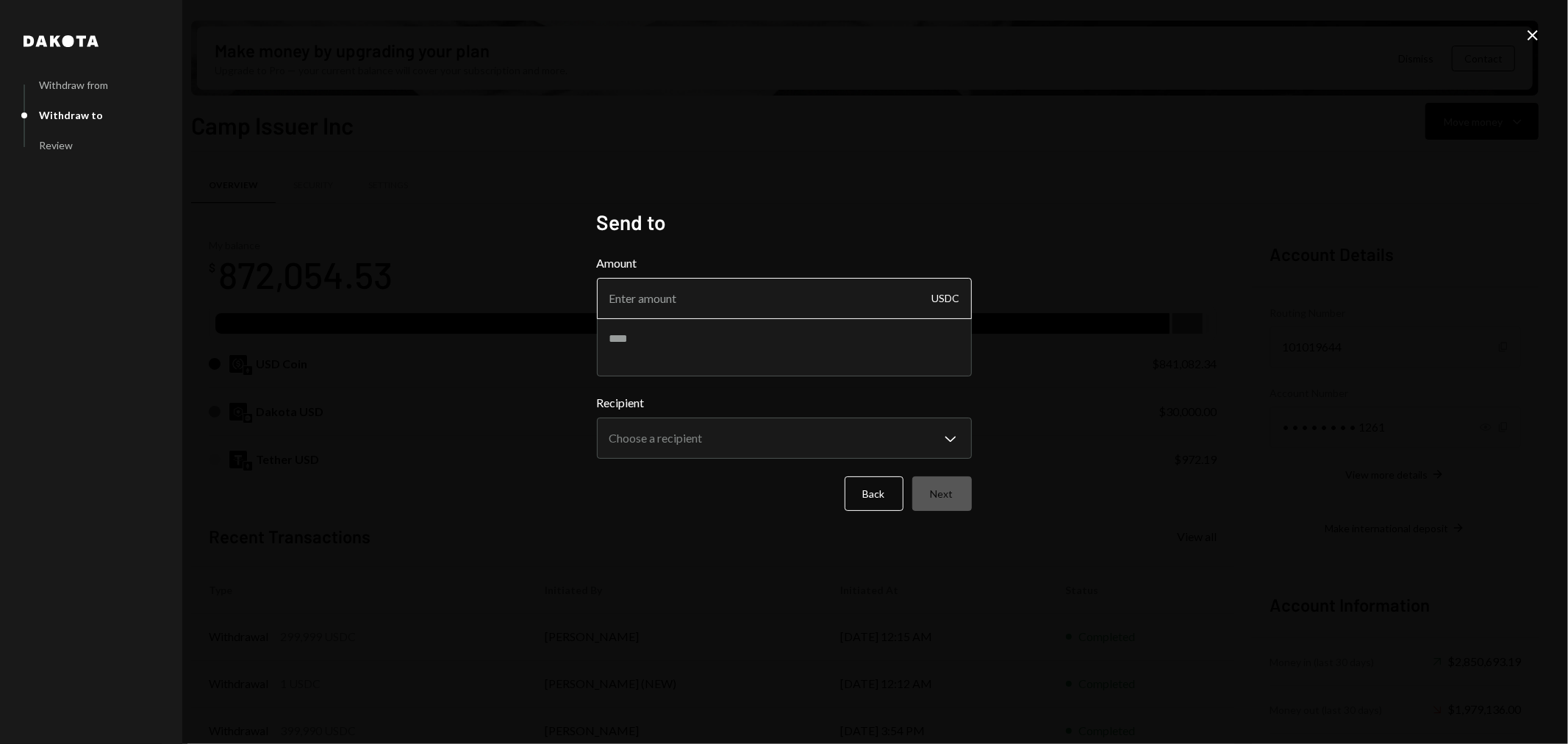
click at [776, 299] on input "Amount" at bounding box center [784, 299] width 375 height 41
type input "99999"
click at [905, 433] on body "C Camp Foundation Caret Down Home Home Inbox Inbox Activities Transactions Acco…" at bounding box center [784, 372] width 1568 height 744
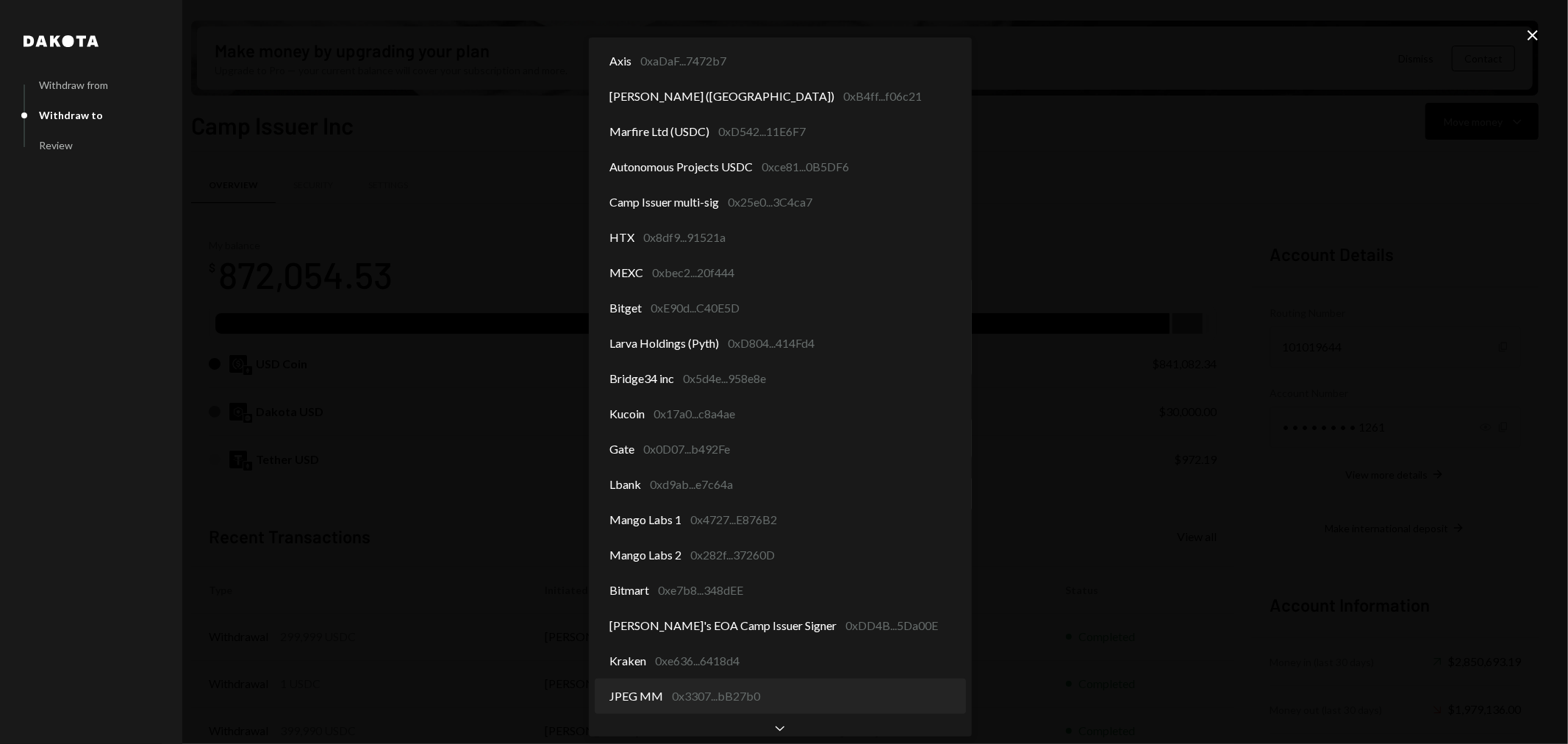
select select "**********"
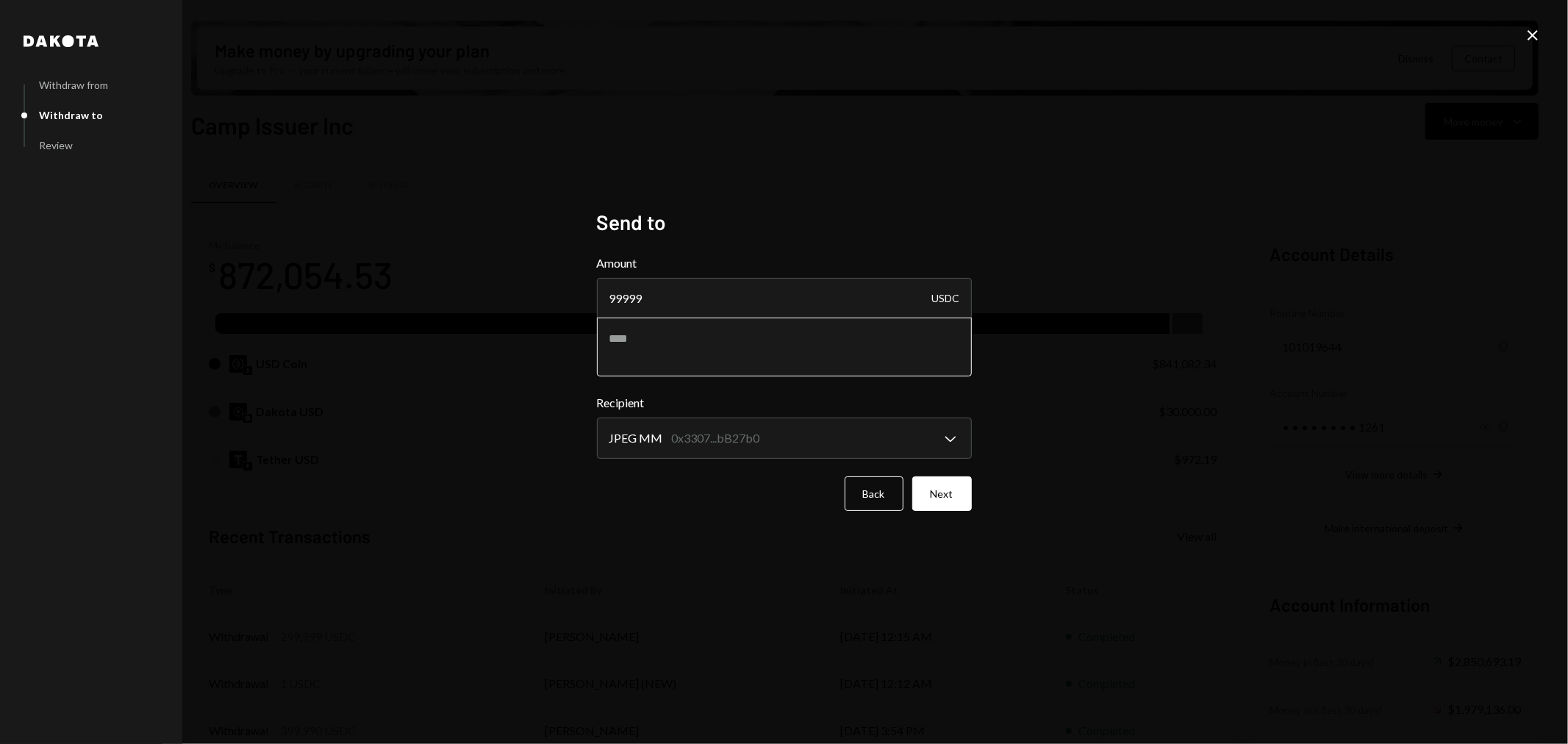
click at [740, 369] on textarea at bounding box center [784, 347] width 375 height 59
type textarea "*******"
click at [945, 504] on button "Next" at bounding box center [942, 494] width 59 height 34
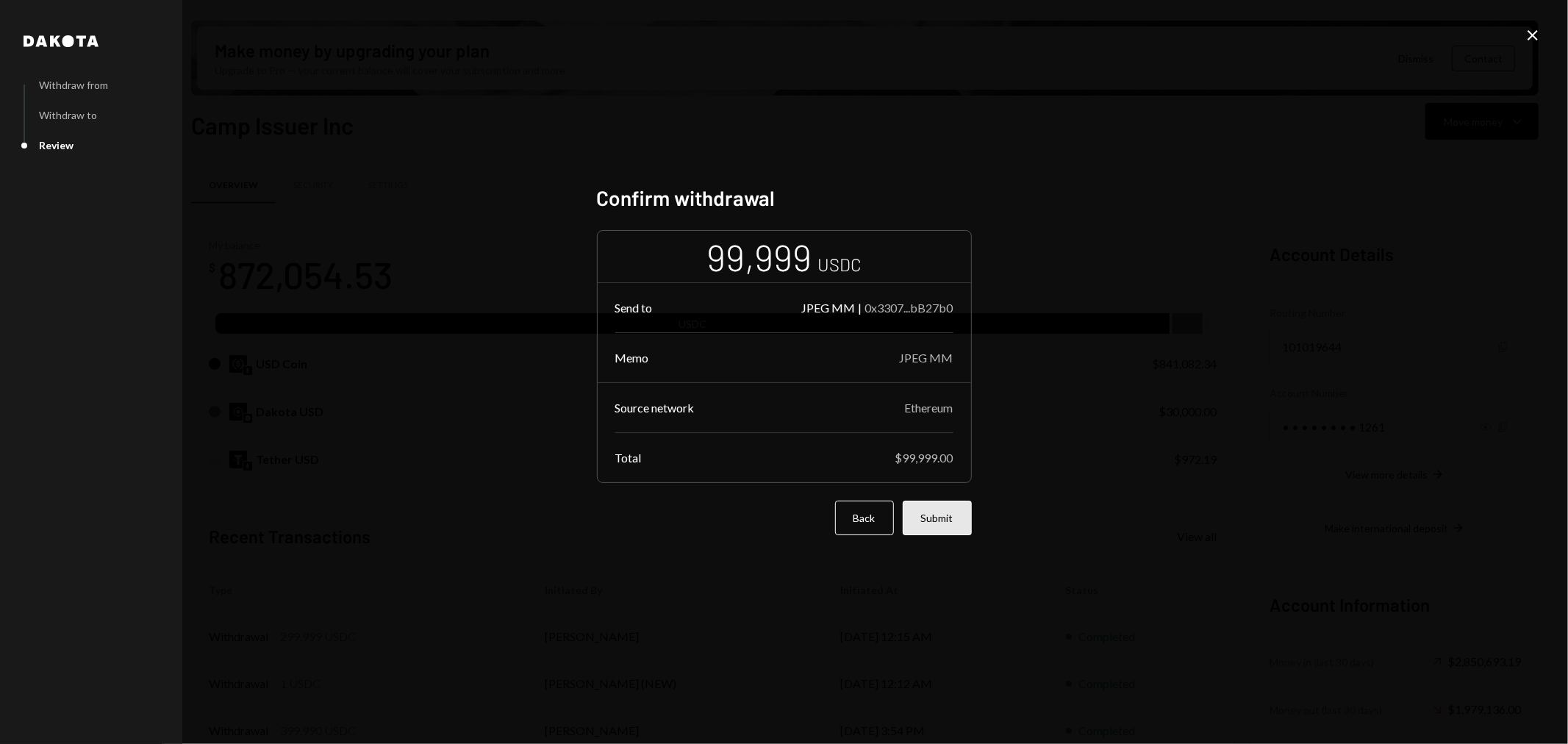
click at [950, 522] on button "Submit" at bounding box center [937, 518] width 69 height 34
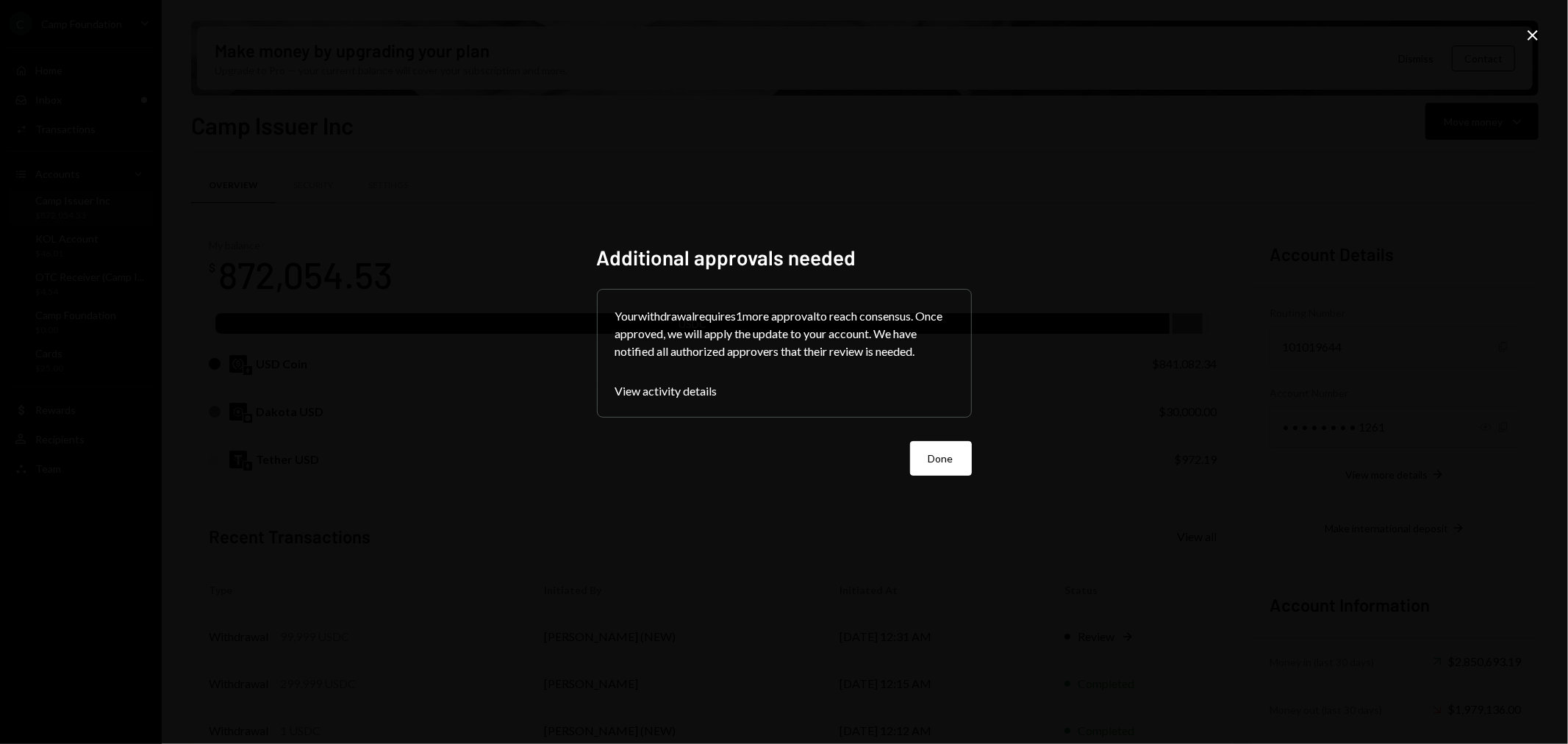
click at [934, 460] on button "Done" at bounding box center [941, 458] width 62 height 34
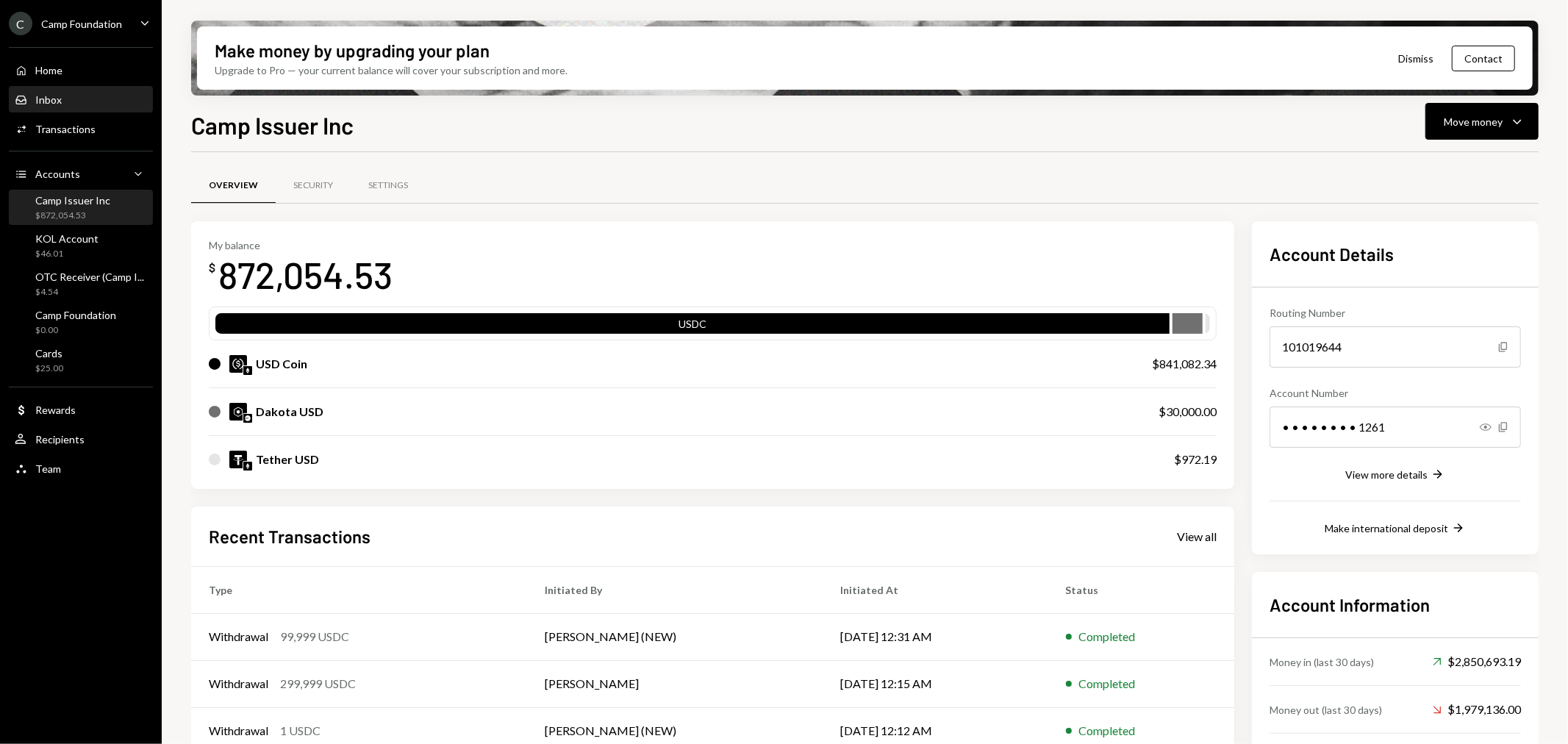
click at [122, 100] on div "Inbox Inbox" at bounding box center [80, 100] width 132 height 13
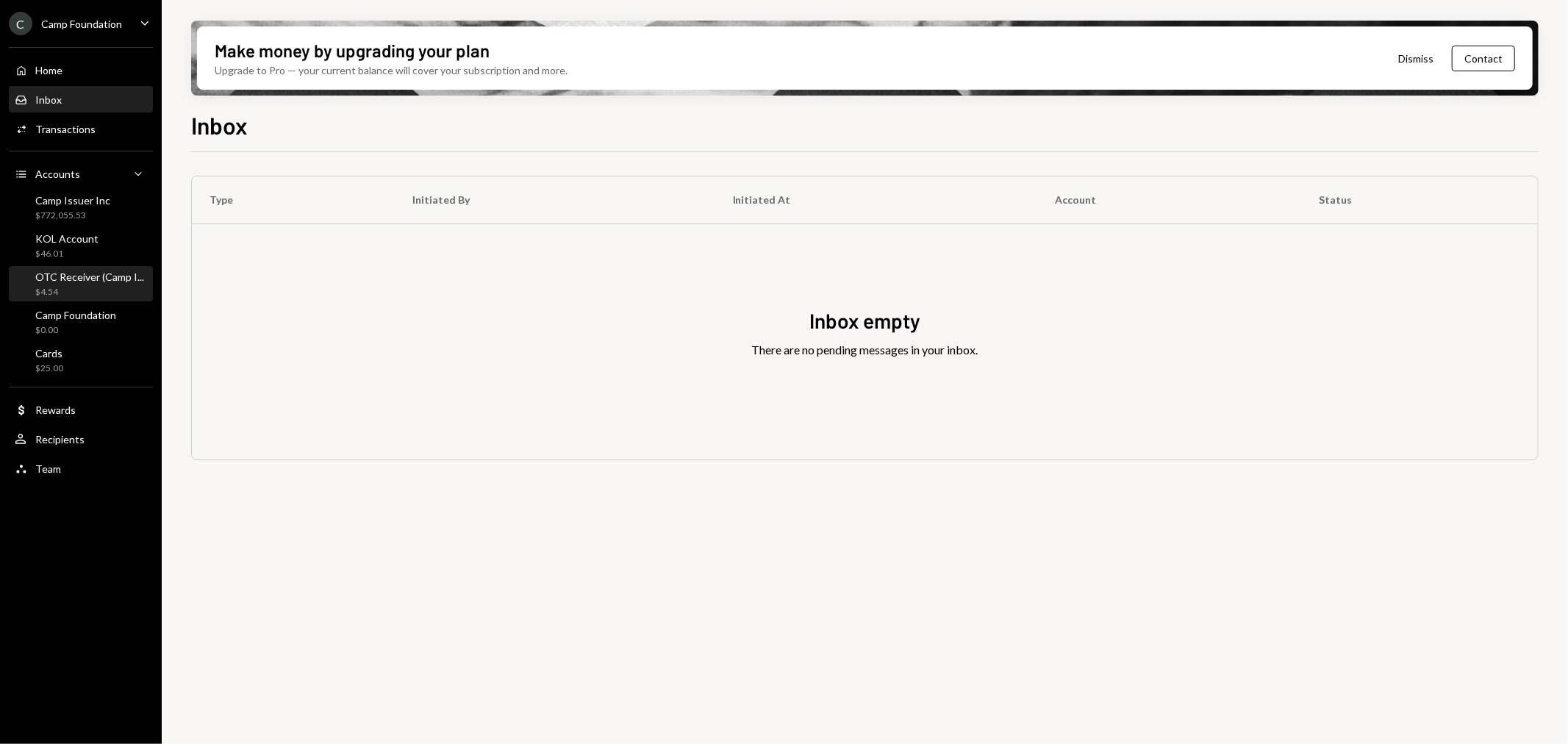
click at [67, 287] on div "$4.54" at bounding box center [89, 293] width 109 height 13
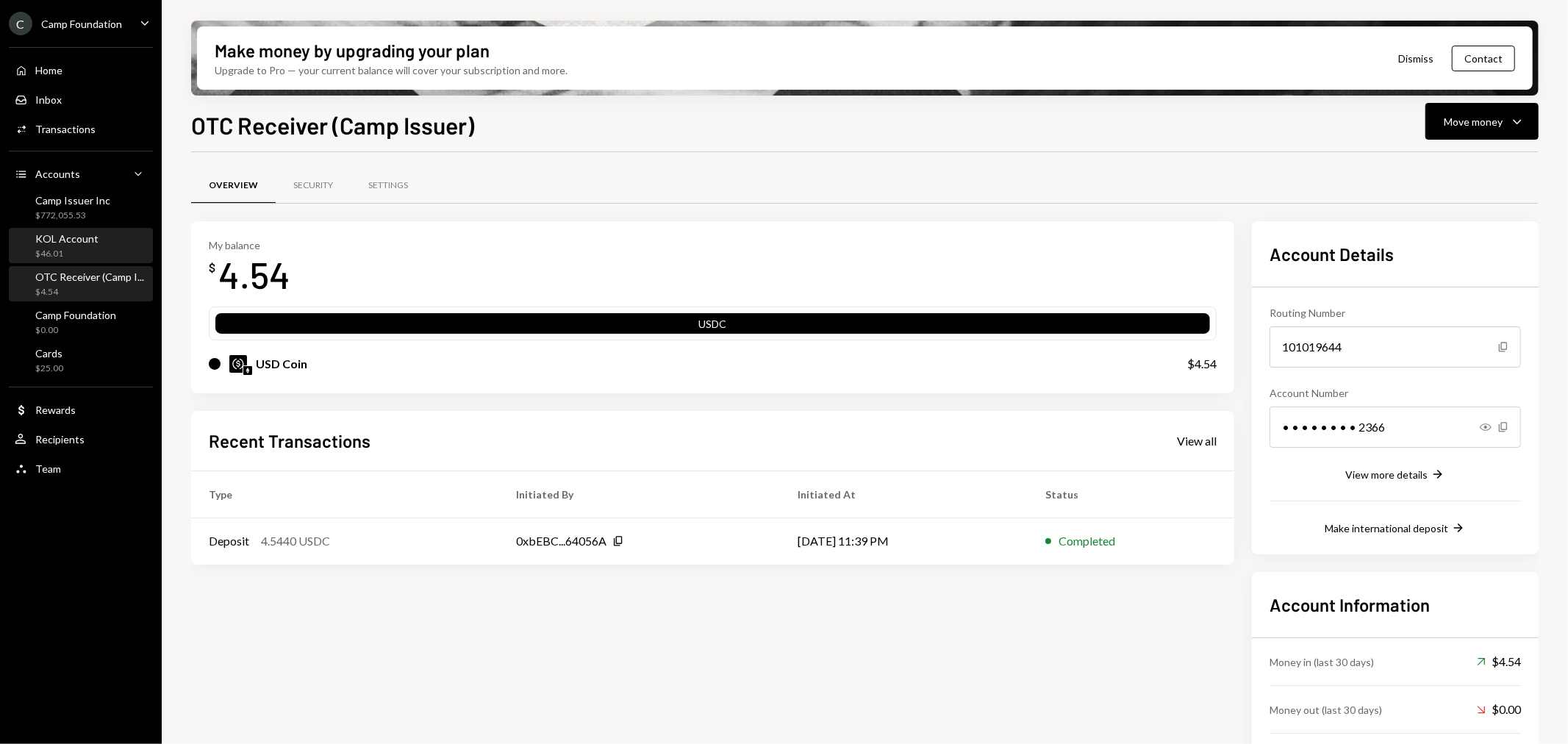
click at [71, 238] on div "KOL Account" at bounding box center [66, 239] width 63 height 13
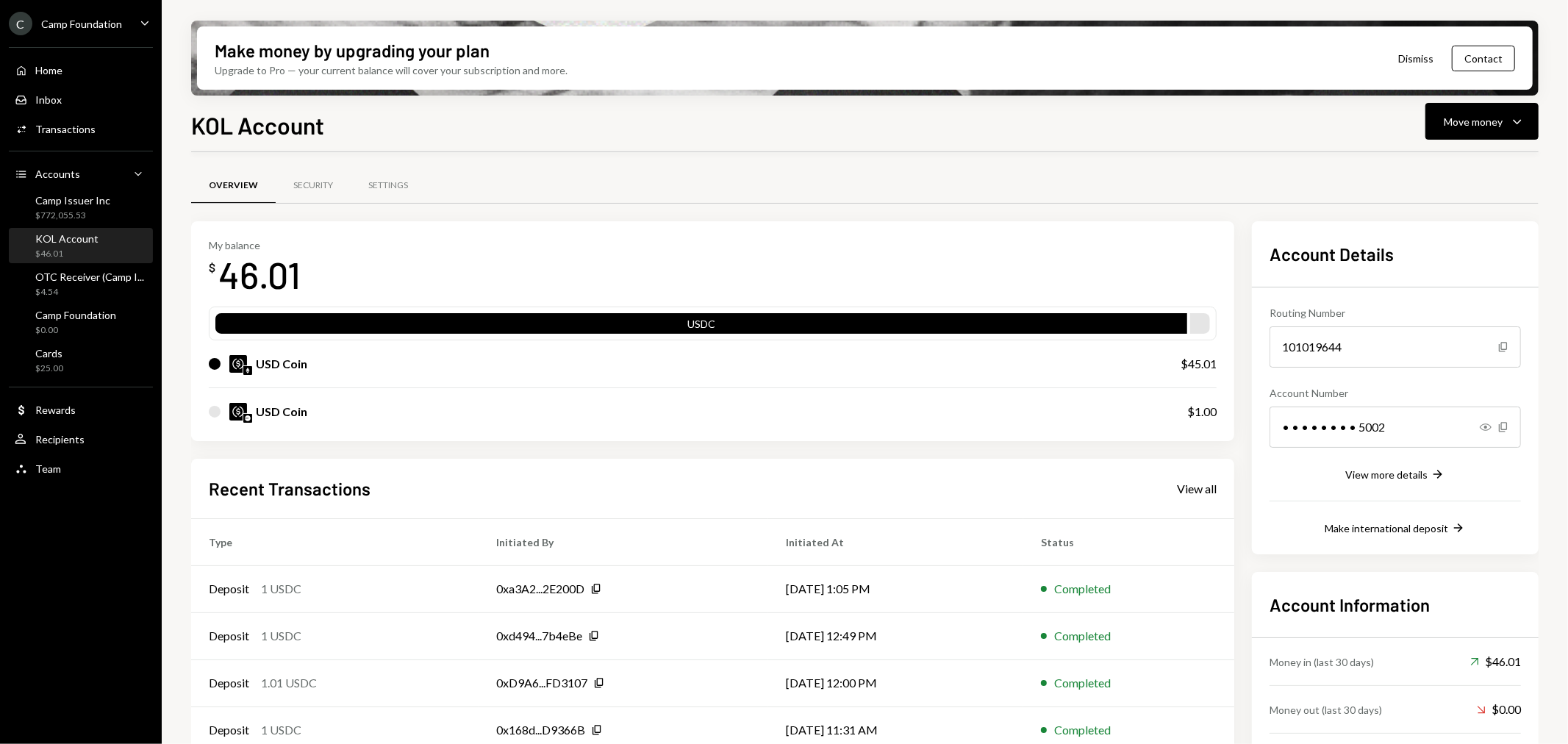
scroll to position [68, 0]
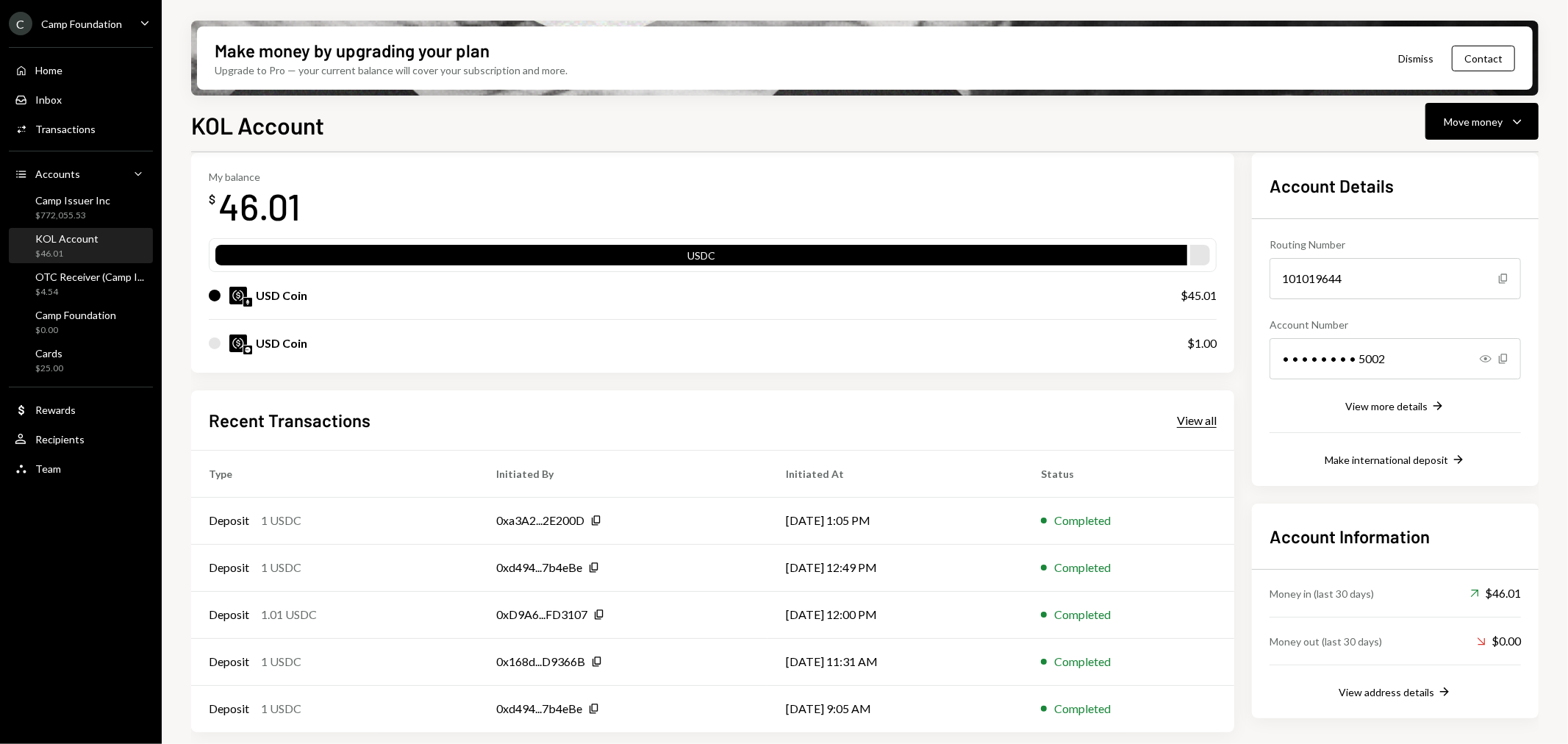
click at [1213, 424] on div "View all" at bounding box center [1196, 420] width 39 height 14
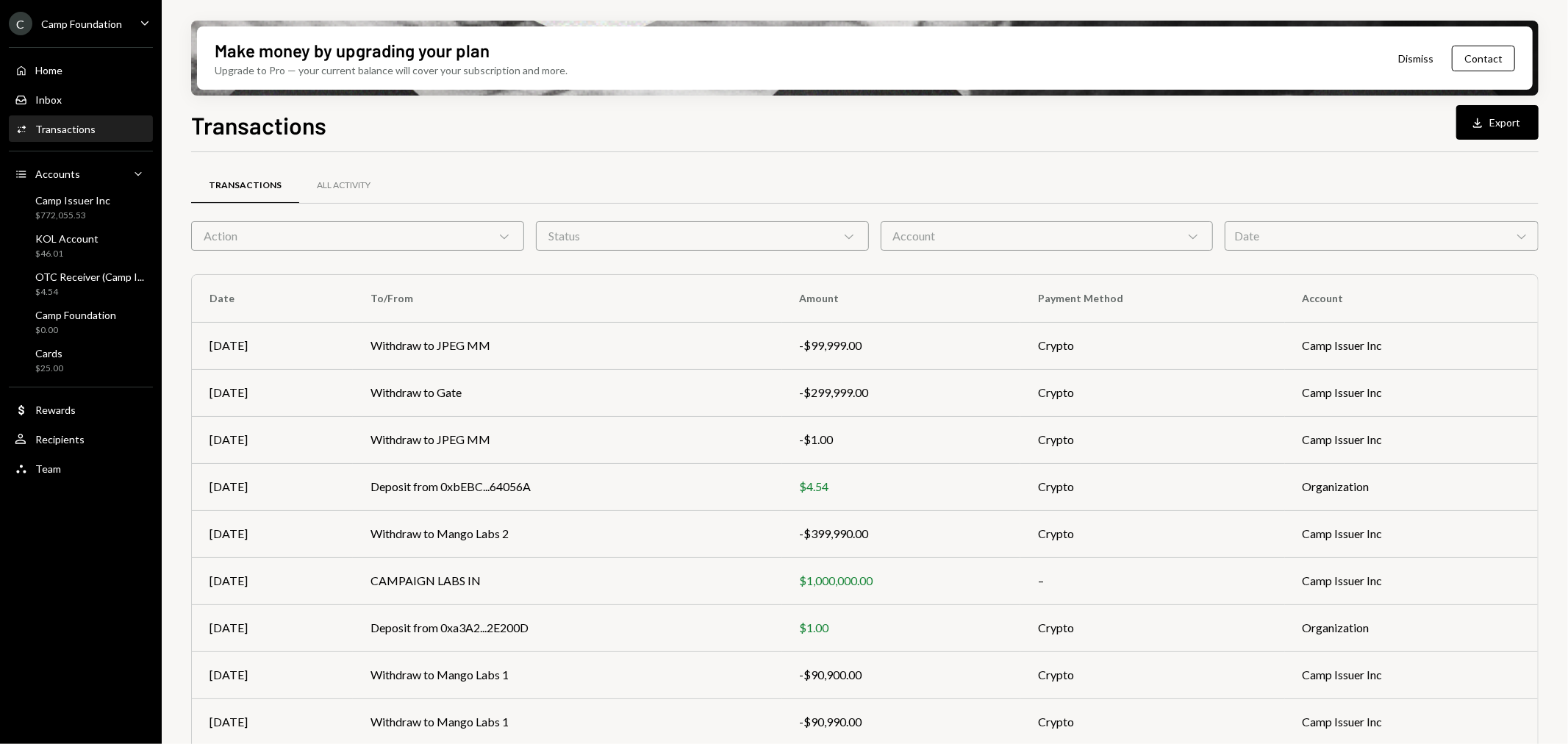
click at [1073, 241] on div "Account Chevron Down" at bounding box center [1047, 236] width 333 height 30
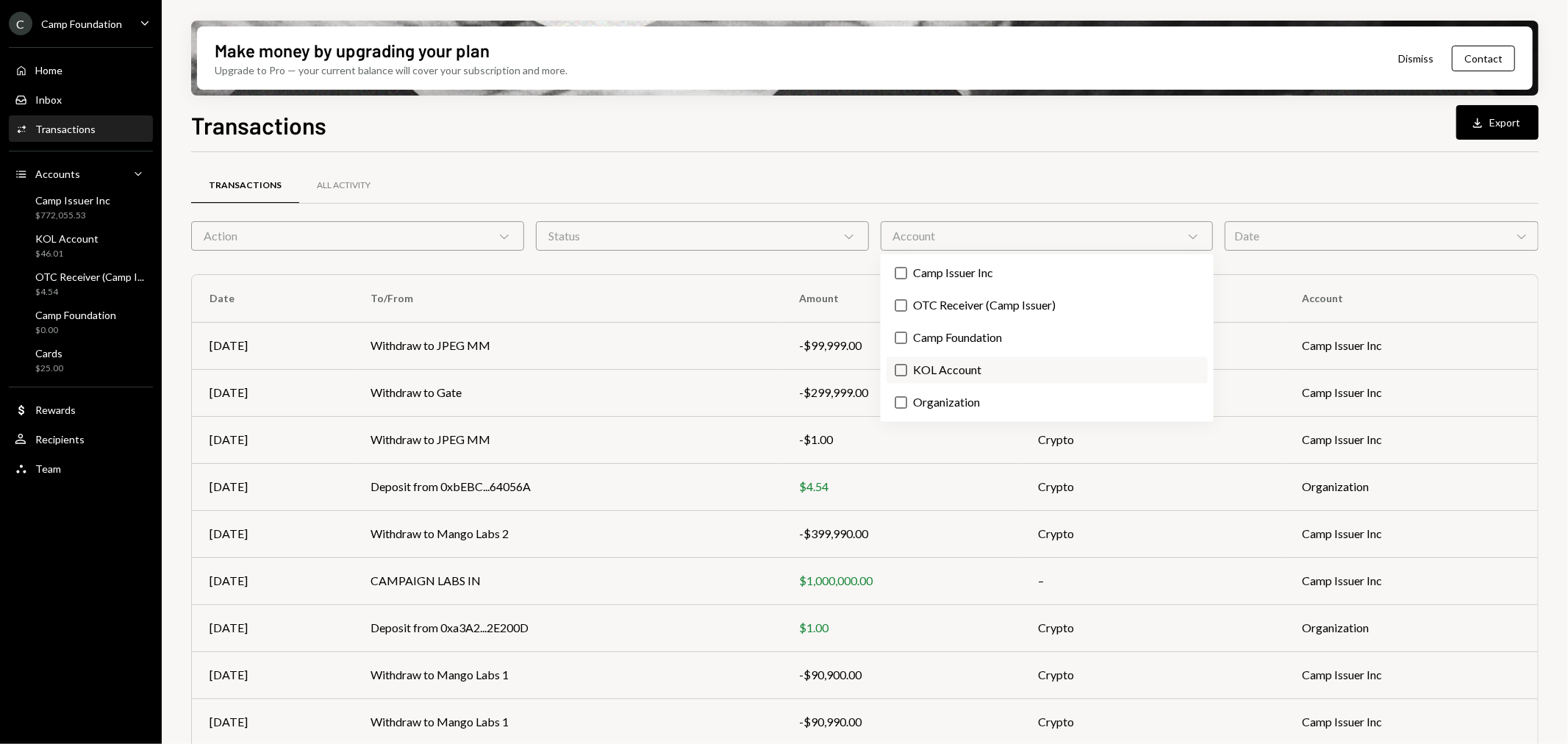
click at [1042, 368] on label "KOL Account" at bounding box center [1047, 370] width 321 height 26
click at [907, 368] on button "KOL Account" at bounding box center [901, 370] width 12 height 12
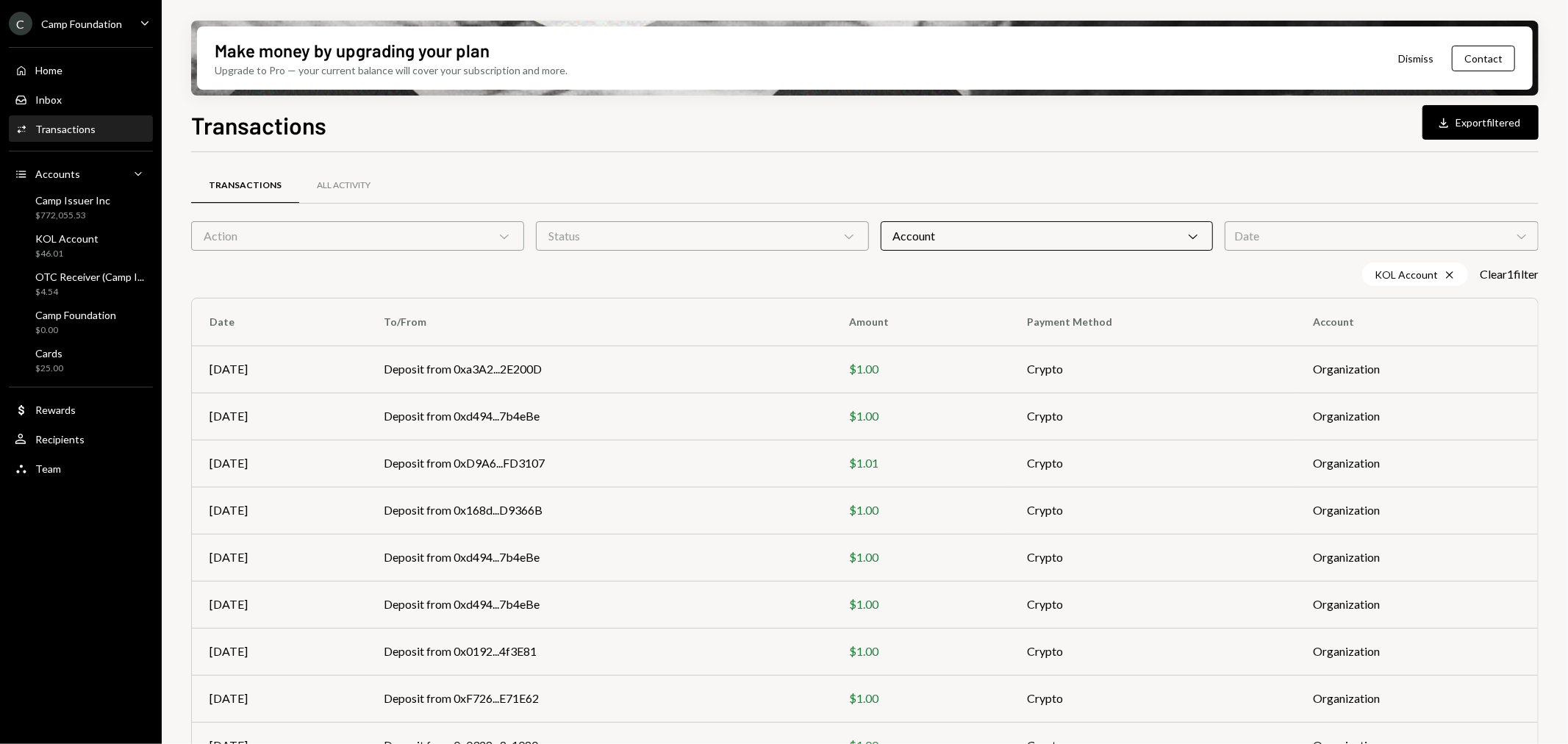
click at [1262, 278] on div "KOL Account Cross Clear 1 filter" at bounding box center [864, 274] width 1347 height 23
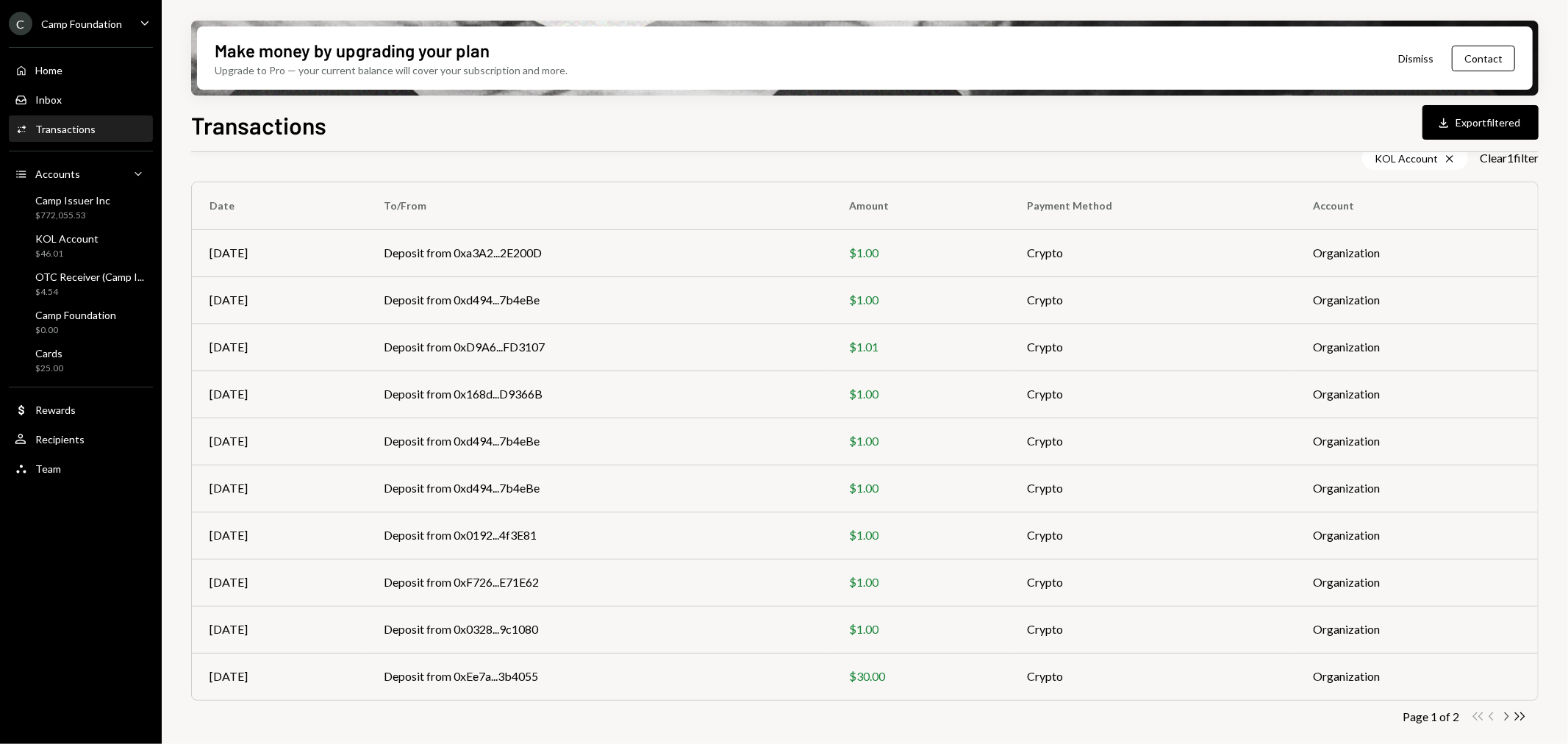
click at [1510, 713] on icon "Chevron Right" at bounding box center [1506, 716] width 14 height 14
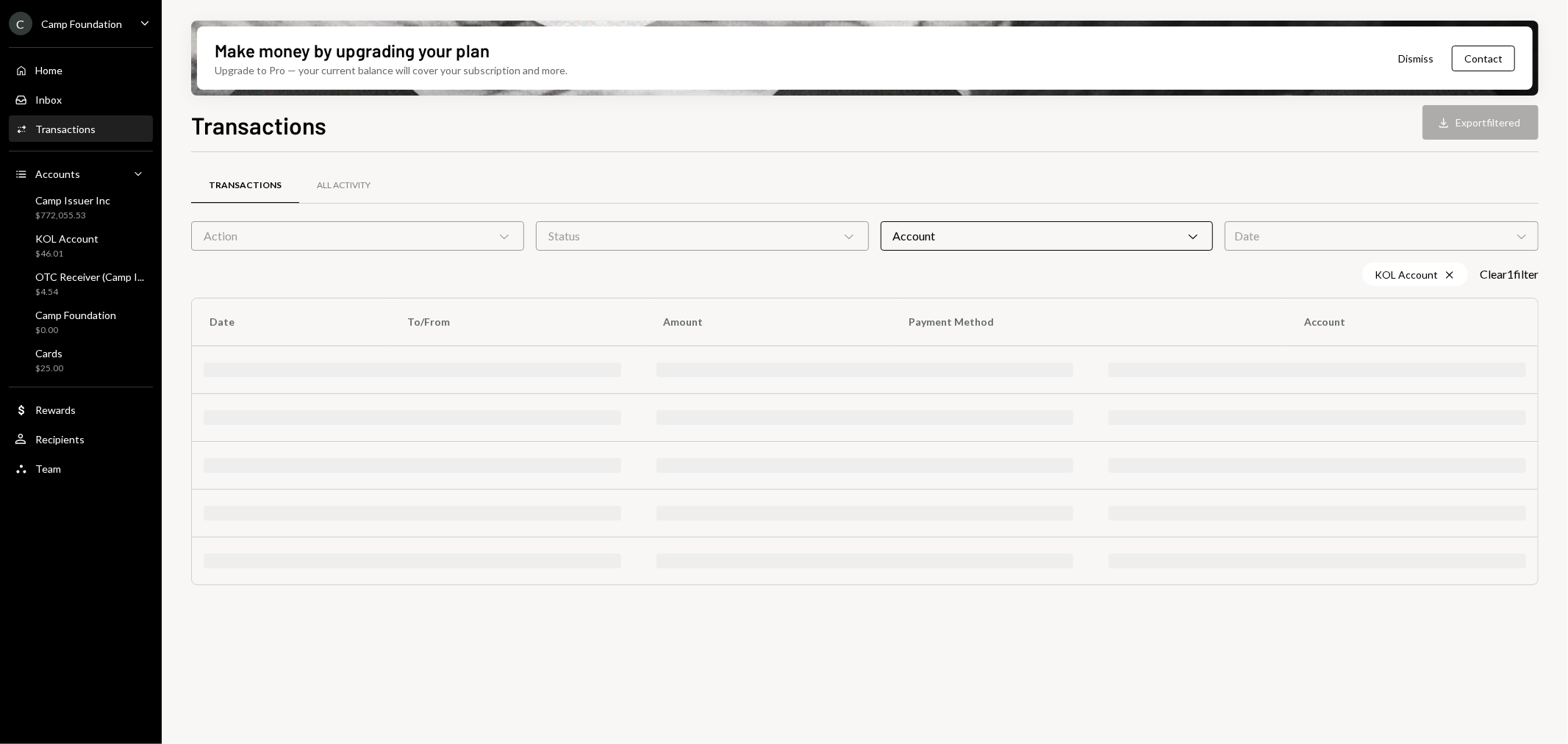
scroll to position [0, 0]
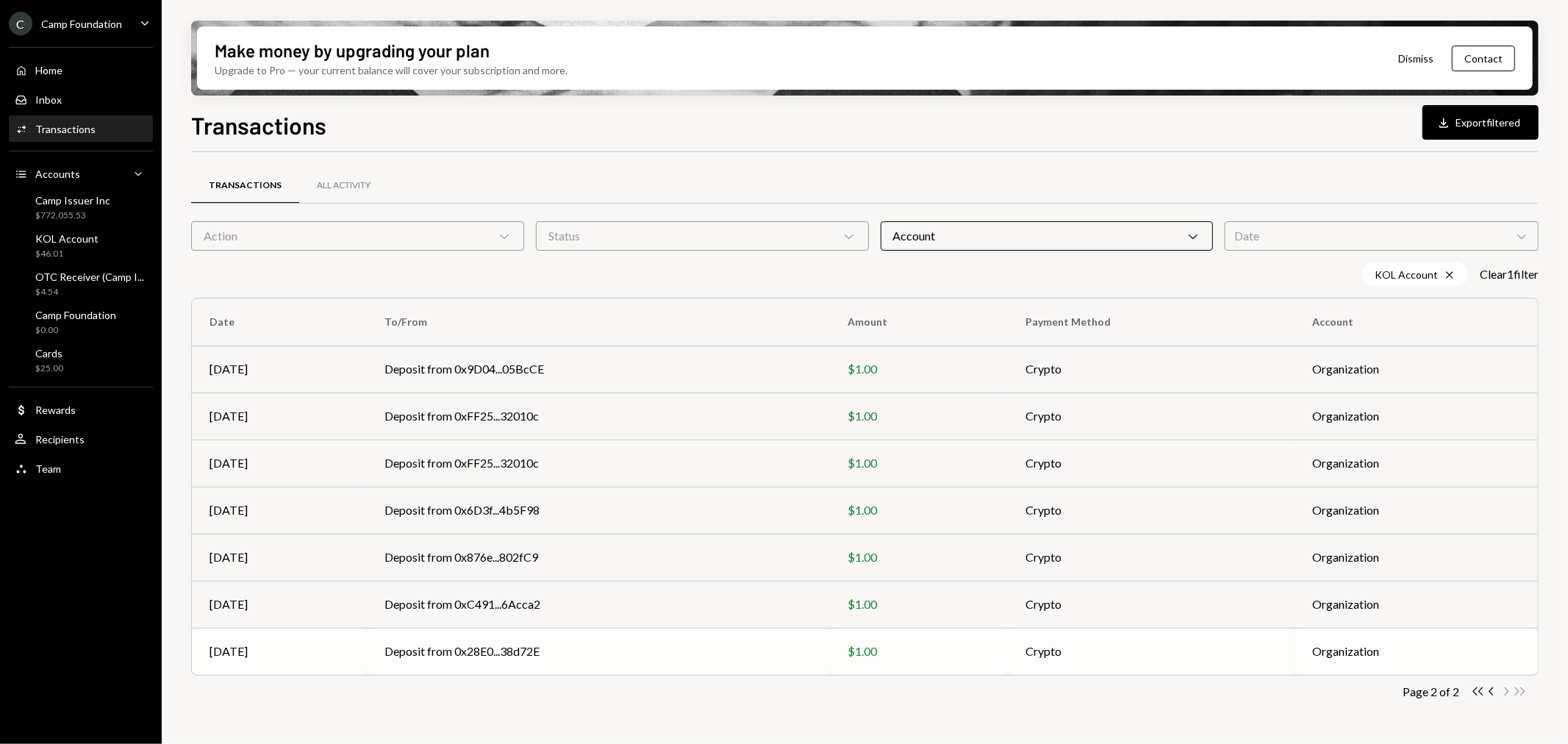
click at [469, 647] on td "Deposit from 0x28E0...38d72E" at bounding box center [599, 651] width 463 height 47
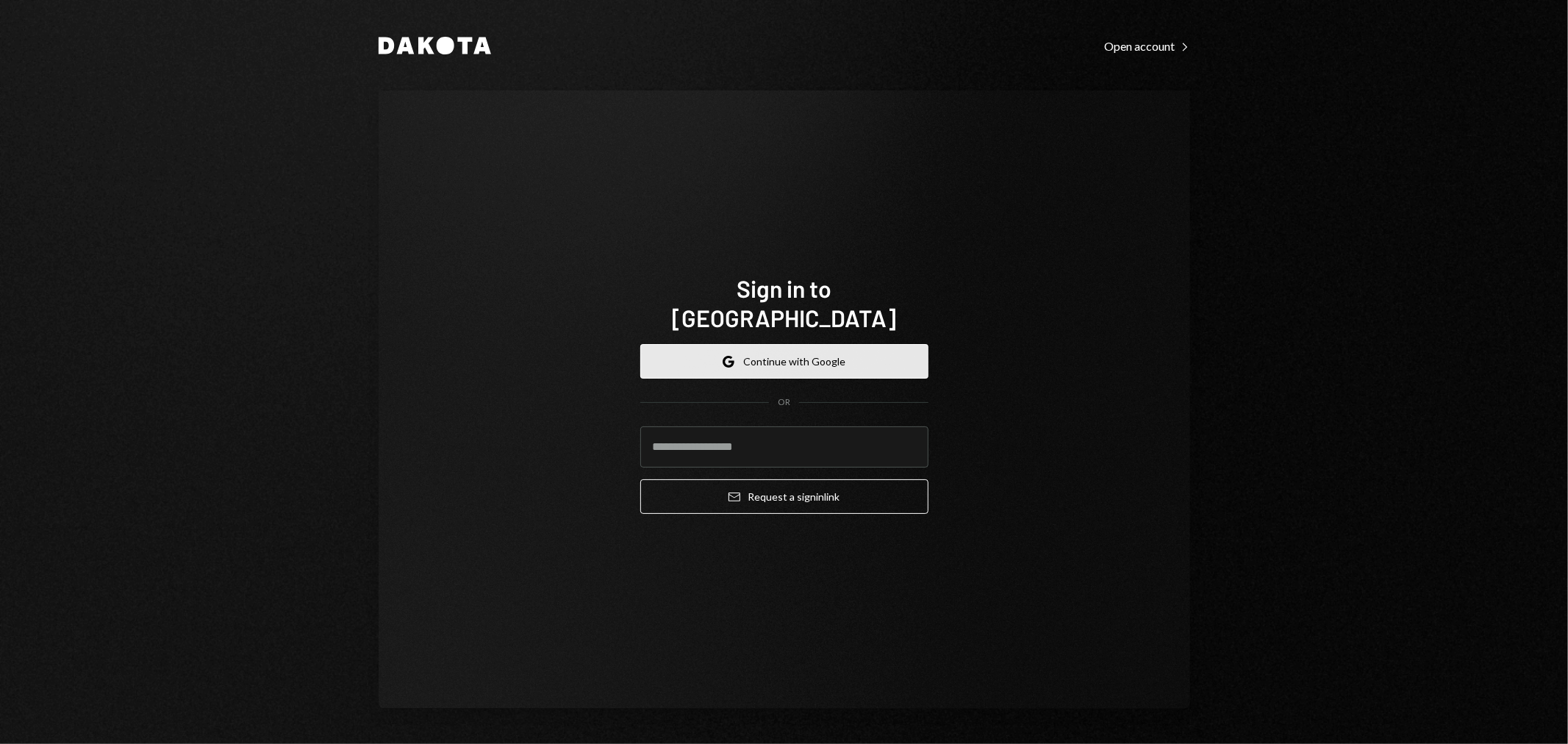
click at [799, 344] on button "Google Continue with Google" at bounding box center [784, 361] width 288 height 34
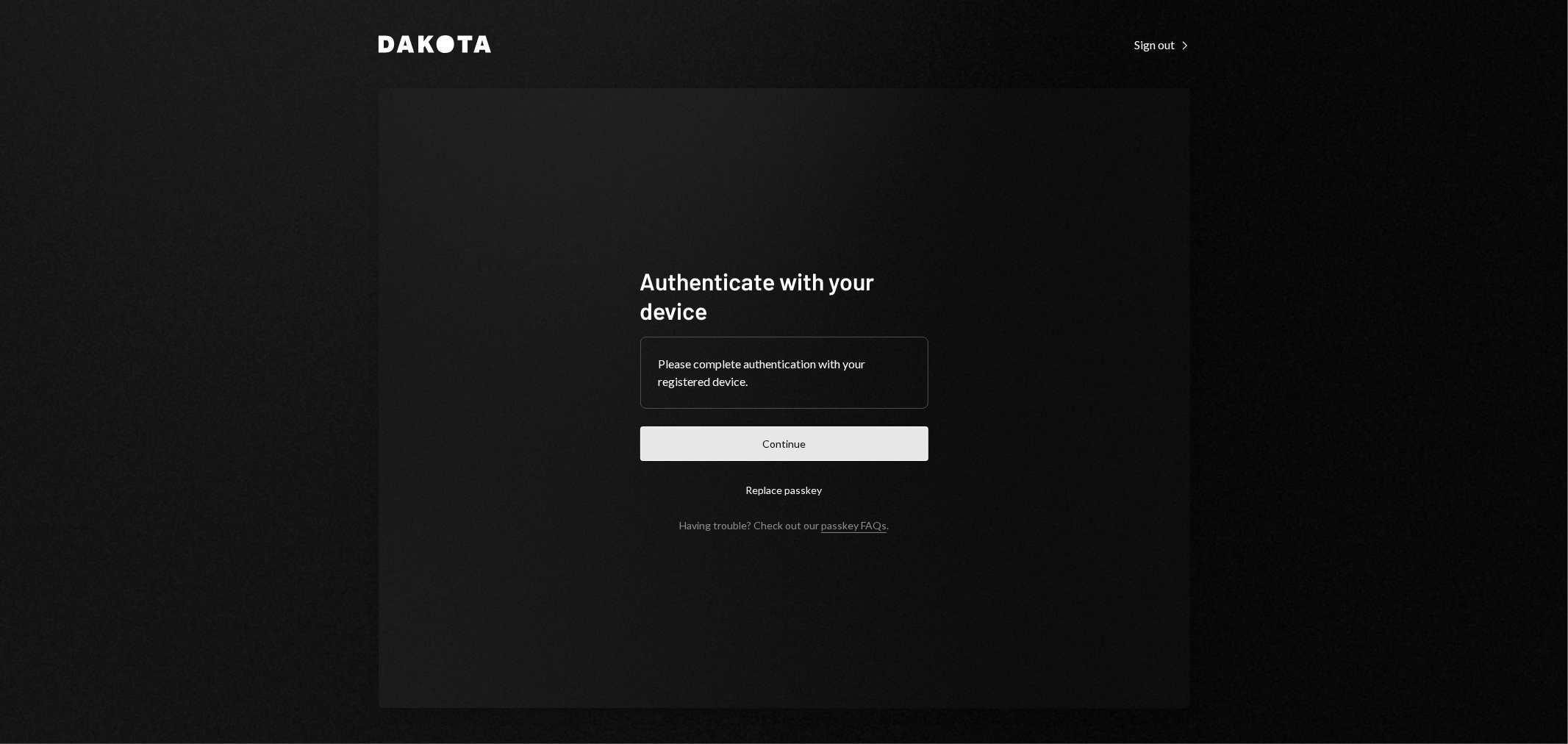
click at [880, 449] on button "Continue" at bounding box center [784, 443] width 288 height 34
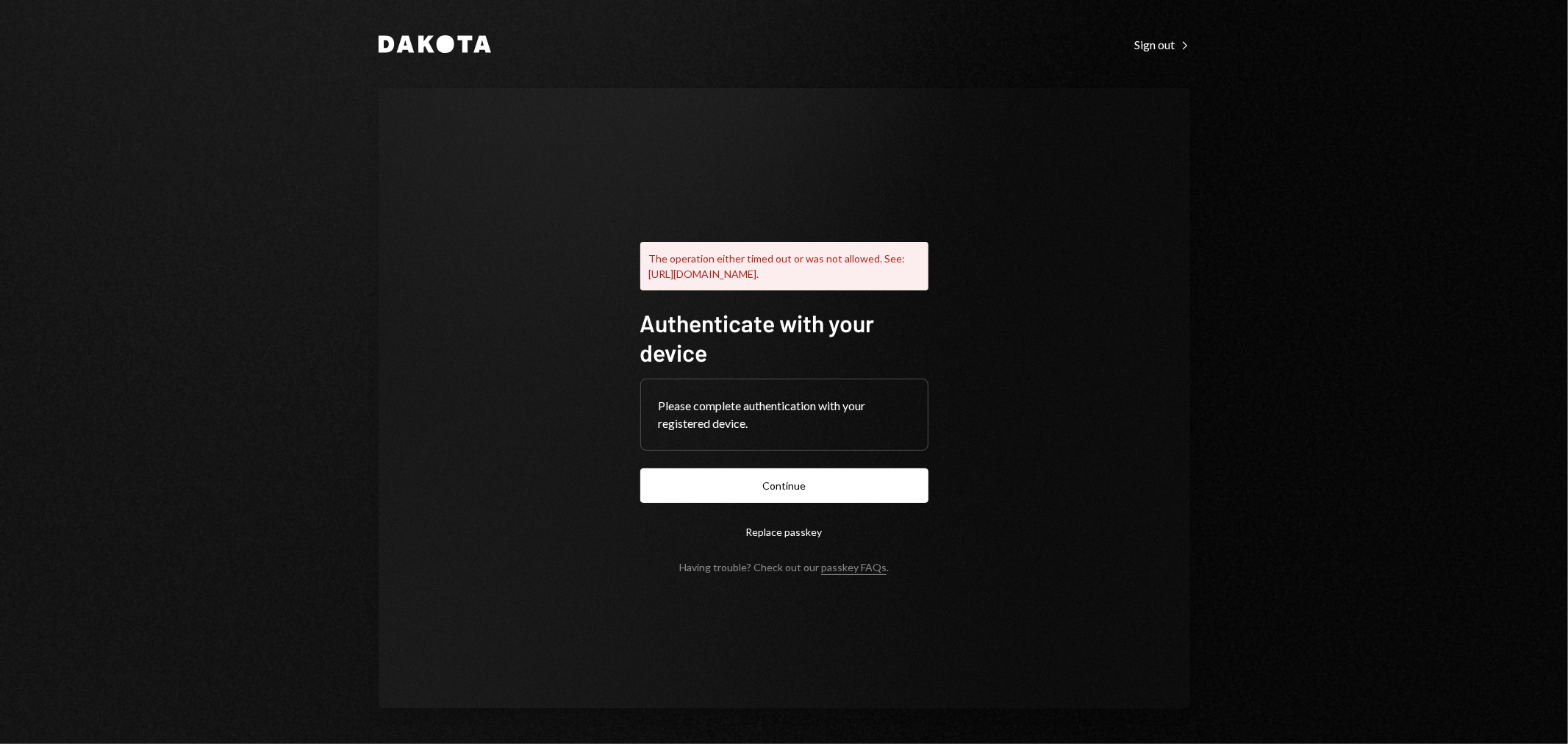
click at [1409, 460] on div "Dakota Sign out Right Caret The operation either timed out or was not allowed. …" at bounding box center [784, 372] width 1568 height 744
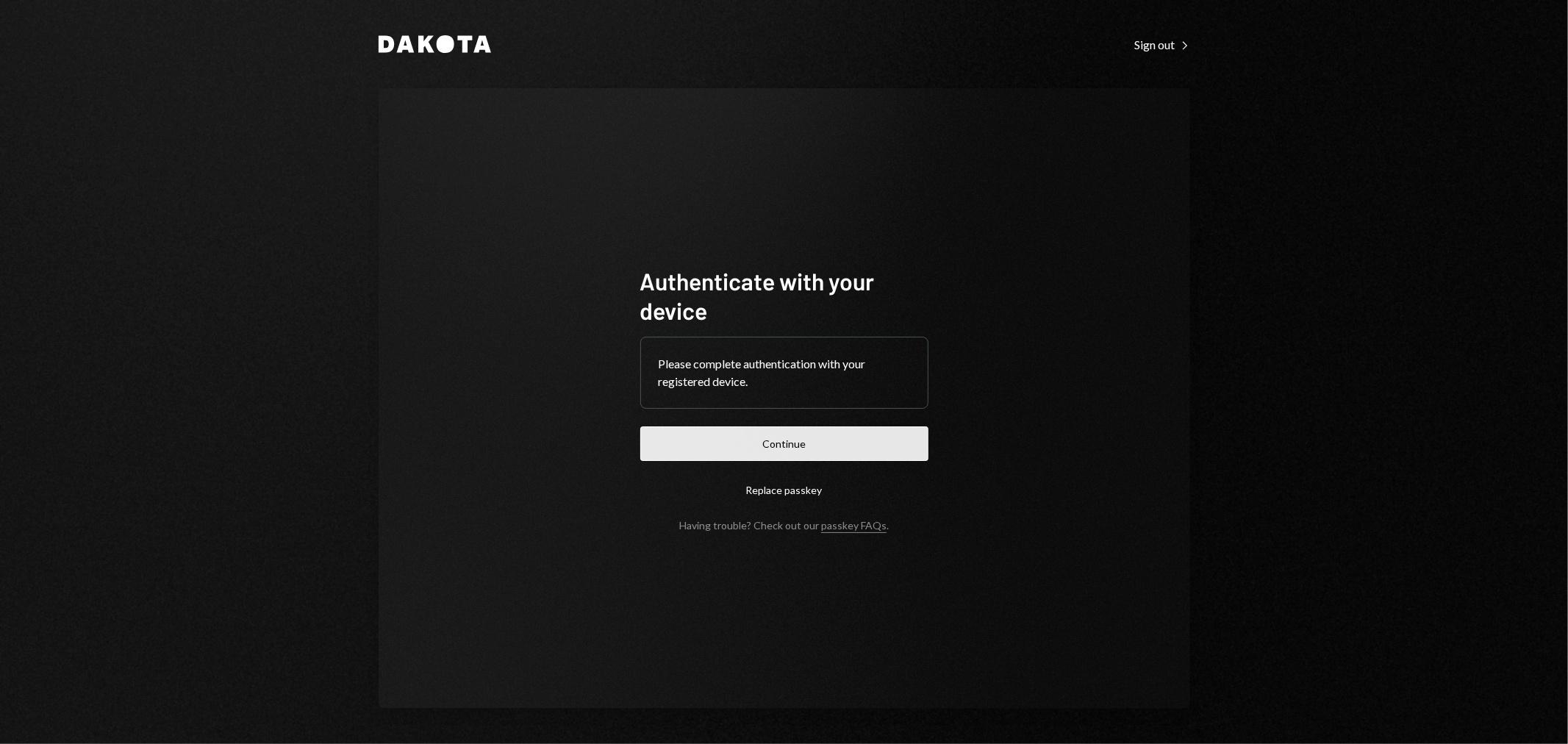
click at [786, 435] on button "Continue" at bounding box center [784, 443] width 288 height 34
